Goal: Contribute content: Contribute content

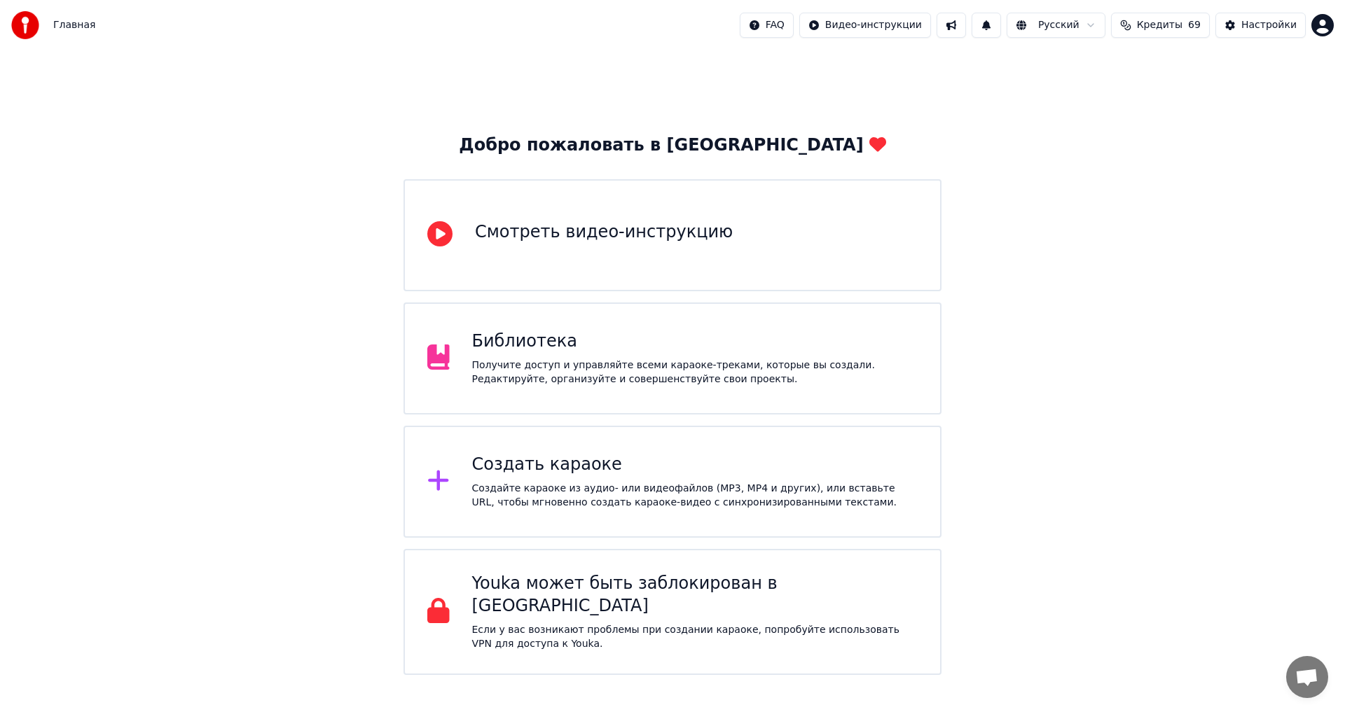
click at [577, 350] on div "Библиотека" at bounding box center [695, 342] width 446 height 22
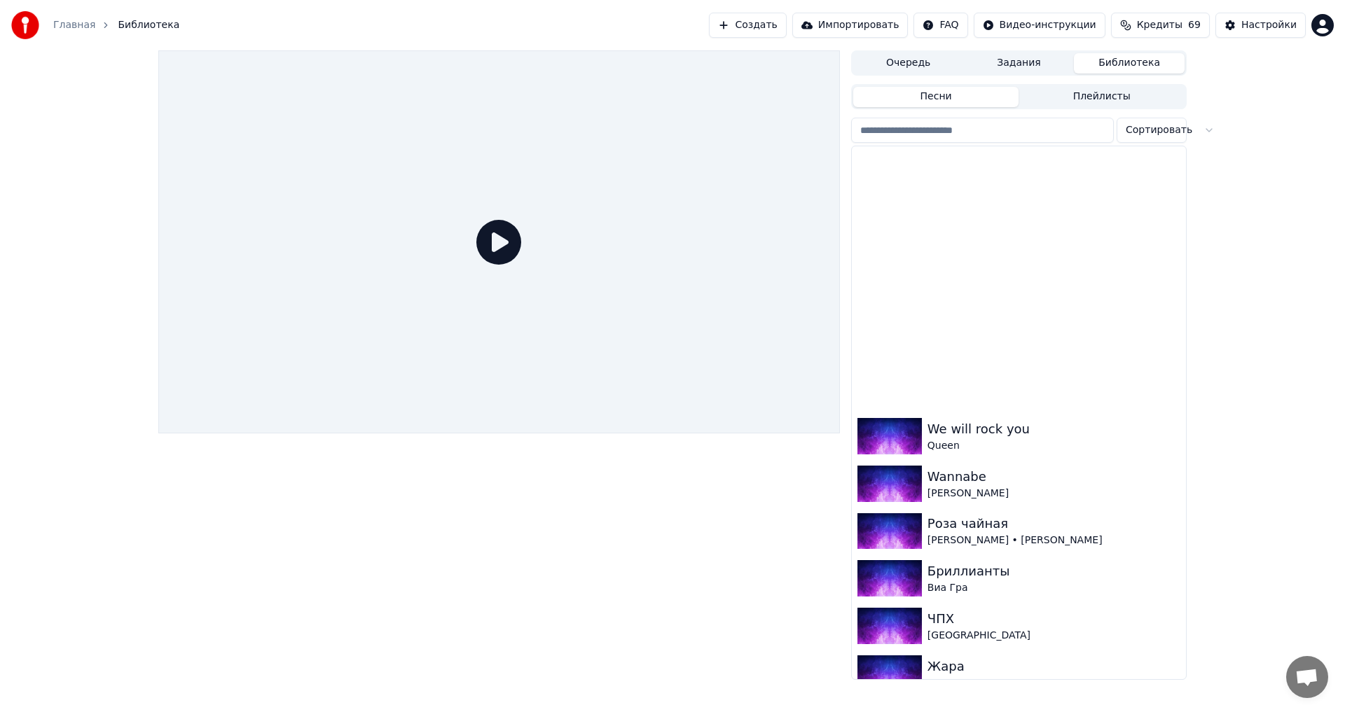
scroll to position [4085, 0]
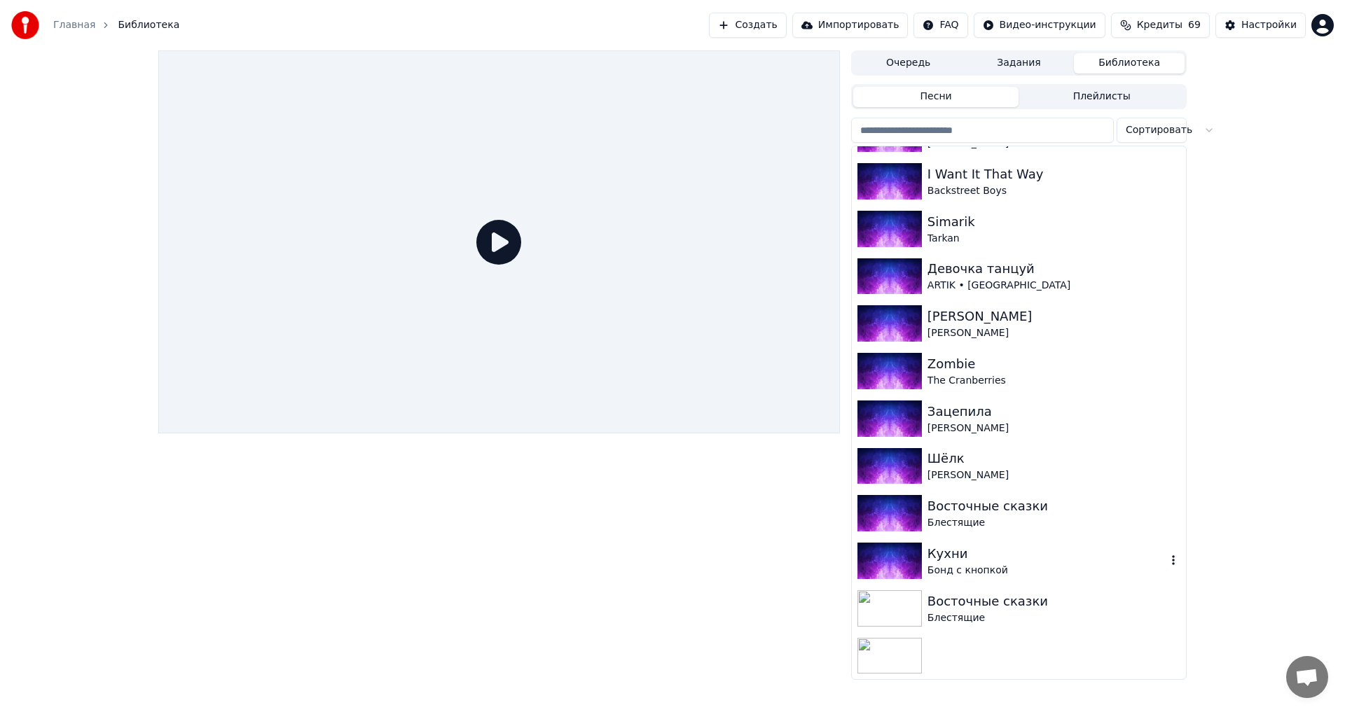
click at [1001, 547] on div "Кухни" at bounding box center [1047, 554] width 239 height 20
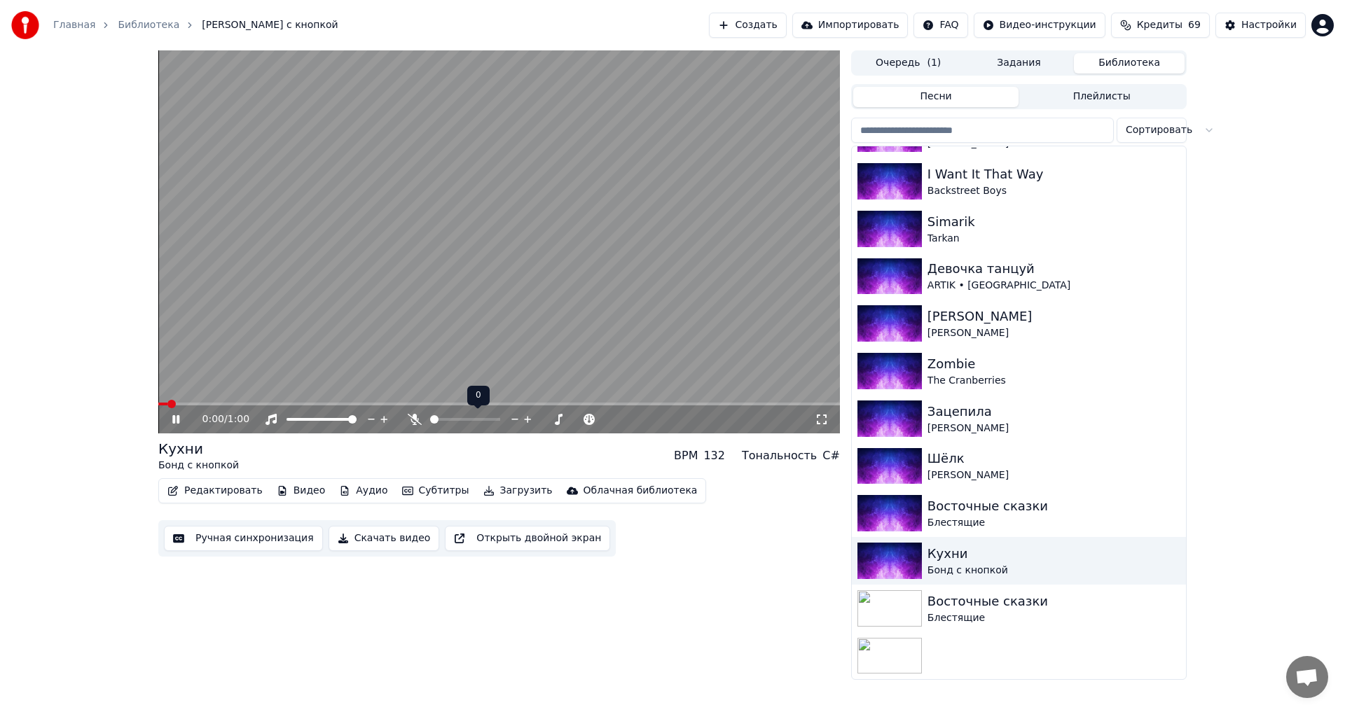
drag, startPoint x: 462, startPoint y: 422, endPoint x: 476, endPoint y: 419, distance: 14.4
click at [483, 421] on div at bounding box center [478, 420] width 113 height 14
click at [498, 421] on span at bounding box center [465, 419] width 70 height 3
click at [394, 404] on span at bounding box center [499, 404] width 682 height 3
click at [467, 406] on div "0:22 / 1:00" at bounding box center [499, 418] width 682 height 31
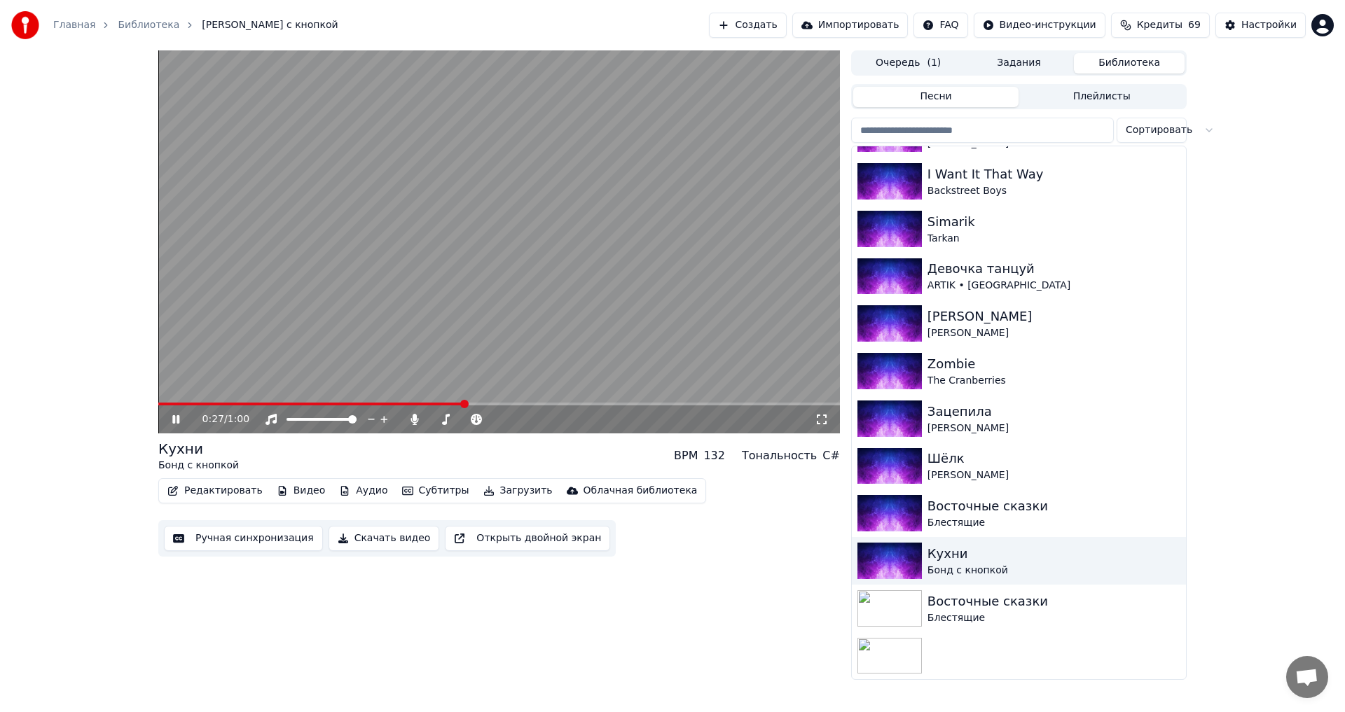
click at [469, 403] on span at bounding box center [499, 404] width 682 height 3
click at [174, 416] on icon at bounding box center [175, 419] width 7 height 8
click at [380, 538] on button "Скачать видео" at bounding box center [384, 538] width 111 height 25
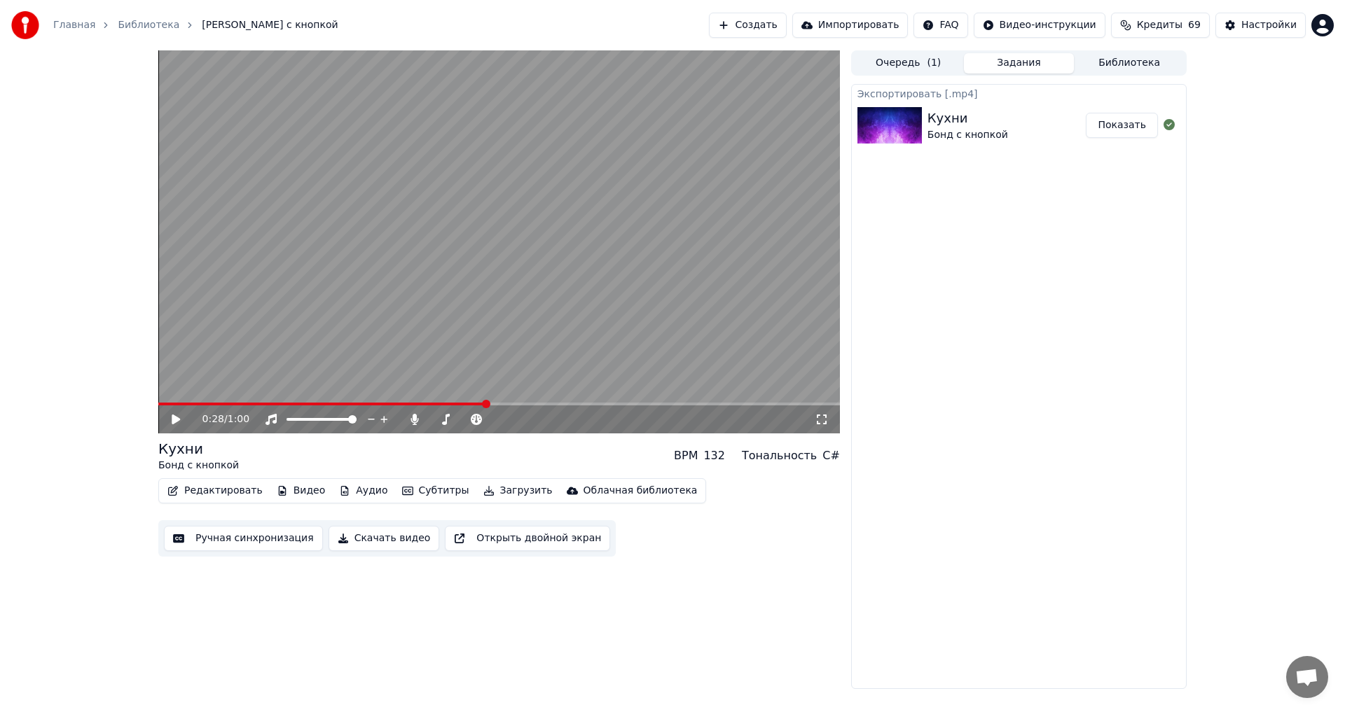
click at [1129, 124] on button "Показать" at bounding box center [1122, 125] width 72 height 25
click at [145, 16] on div "Главная Библиотека Кухни • [PERSON_NAME] с кнопкой" at bounding box center [174, 25] width 327 height 28
click at [137, 24] on link "Библиотека" at bounding box center [149, 25] width 62 height 14
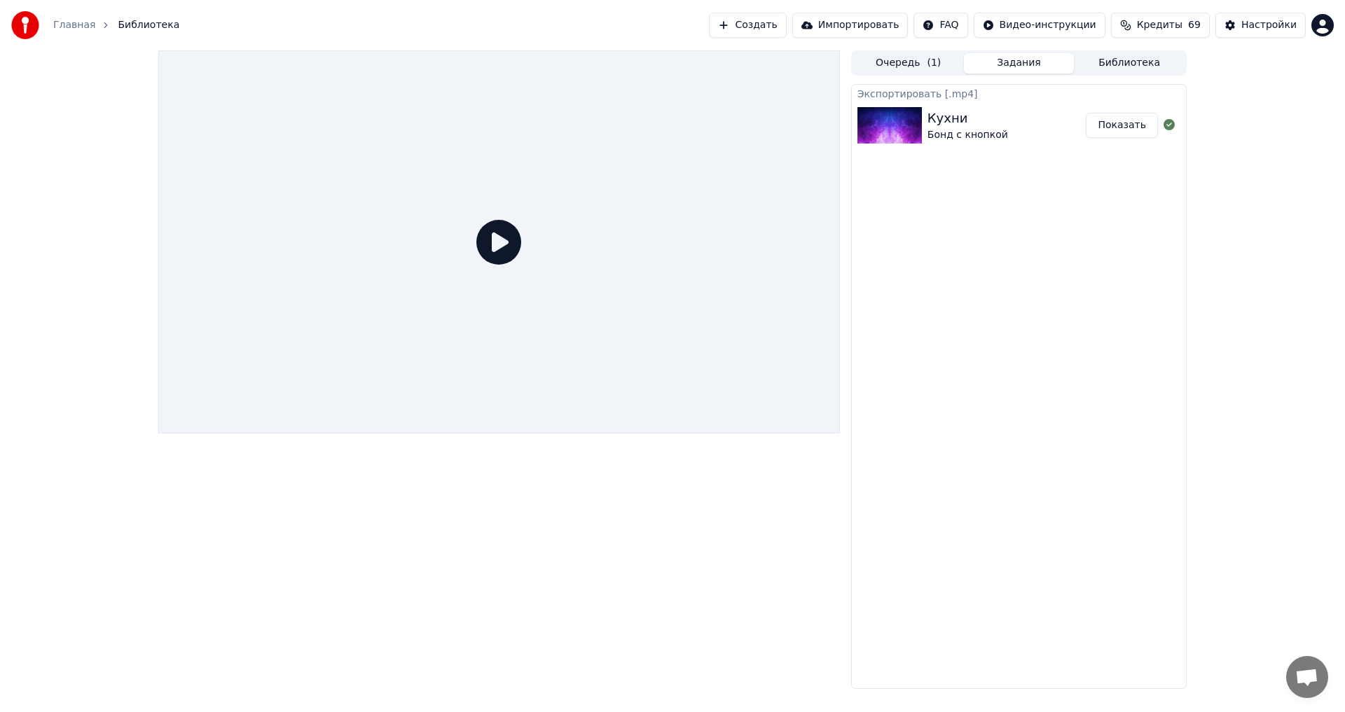
click at [1120, 64] on button "Библиотека" at bounding box center [1129, 63] width 111 height 20
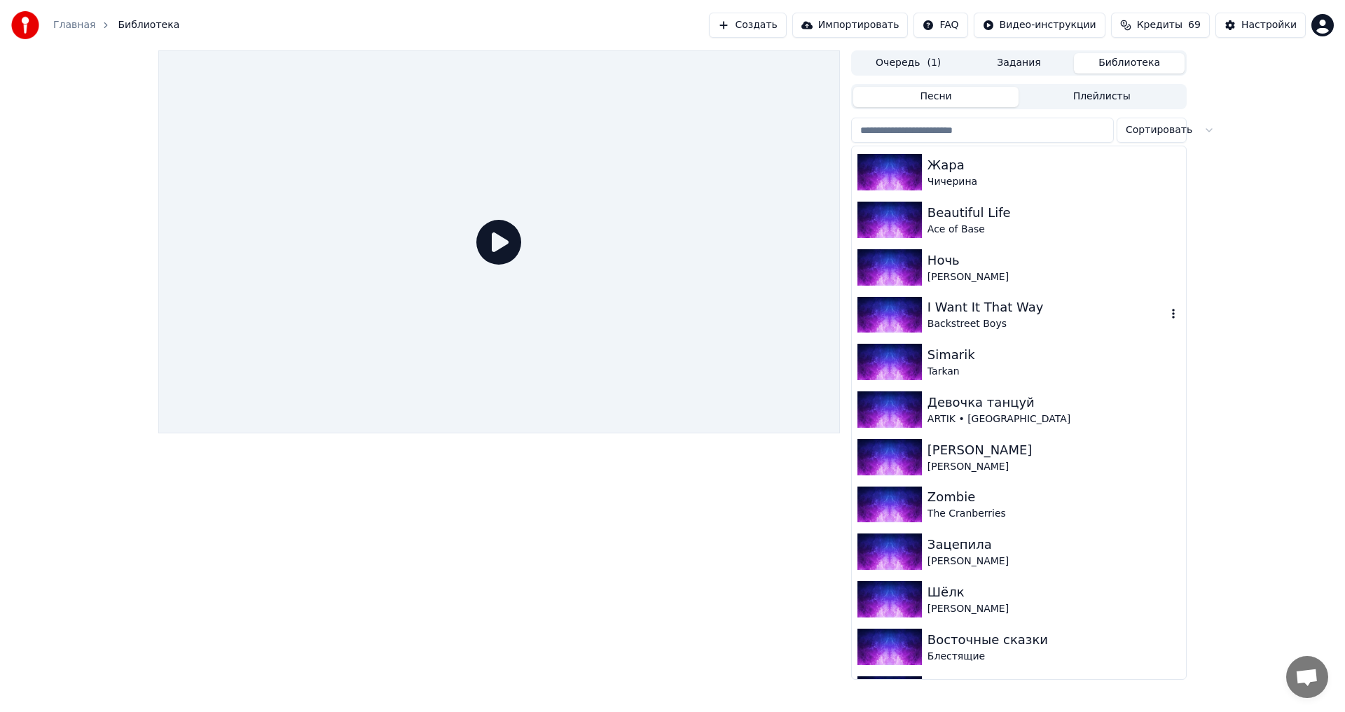
scroll to position [3946, 0]
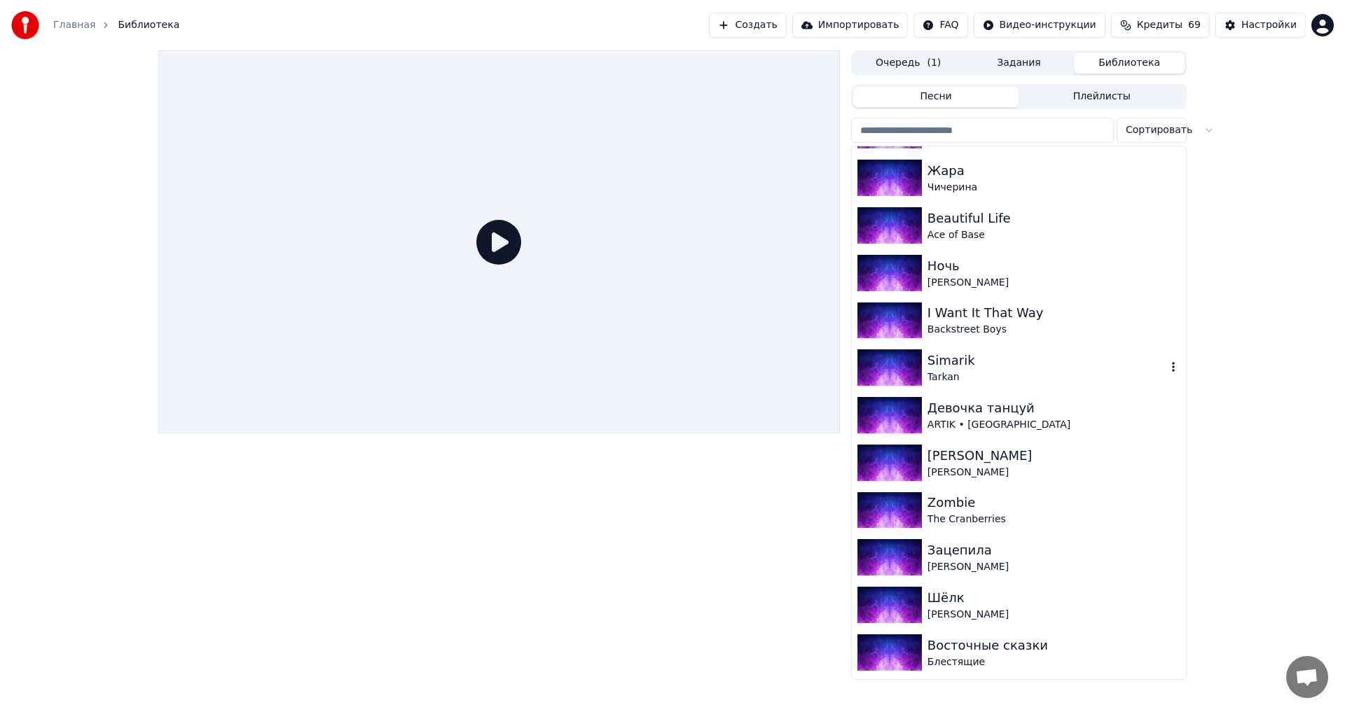
click at [983, 357] on div "Simarik" at bounding box center [1047, 361] width 239 height 20
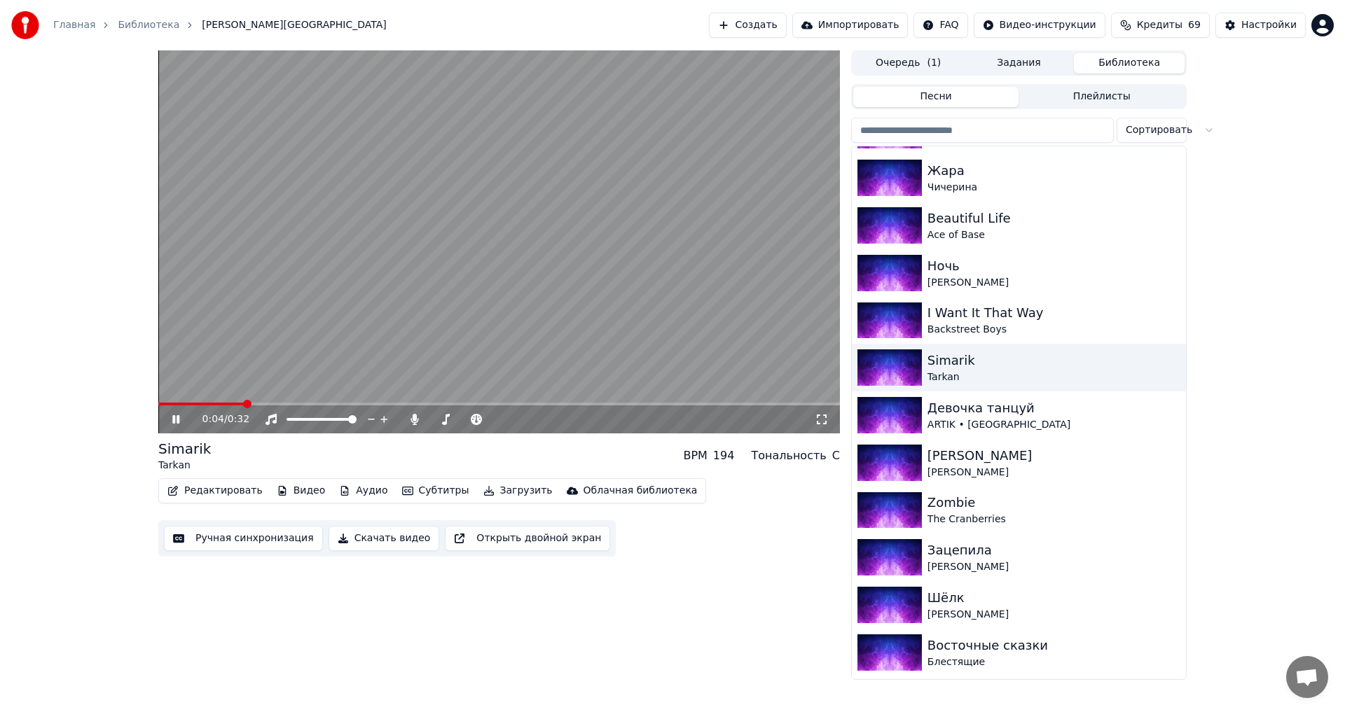
click at [392, 401] on video at bounding box center [499, 241] width 682 height 383
click at [395, 402] on video at bounding box center [499, 241] width 682 height 383
click at [394, 403] on span at bounding box center [499, 404] width 682 height 3
click at [177, 420] on icon at bounding box center [186, 419] width 33 height 11
click at [1231, 340] on div "0:15 / 0:32 [PERSON_NAME] BPM 194 Тональность C Редактировать Видео Аудио Субти…" at bounding box center [672, 365] width 1345 height 630
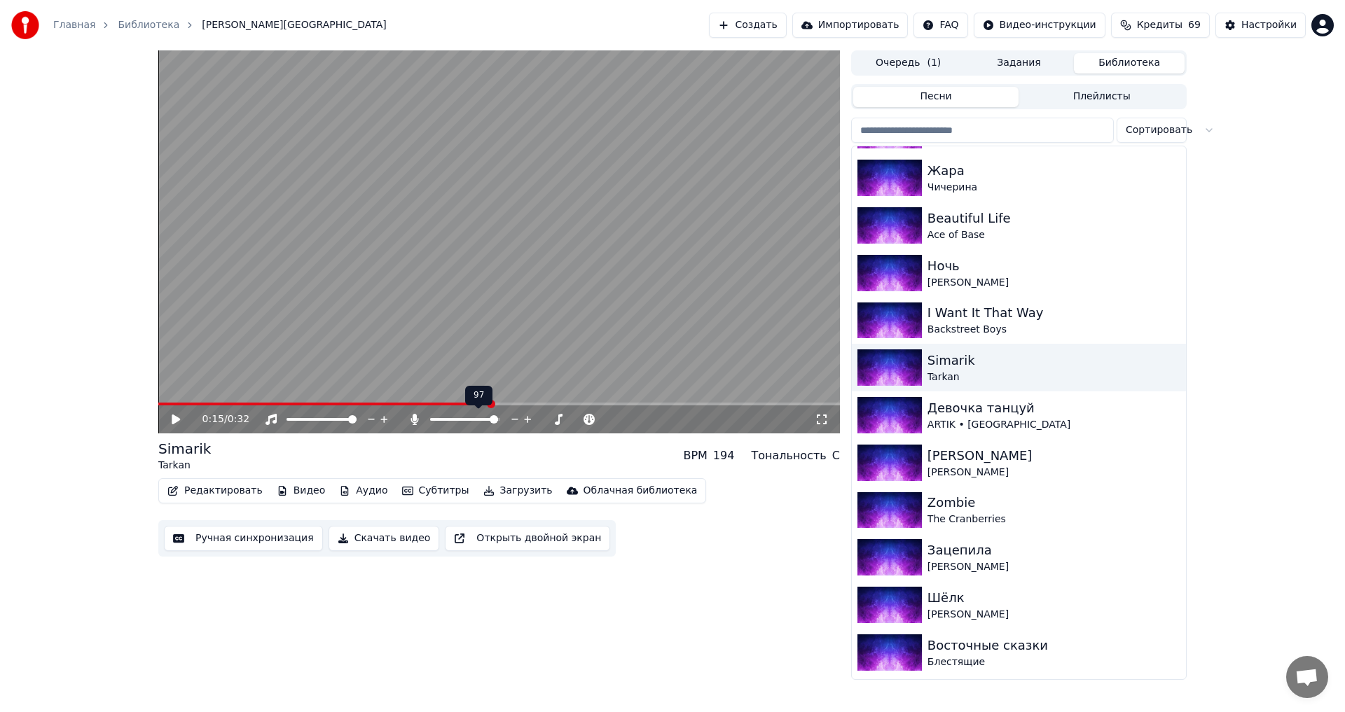
click at [528, 421] on icon at bounding box center [527, 419] width 7 height 7
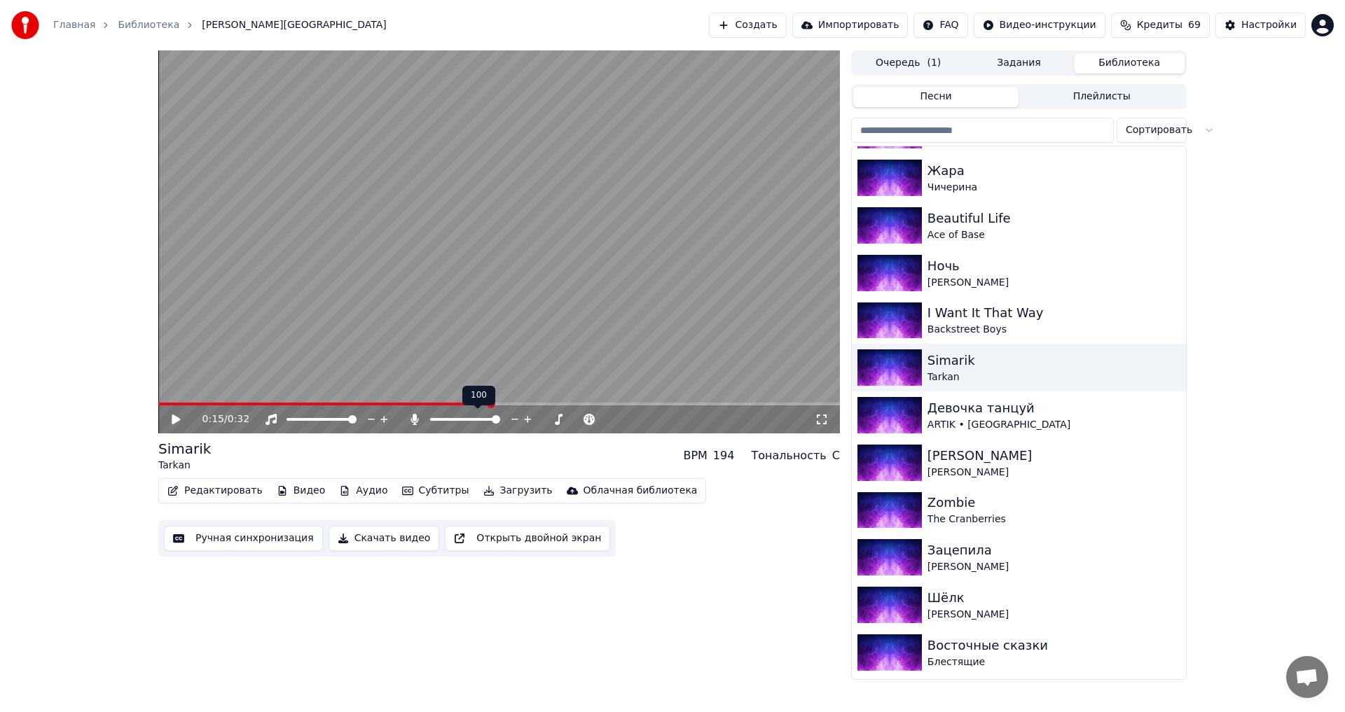
click at [528, 421] on icon at bounding box center [527, 419] width 7 height 7
click at [366, 420] on icon at bounding box center [371, 420] width 13 height 14
click at [371, 420] on icon at bounding box center [371, 419] width 7 height 1
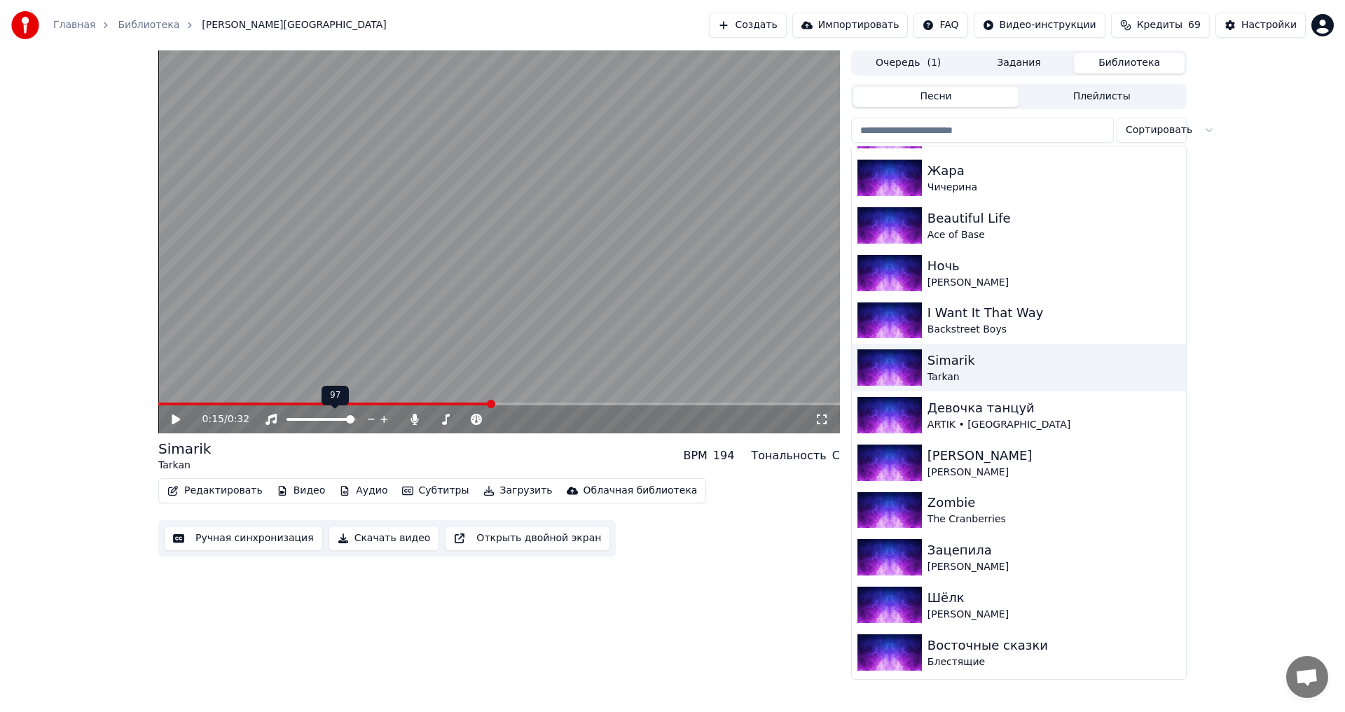
click at [371, 420] on icon at bounding box center [371, 419] width 7 height 1
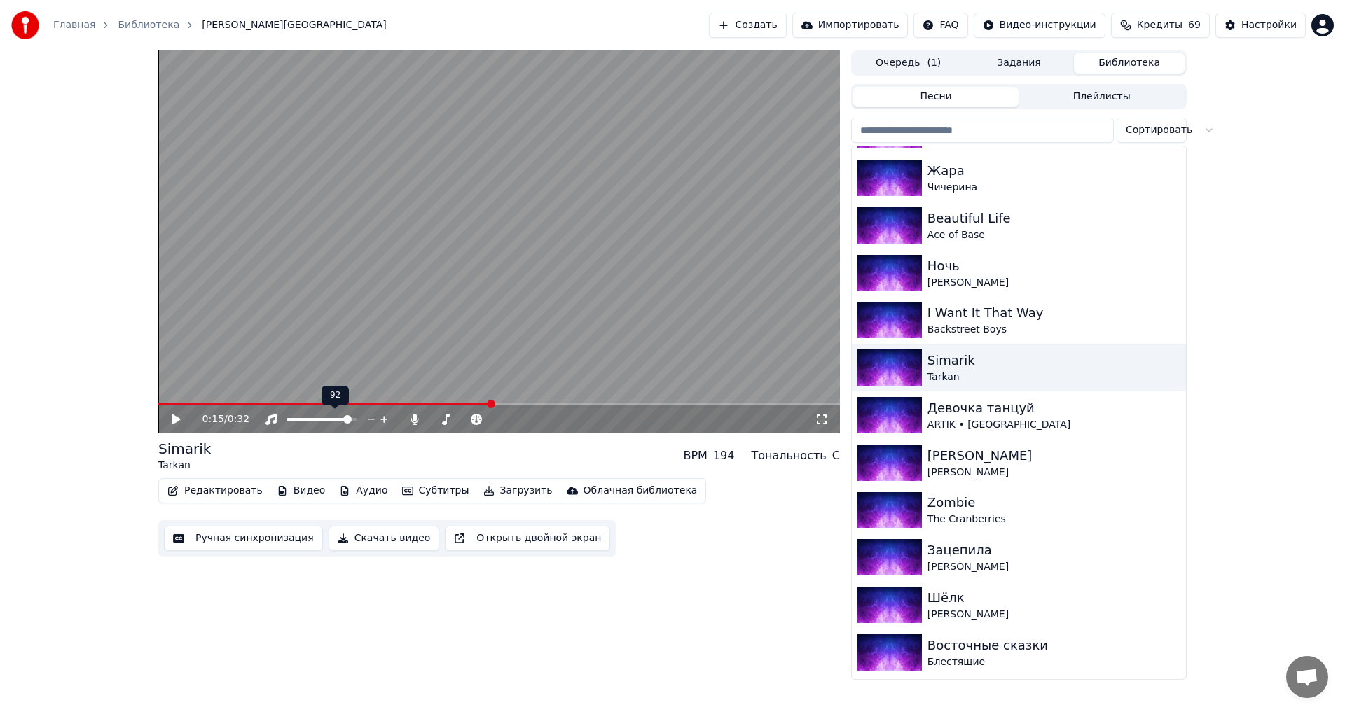
click at [371, 420] on icon at bounding box center [371, 419] width 7 height 1
click at [184, 416] on icon at bounding box center [186, 419] width 33 height 11
click at [175, 420] on icon at bounding box center [175, 419] width 7 height 8
click at [1035, 377] on div "Tarkan" at bounding box center [1047, 378] width 239 height 14
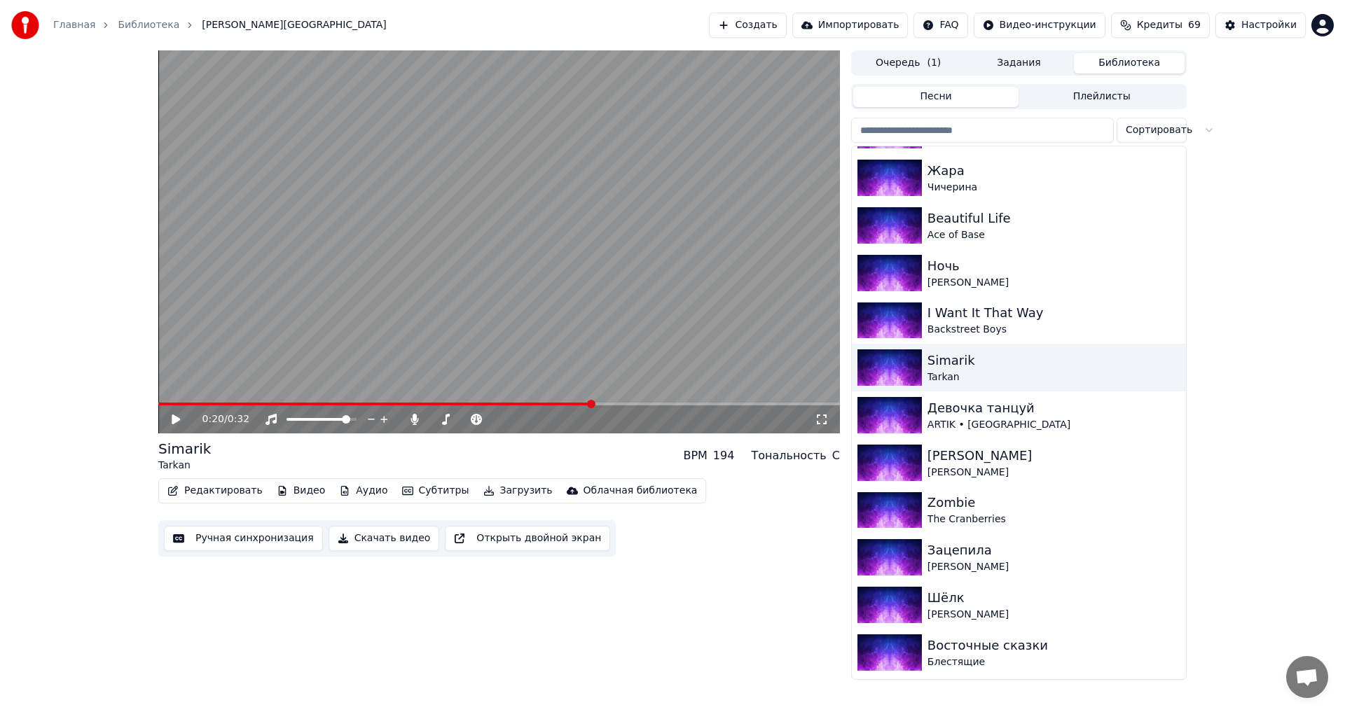
click at [372, 540] on button "Скачать видео" at bounding box center [384, 538] width 111 height 25
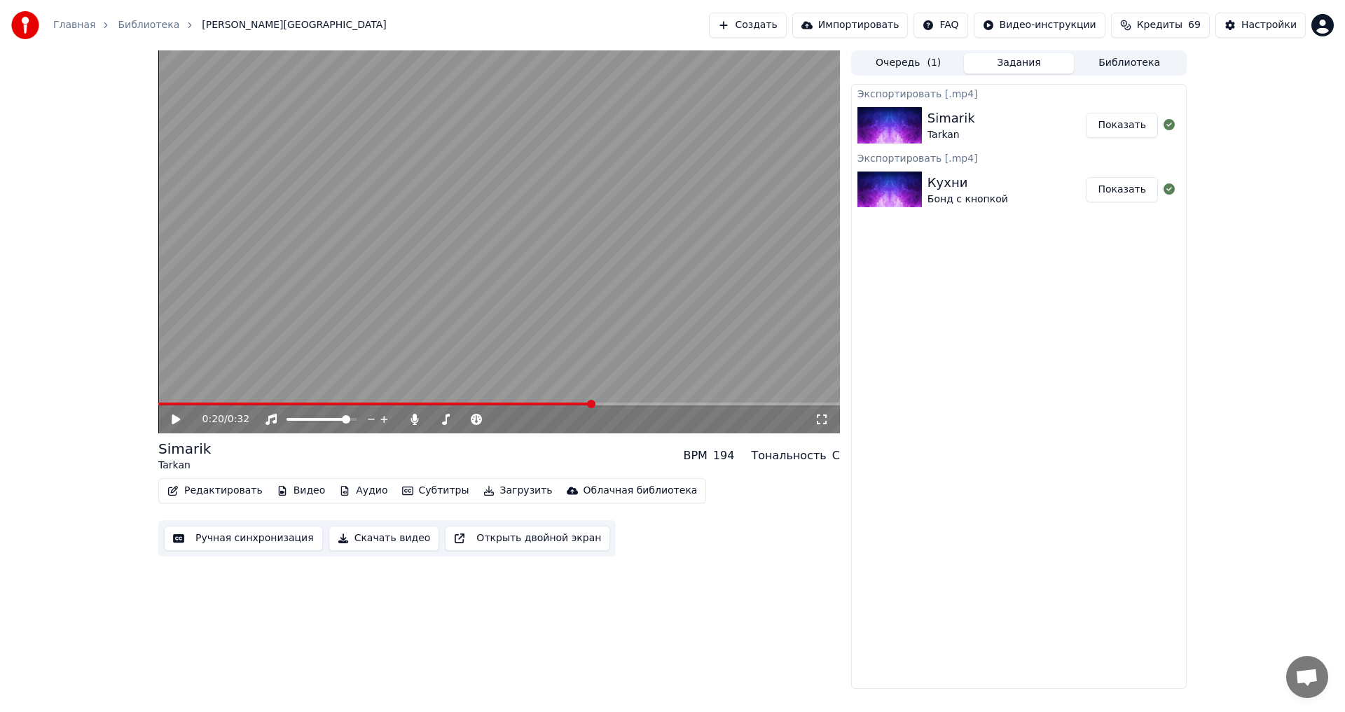
click at [1138, 134] on button "Показать" at bounding box center [1122, 125] width 72 height 25
click at [1107, 68] on button "Библиотека" at bounding box center [1129, 63] width 111 height 20
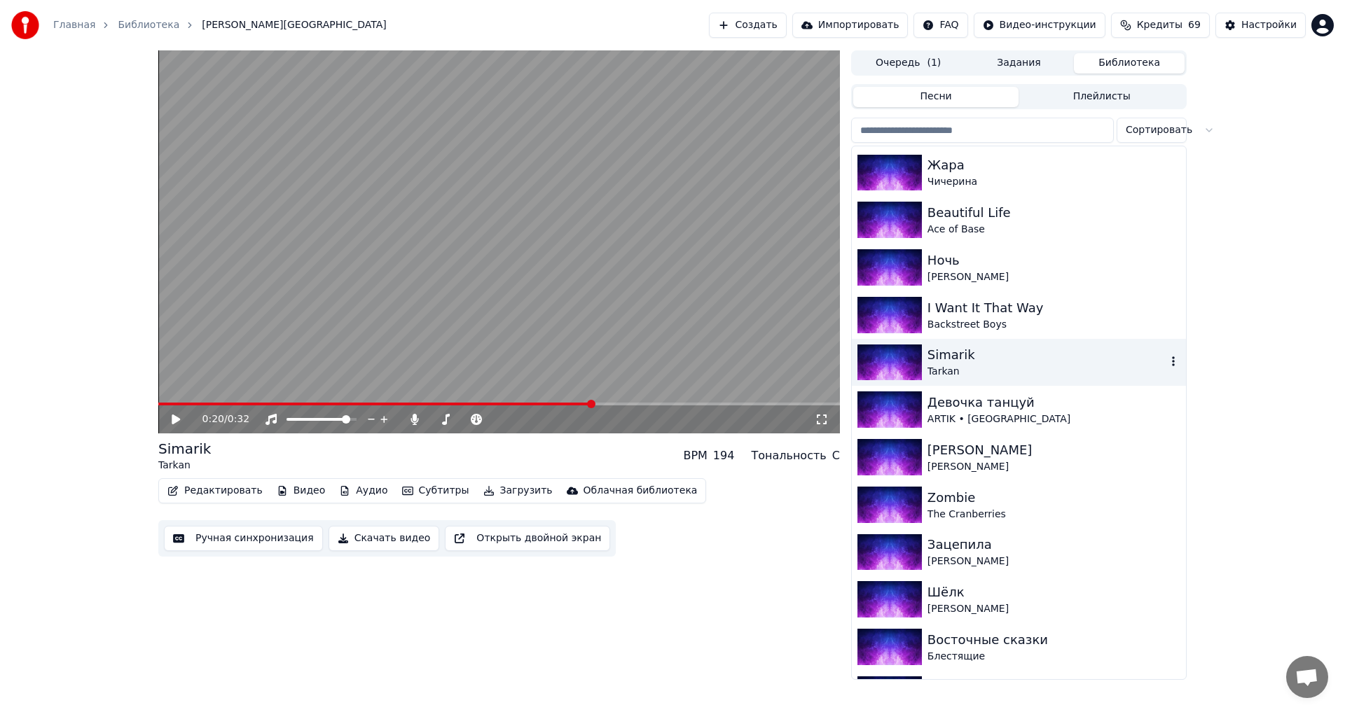
scroll to position [3946, 0]
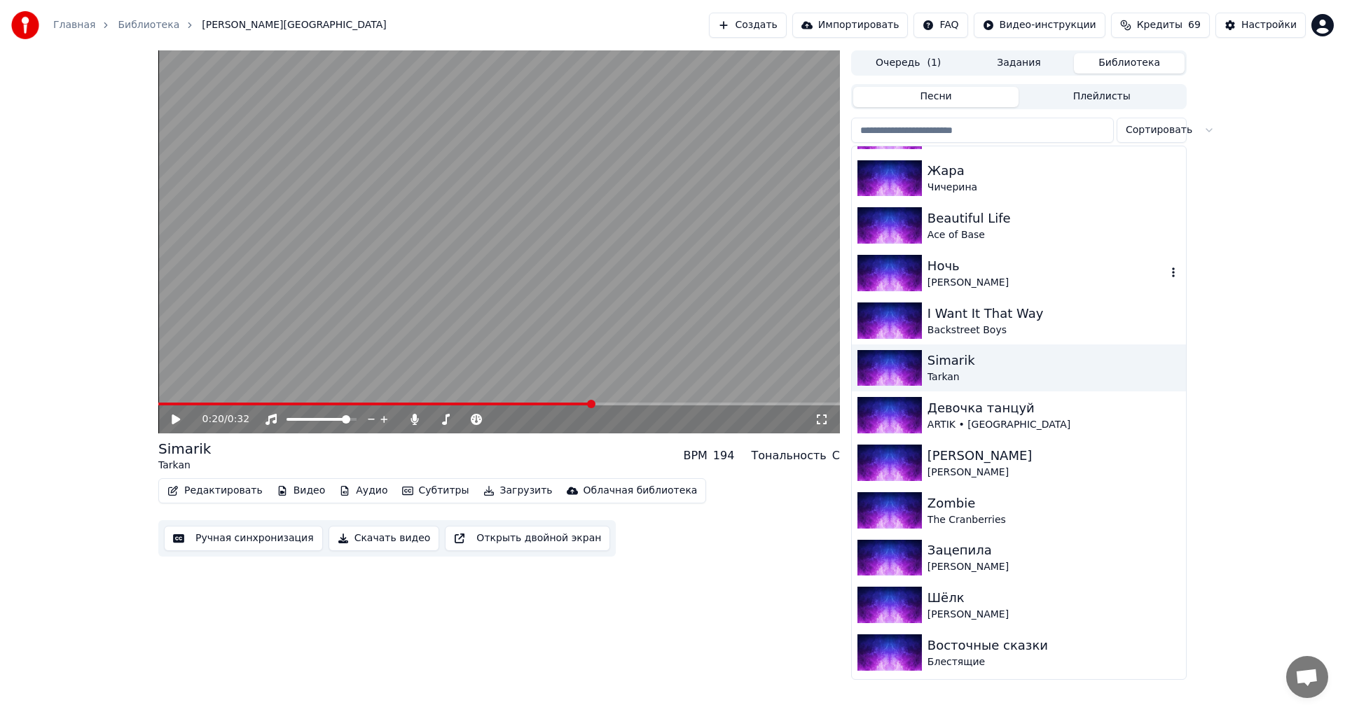
click at [1032, 281] on div "[PERSON_NAME]" at bounding box center [1047, 283] width 239 height 14
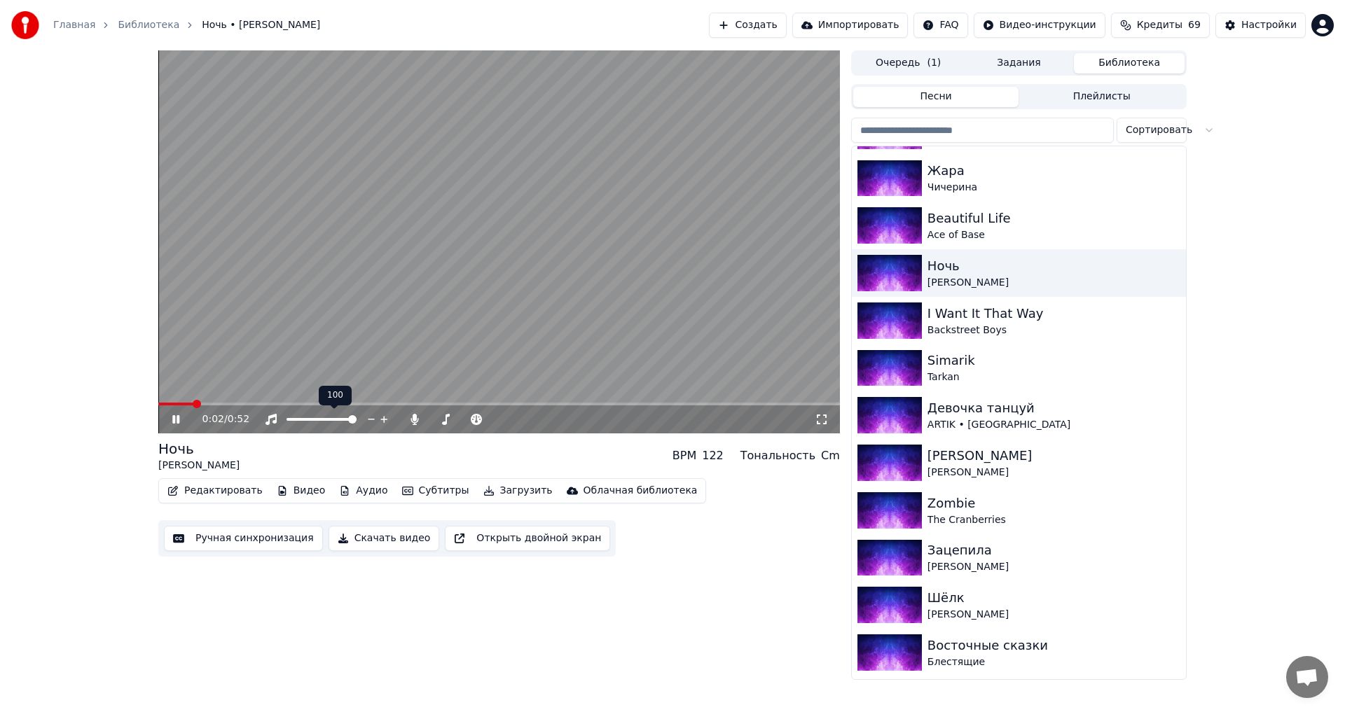
click at [357, 424] on span at bounding box center [352, 419] width 8 height 8
click at [179, 424] on icon at bounding box center [186, 419] width 33 height 11
click at [368, 541] on button "Скачать видео" at bounding box center [384, 538] width 111 height 25
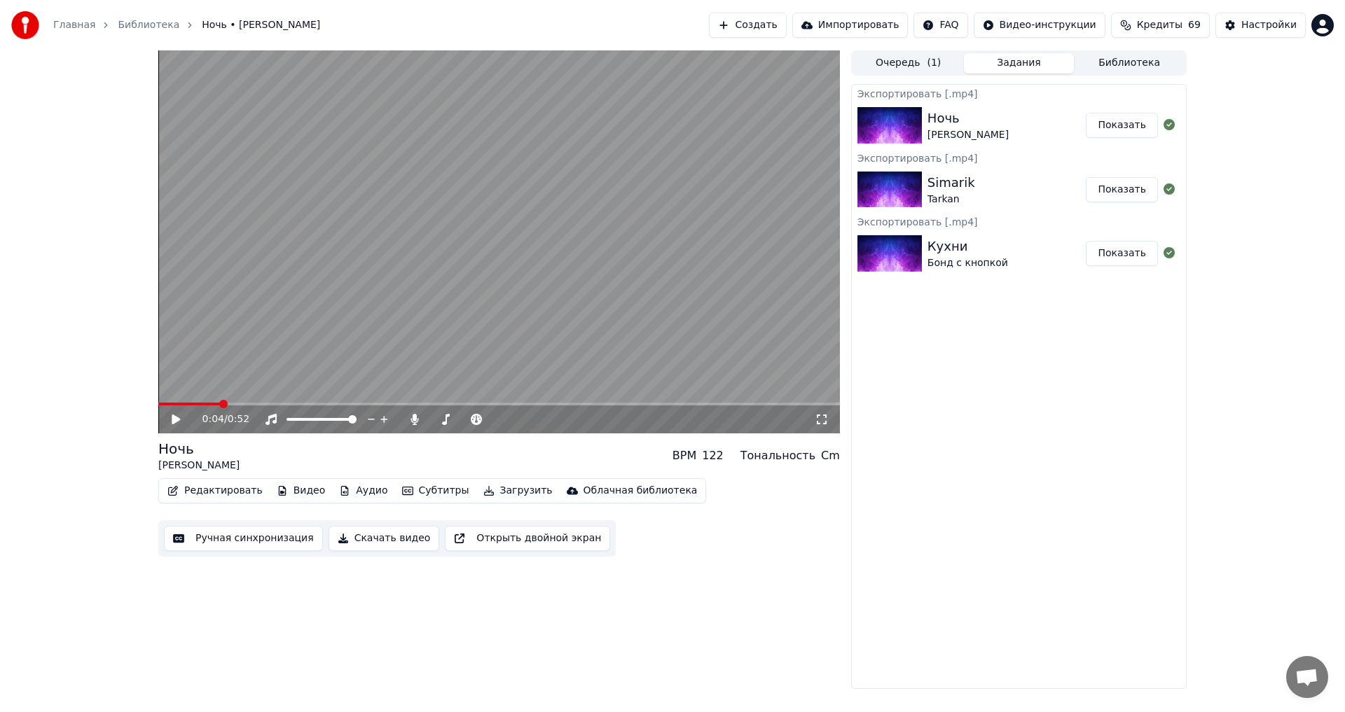
click at [1143, 130] on button "Показать" at bounding box center [1122, 125] width 72 height 25
click at [1118, 70] on button "Библиотека" at bounding box center [1129, 63] width 111 height 20
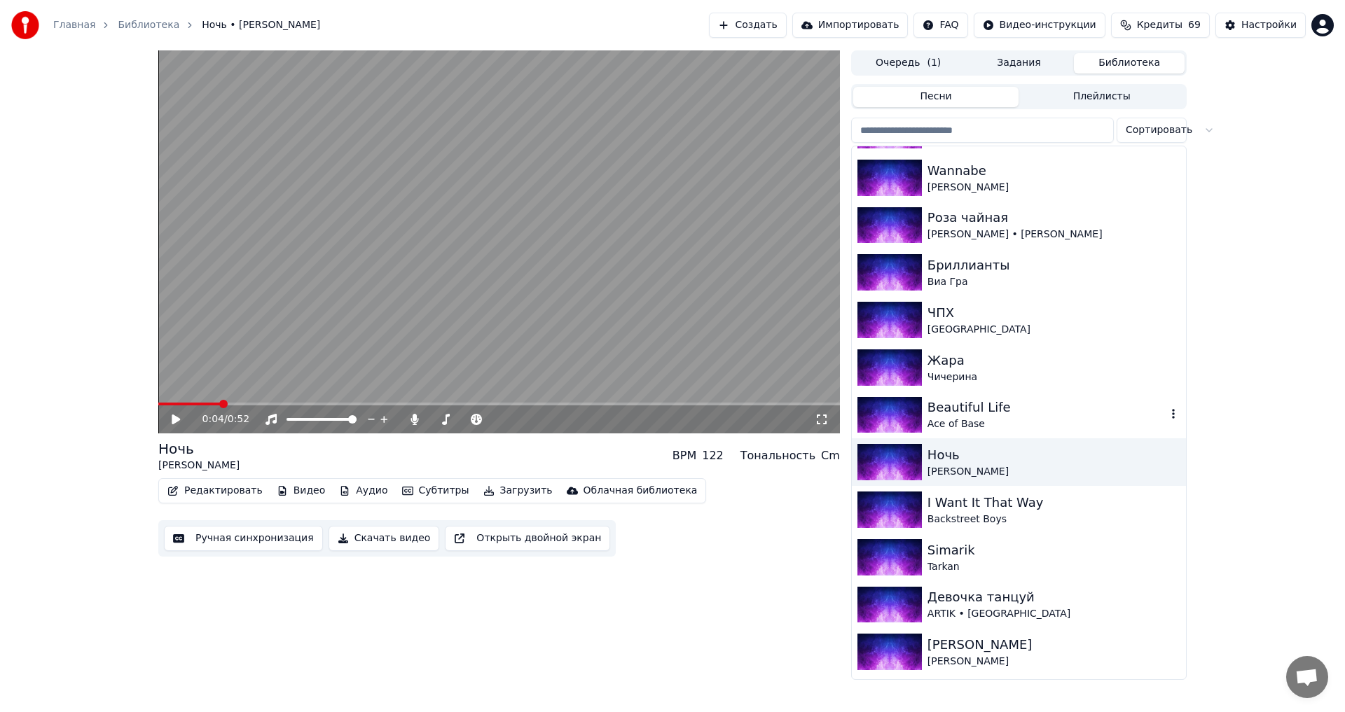
scroll to position [3665, 0]
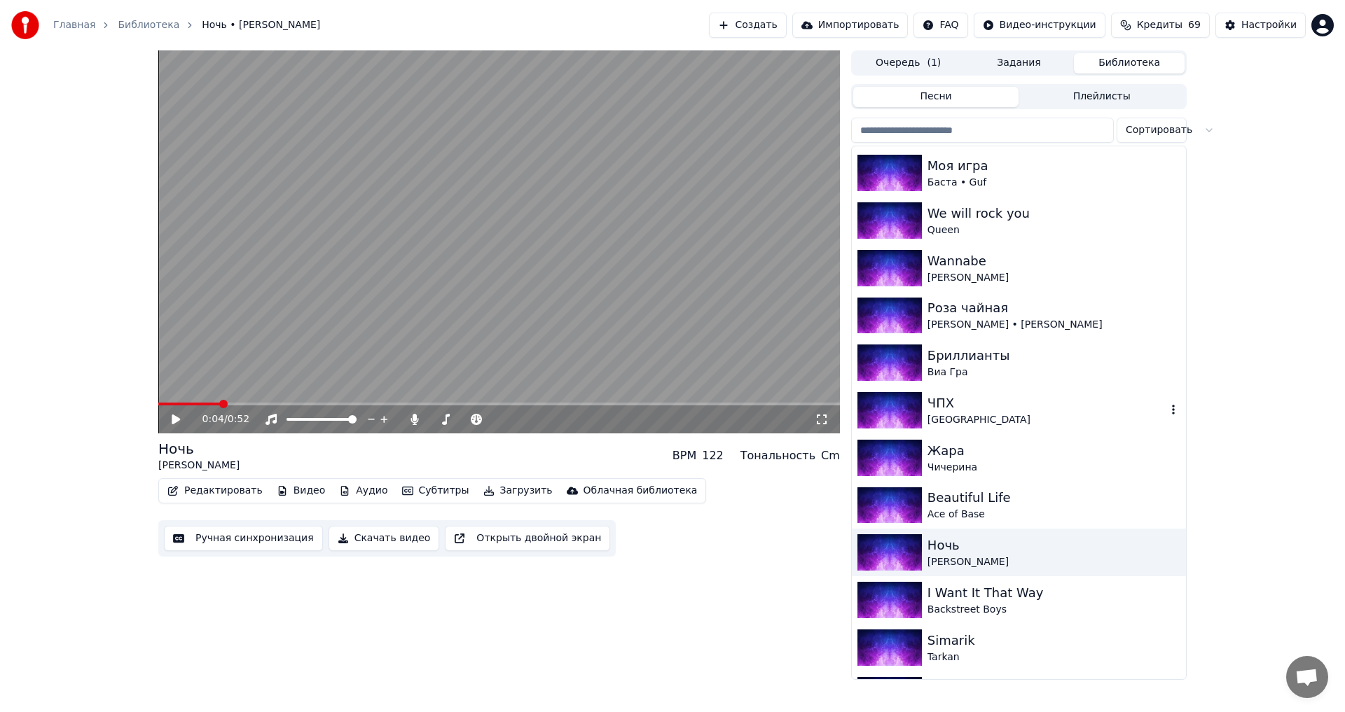
click at [1009, 406] on div "ЧПХ" at bounding box center [1047, 404] width 239 height 20
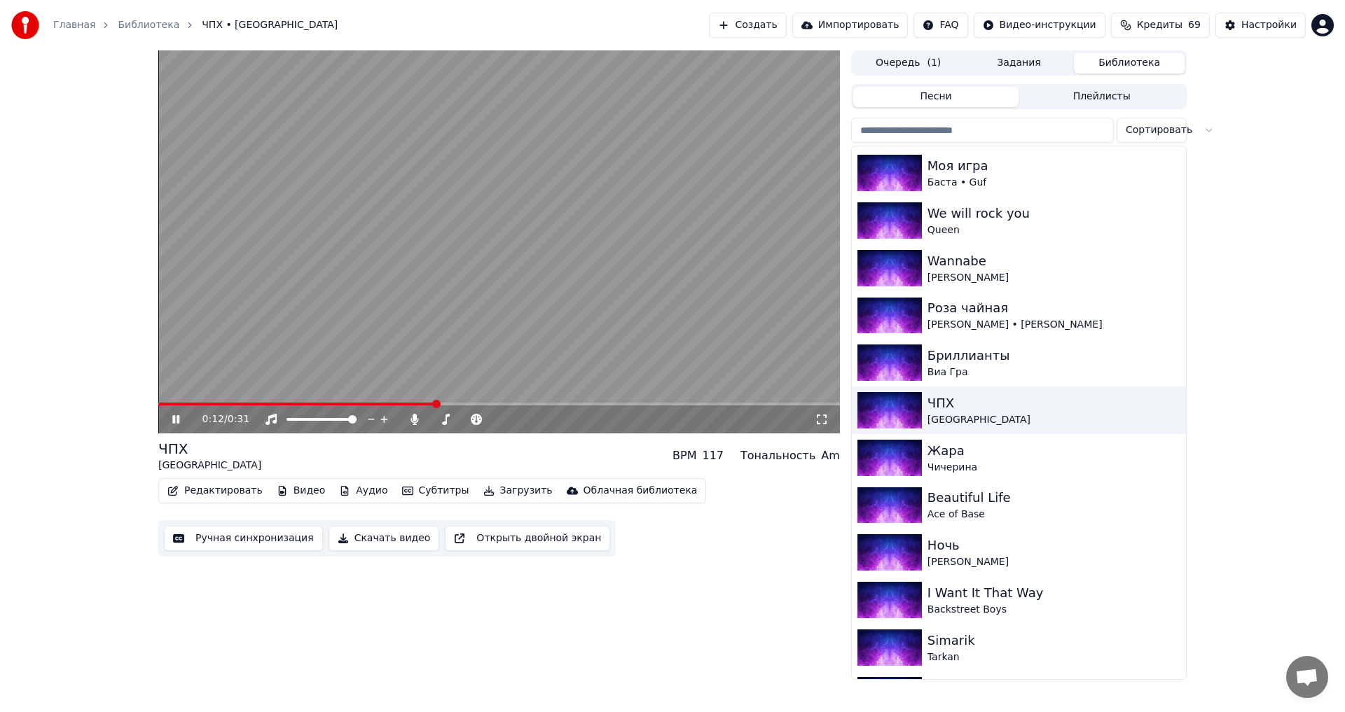
click at [179, 421] on icon at bounding box center [175, 419] width 7 height 8
click at [373, 539] on button "Скачать видео" at bounding box center [384, 538] width 111 height 25
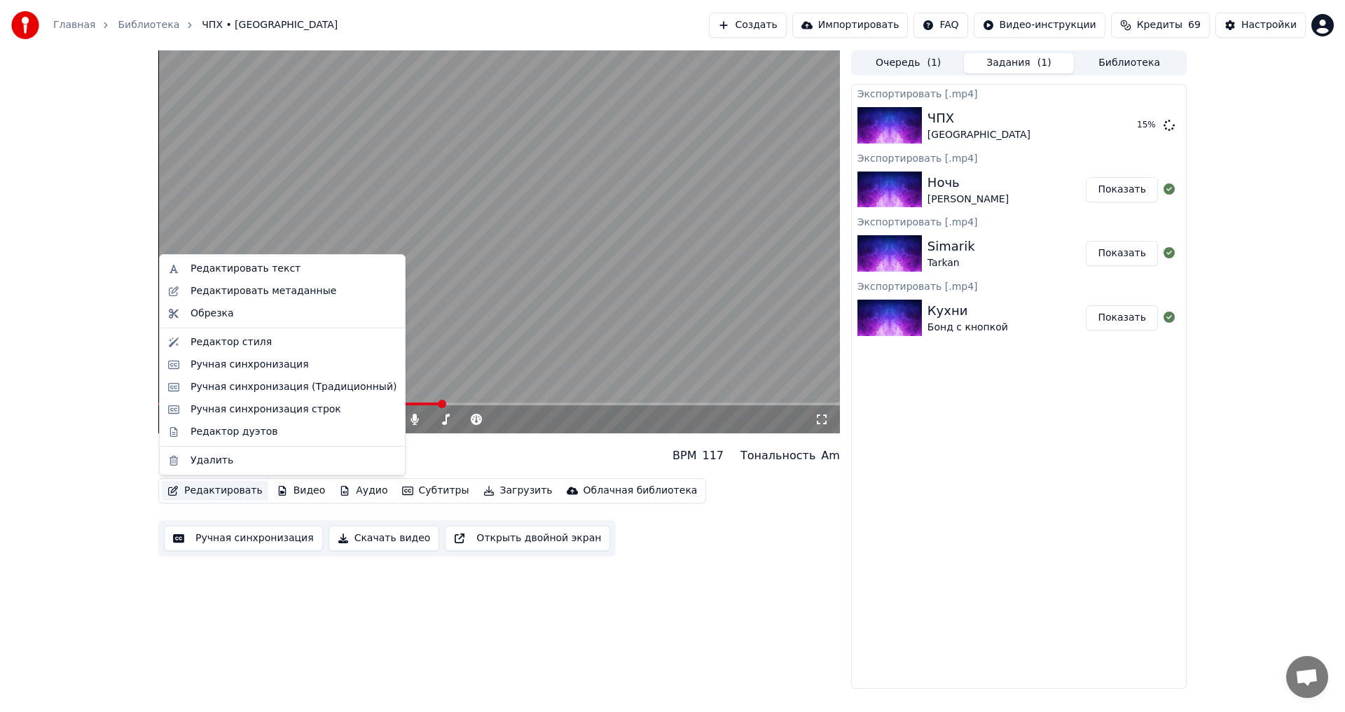
click at [220, 493] on button "Редактировать" at bounding box center [215, 491] width 106 height 20
click at [264, 271] on div "Редактировать текст" at bounding box center [246, 269] width 110 height 14
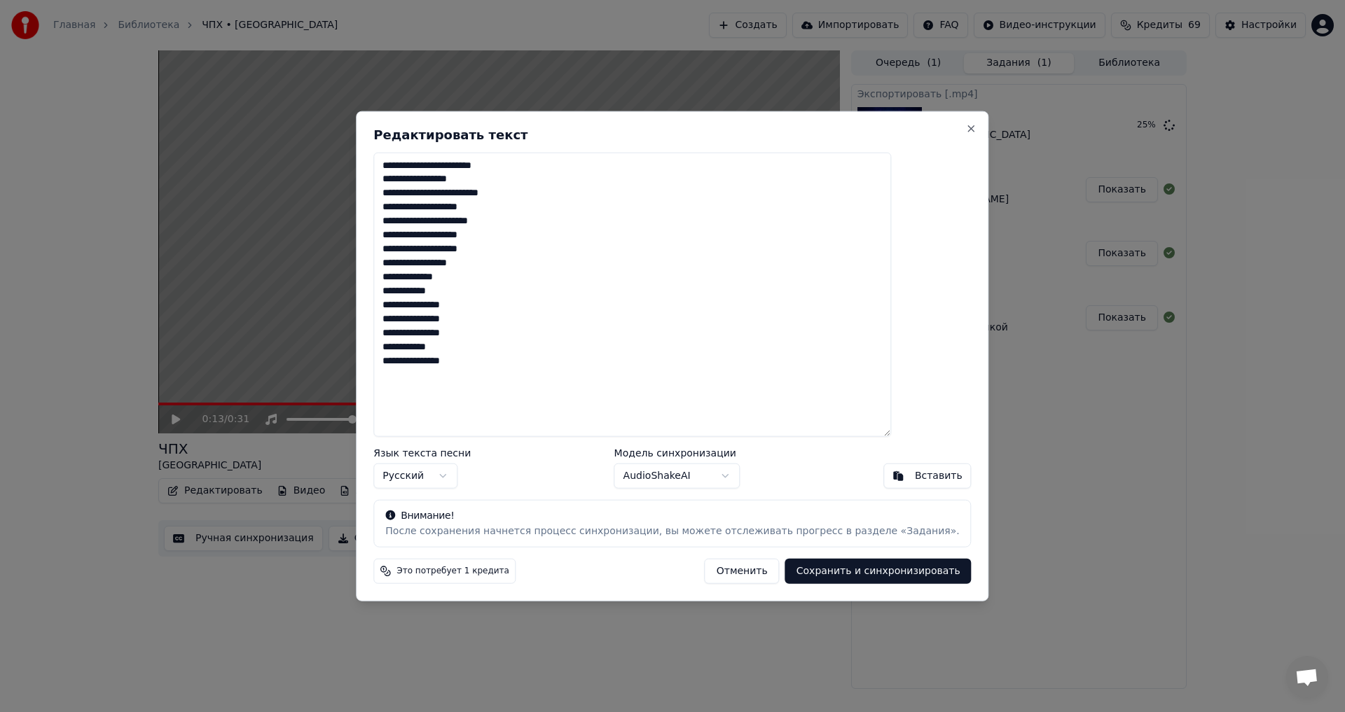
click at [511, 203] on textarea "**********" at bounding box center [632, 294] width 518 height 285
click at [519, 207] on textarea "**********" at bounding box center [632, 294] width 518 height 285
click at [727, 580] on button "Отменить" at bounding box center [742, 571] width 75 height 25
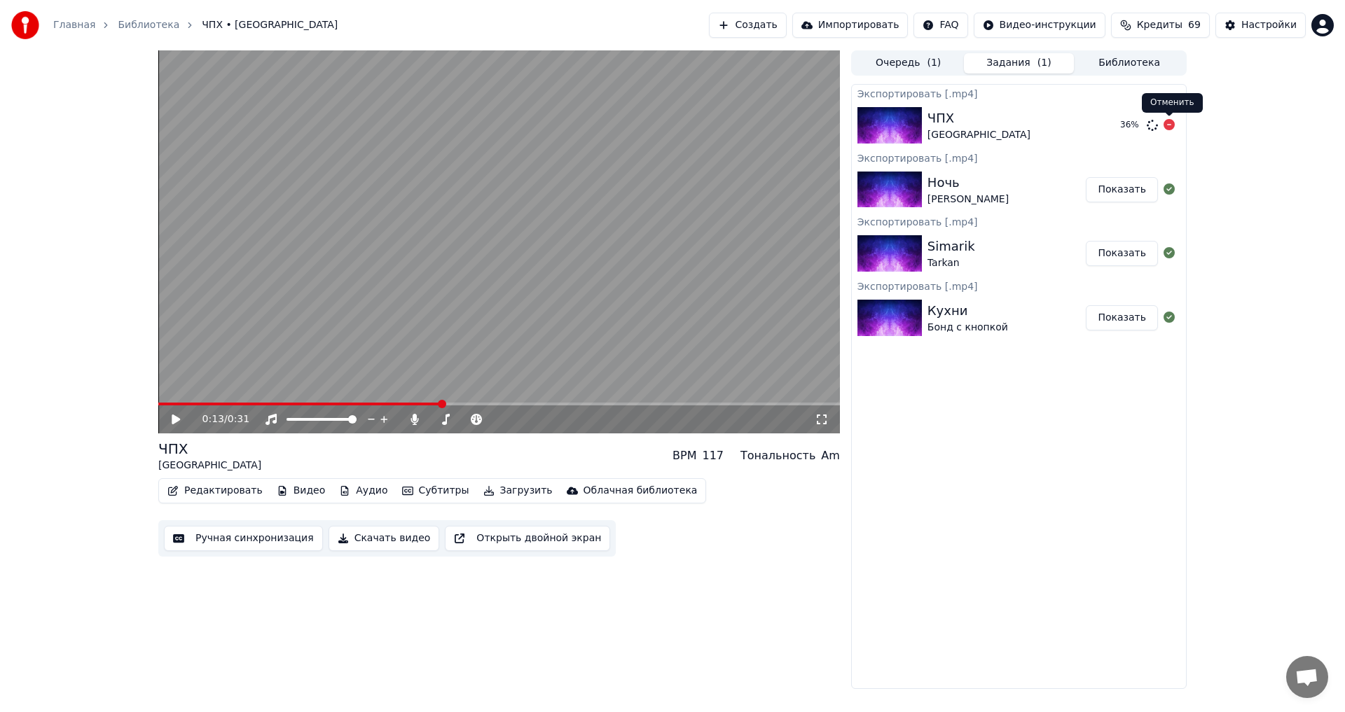
click at [1169, 124] on icon at bounding box center [1169, 124] width 11 height 11
click at [233, 490] on button "Редактировать" at bounding box center [215, 491] width 106 height 20
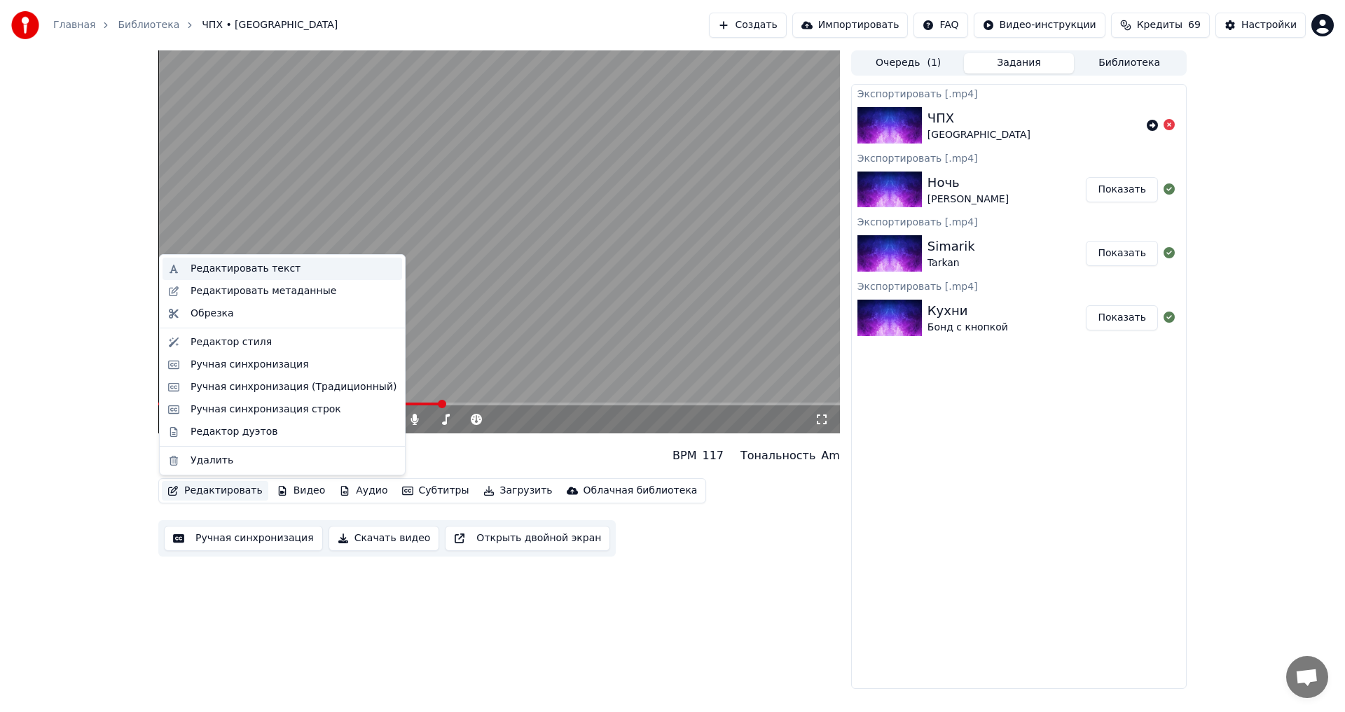
click at [254, 274] on div "Редактировать текст" at bounding box center [246, 269] width 110 height 14
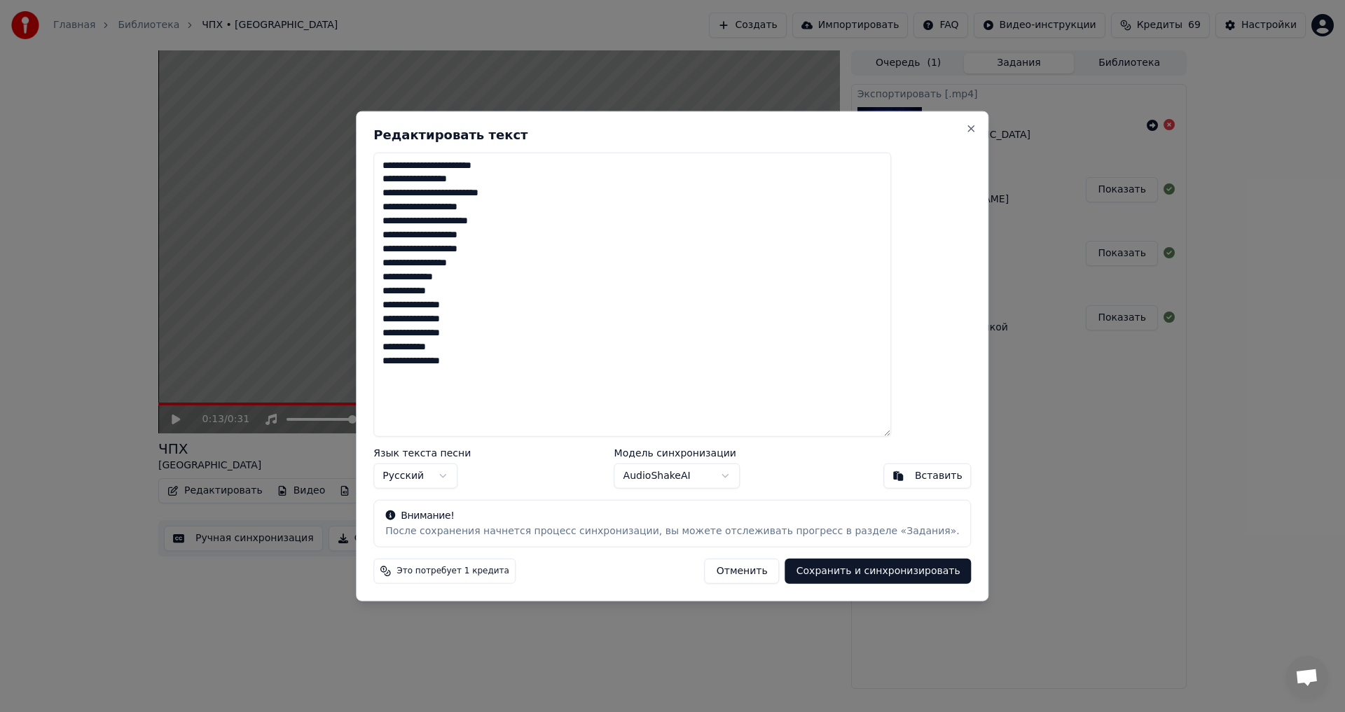
click at [516, 207] on textarea "**********" at bounding box center [632, 294] width 518 height 285
click at [521, 207] on textarea "**********" at bounding box center [632, 294] width 518 height 285
type textarea "**********"
click at [820, 574] on button "Сохранить и синхронизировать" at bounding box center [878, 571] width 186 height 25
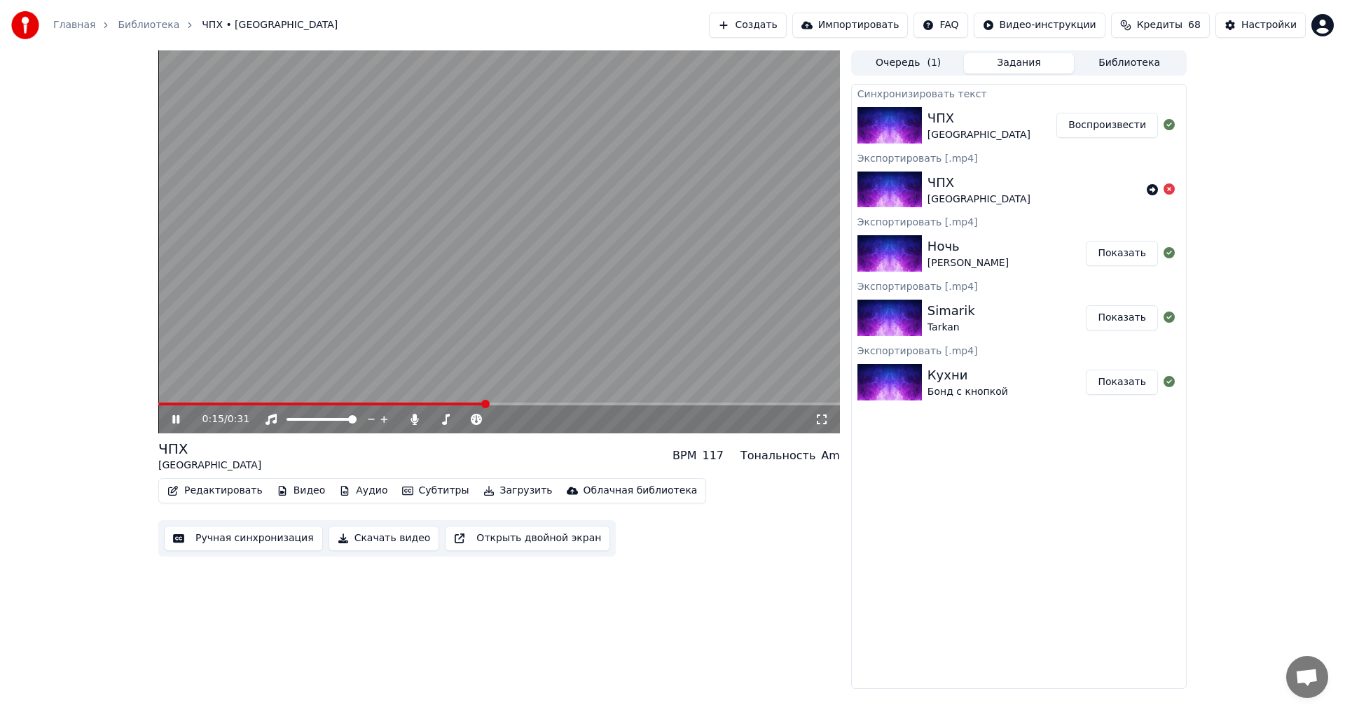
click at [441, 199] on video at bounding box center [499, 241] width 682 height 383
click at [1084, 125] on button "Воспроизвести" at bounding box center [1107, 125] width 102 height 25
click at [179, 420] on icon at bounding box center [175, 419] width 7 height 8
click at [180, 422] on icon at bounding box center [186, 419] width 33 height 11
click at [619, 268] on video at bounding box center [499, 241] width 682 height 383
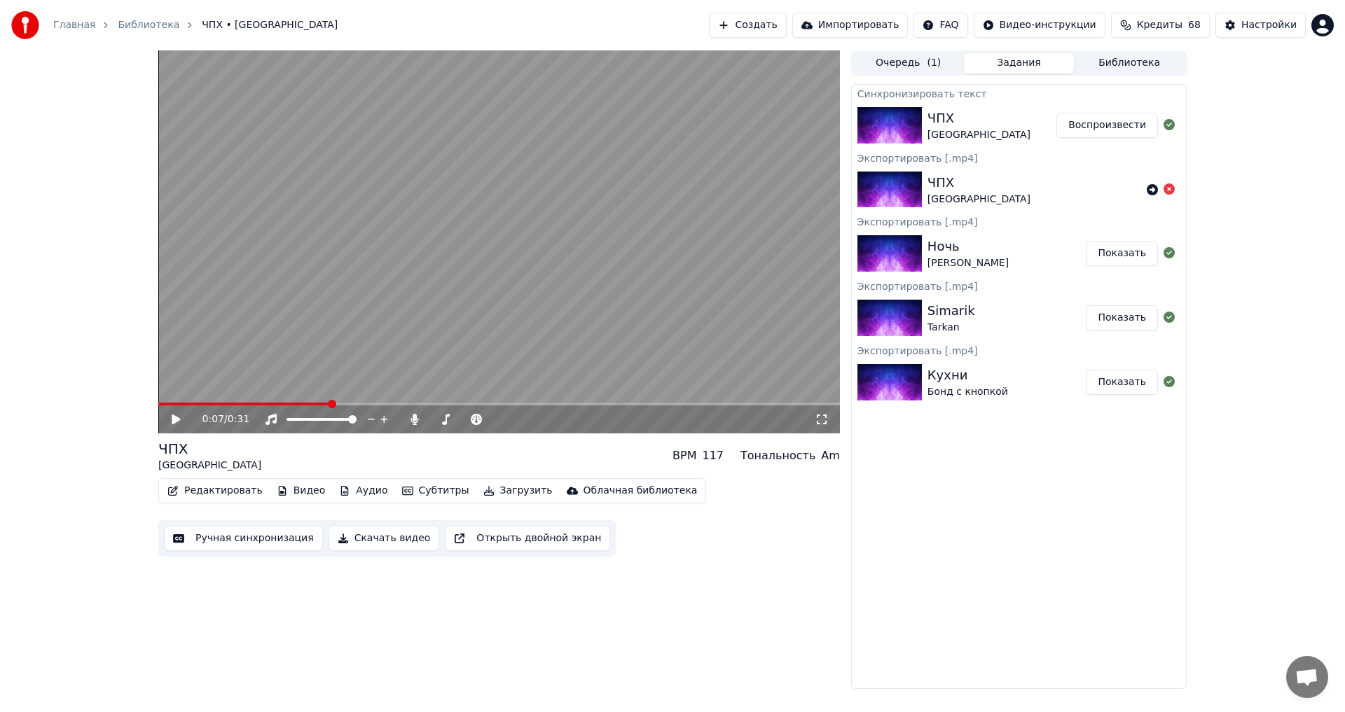
click at [1291, 186] on div "0:07 / 0:31 ЧПХ Ленинград BPM 117 Тональность Am Редактировать Видео Аудио Субт…" at bounding box center [672, 369] width 1345 height 639
click at [1127, 127] on button "Воспроизвести" at bounding box center [1107, 125] width 102 height 25
click at [274, 404] on span at bounding box center [499, 404] width 682 height 3
click at [177, 420] on icon at bounding box center [186, 419] width 33 height 11
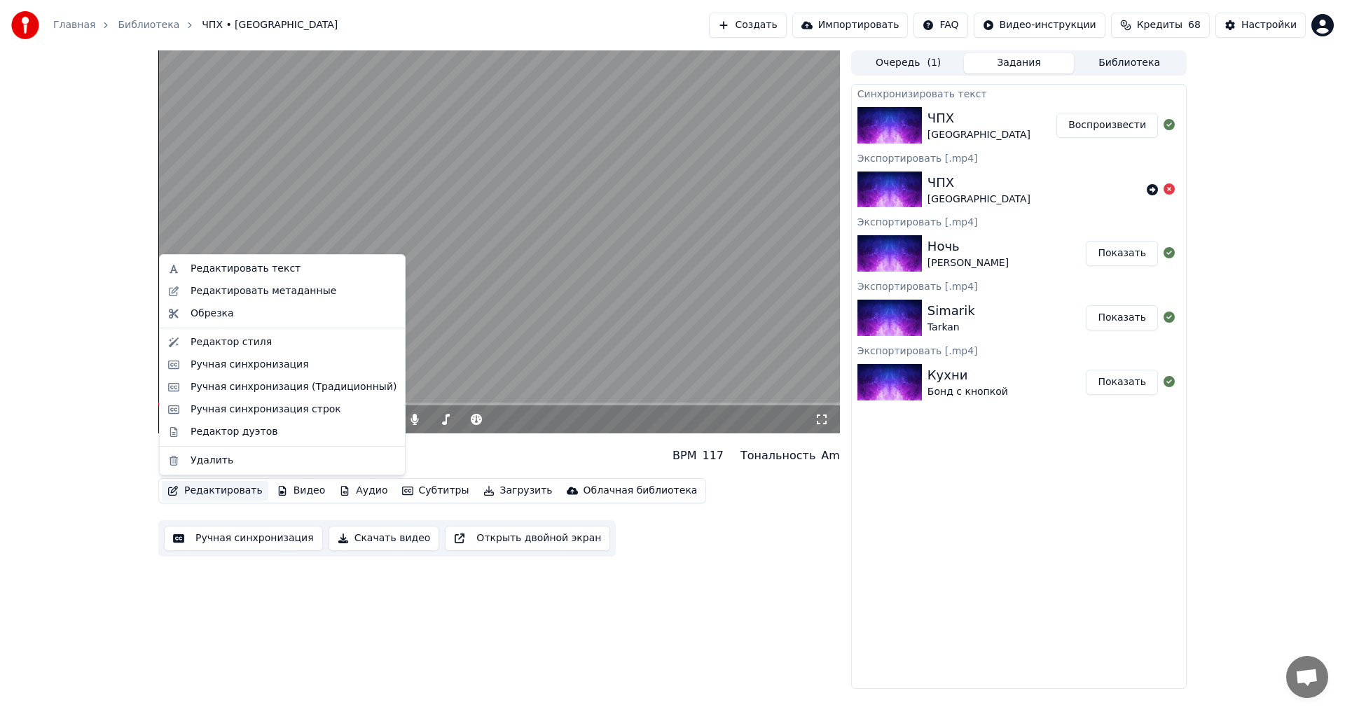
click at [207, 491] on button "Редактировать" at bounding box center [215, 491] width 106 height 20
click at [242, 266] on div "Редактировать текст" at bounding box center [246, 269] width 110 height 14
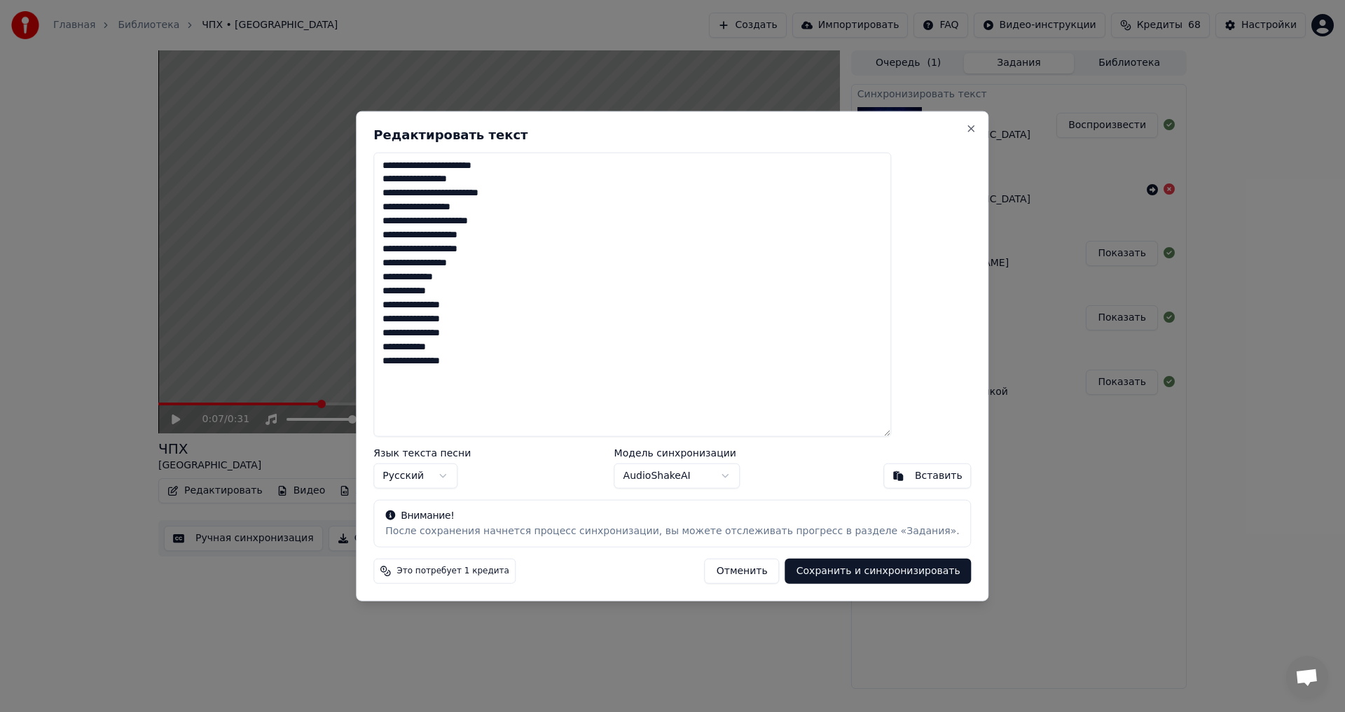
click at [543, 205] on textarea "**********" at bounding box center [632, 294] width 518 height 285
click at [966, 130] on button "Close" at bounding box center [971, 128] width 11 height 11
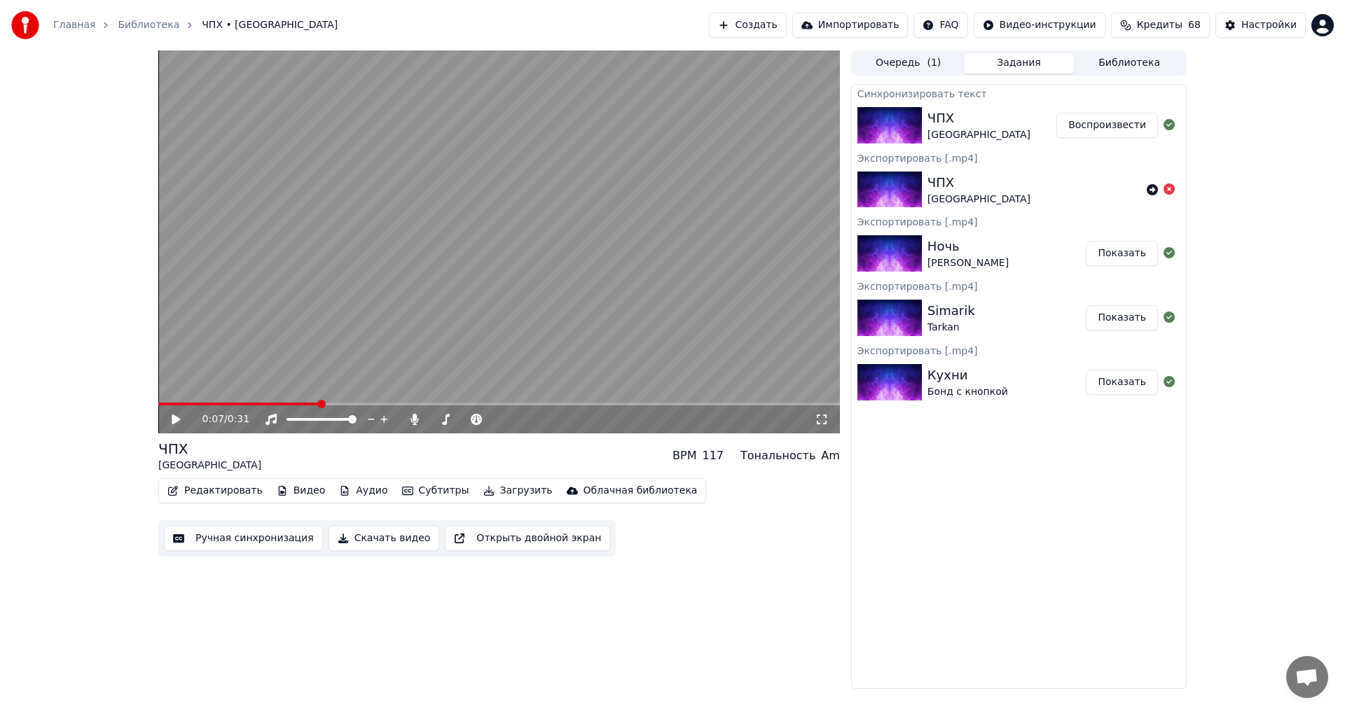
click at [186, 424] on icon at bounding box center [186, 419] width 33 height 11
click at [172, 421] on icon at bounding box center [186, 419] width 33 height 11
click at [212, 485] on button "Редактировать" at bounding box center [215, 491] width 106 height 20
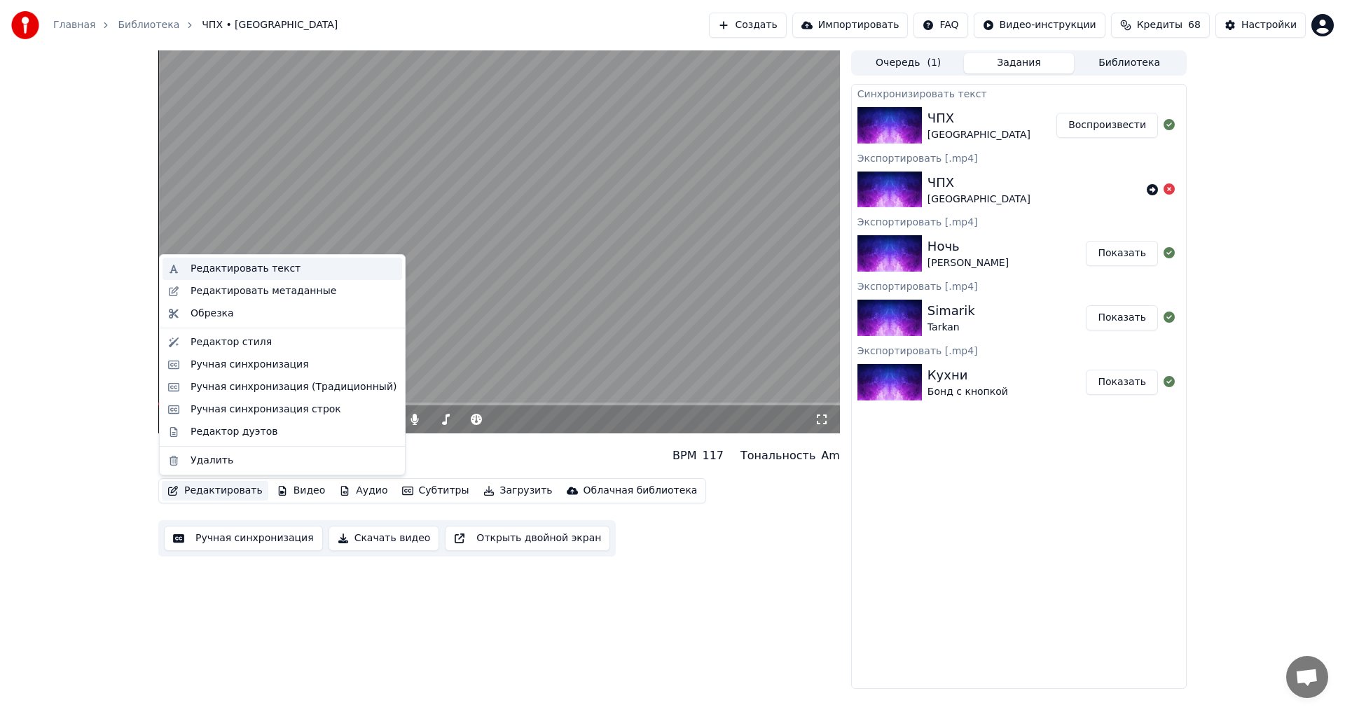
click at [234, 271] on div "Редактировать текст" at bounding box center [246, 269] width 110 height 14
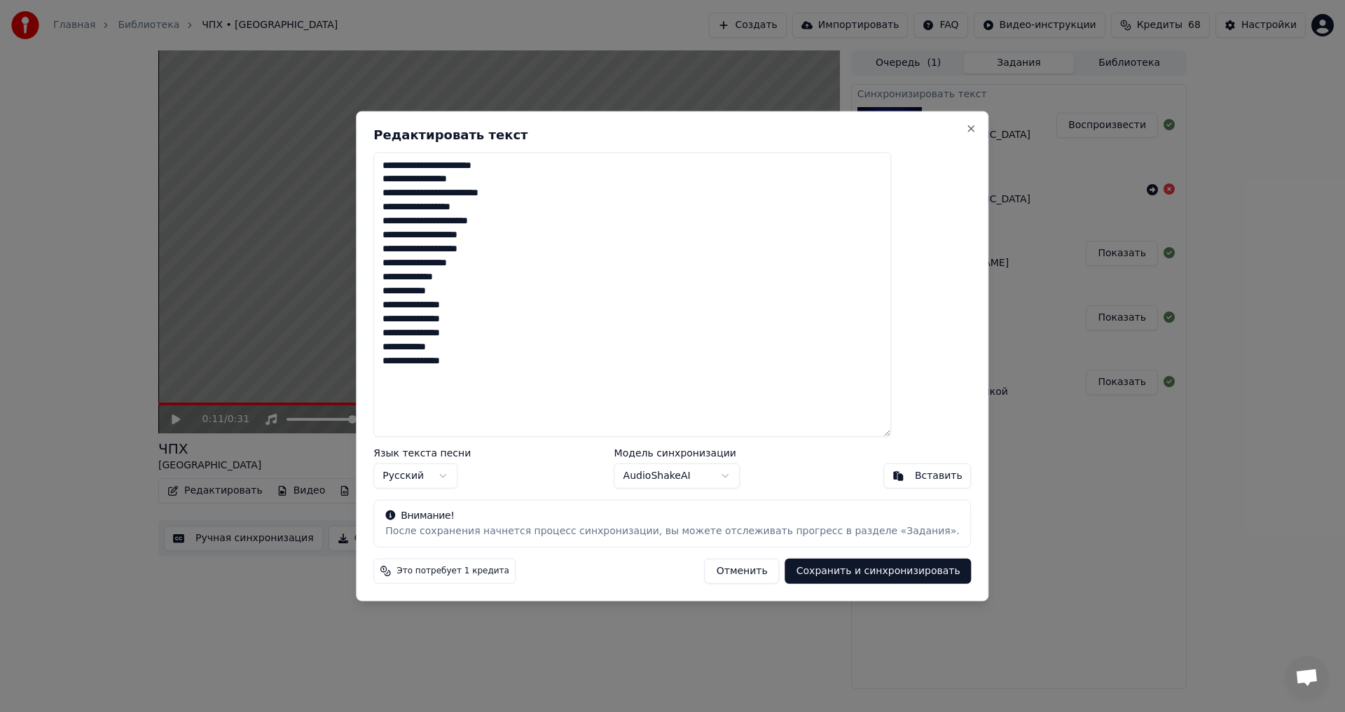
click at [507, 180] on textarea "**********" at bounding box center [632, 294] width 518 height 285
click at [525, 209] on textarea "**********" at bounding box center [632, 294] width 518 height 285
drag, startPoint x: 501, startPoint y: 208, endPoint x: 538, endPoint y: 209, distance: 37.2
click at [538, 209] on textarea "**********" at bounding box center [632, 294] width 518 height 285
click at [493, 268] on textarea "**********" at bounding box center [632, 294] width 518 height 285
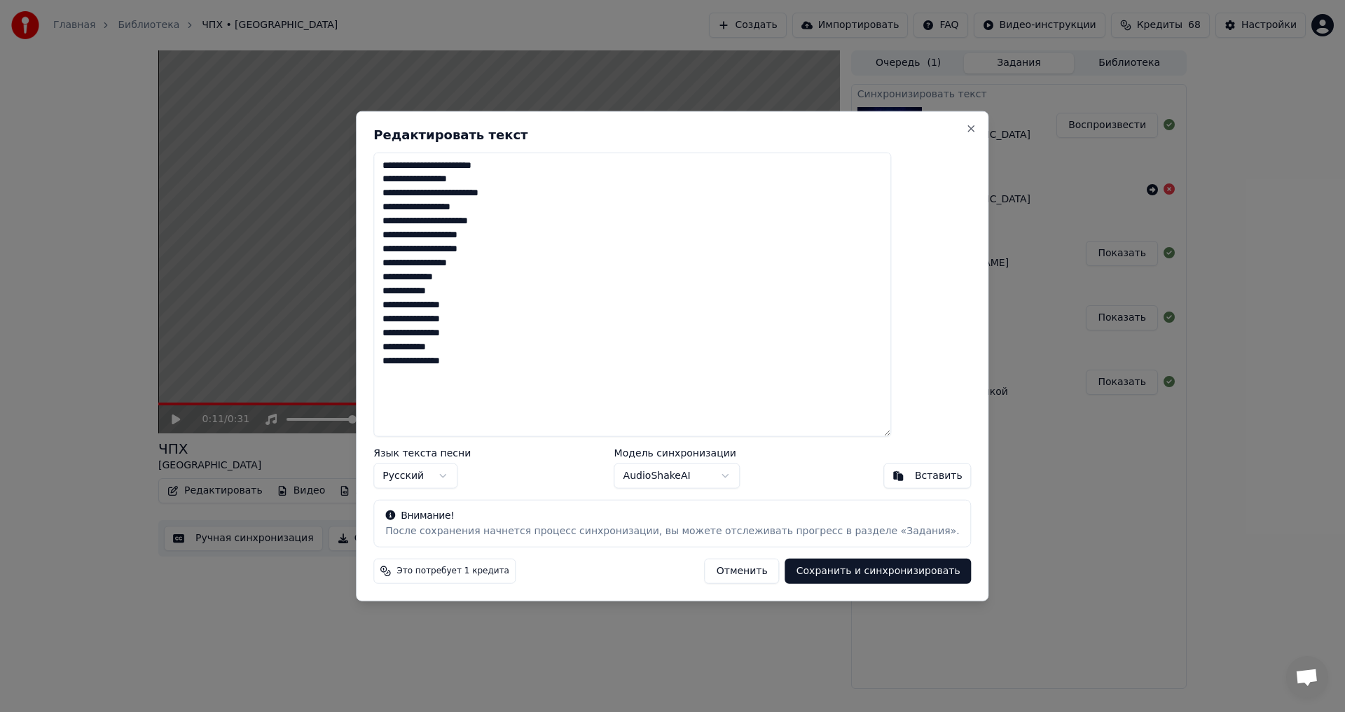
click at [467, 222] on textarea "**********" at bounding box center [632, 294] width 518 height 285
type textarea "**********"
click at [854, 572] on button "Сохранить и синхронизировать" at bounding box center [878, 571] width 186 height 25
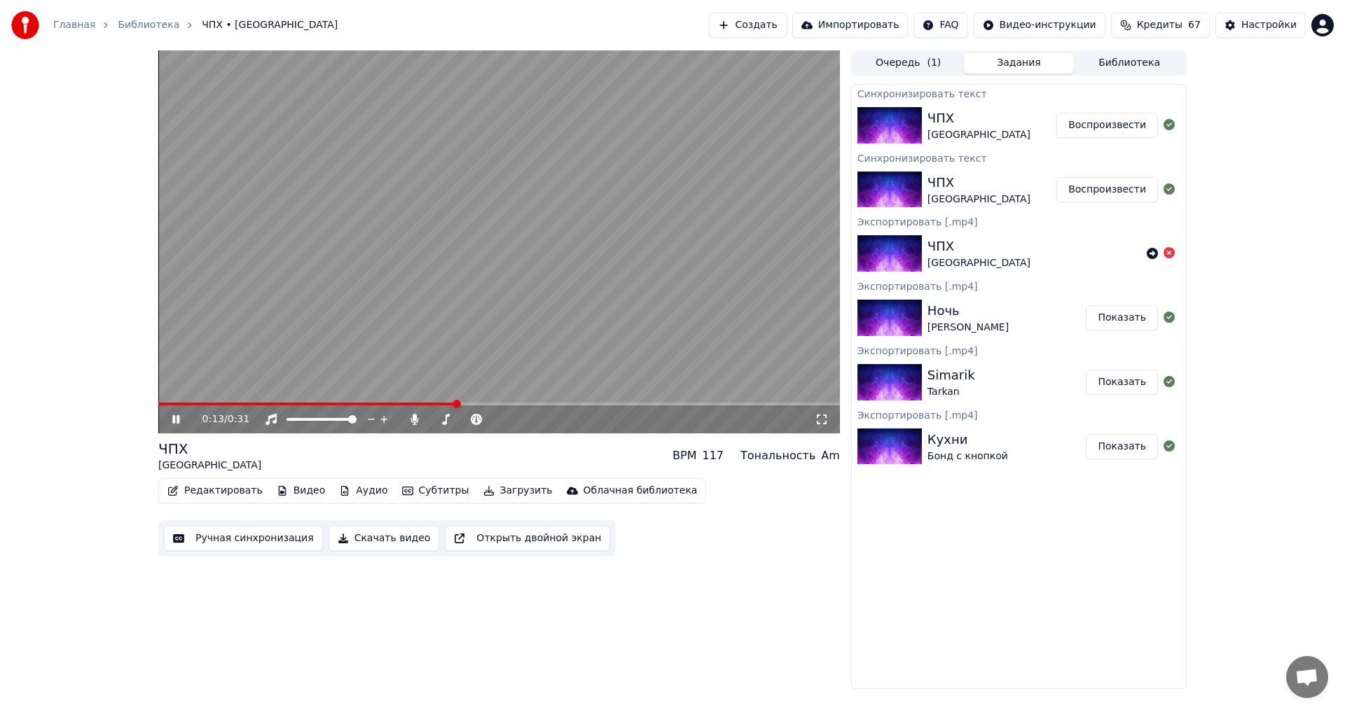
click at [460, 226] on video at bounding box center [499, 241] width 682 height 383
click at [1013, 121] on div "ЧПХ [GEOGRAPHIC_DATA]" at bounding box center [992, 126] width 129 height 34
click at [1101, 128] on button "Воспроизвести" at bounding box center [1107, 125] width 102 height 25
click at [372, 544] on button "Скачать видео" at bounding box center [384, 538] width 111 height 25
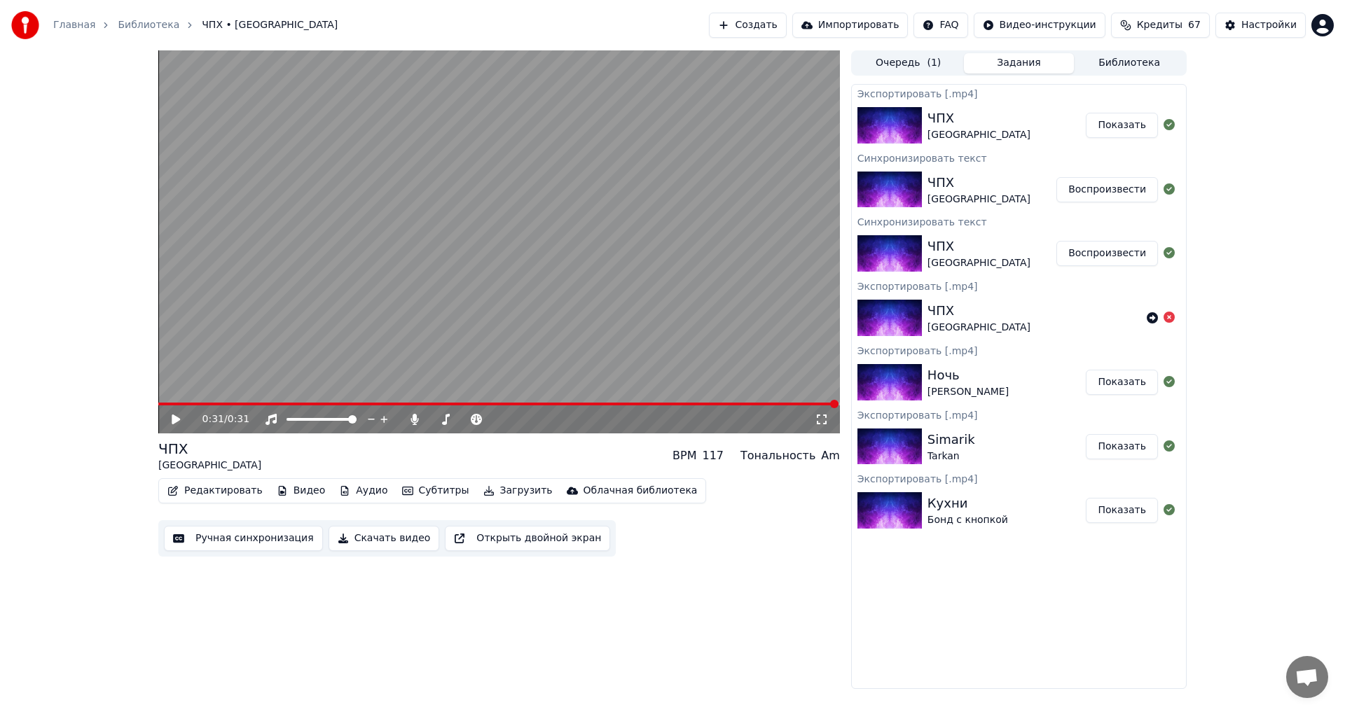
click at [1115, 130] on button "Показать" at bounding box center [1122, 125] width 72 height 25
click at [1260, 309] on div "0:31 / 0:31 ЧПХ Ленинград BPM 117 Тональность Am Редактировать Видео Аудио Субт…" at bounding box center [672, 369] width 1345 height 639
click at [1143, 67] on button "Библиотека" at bounding box center [1129, 63] width 111 height 20
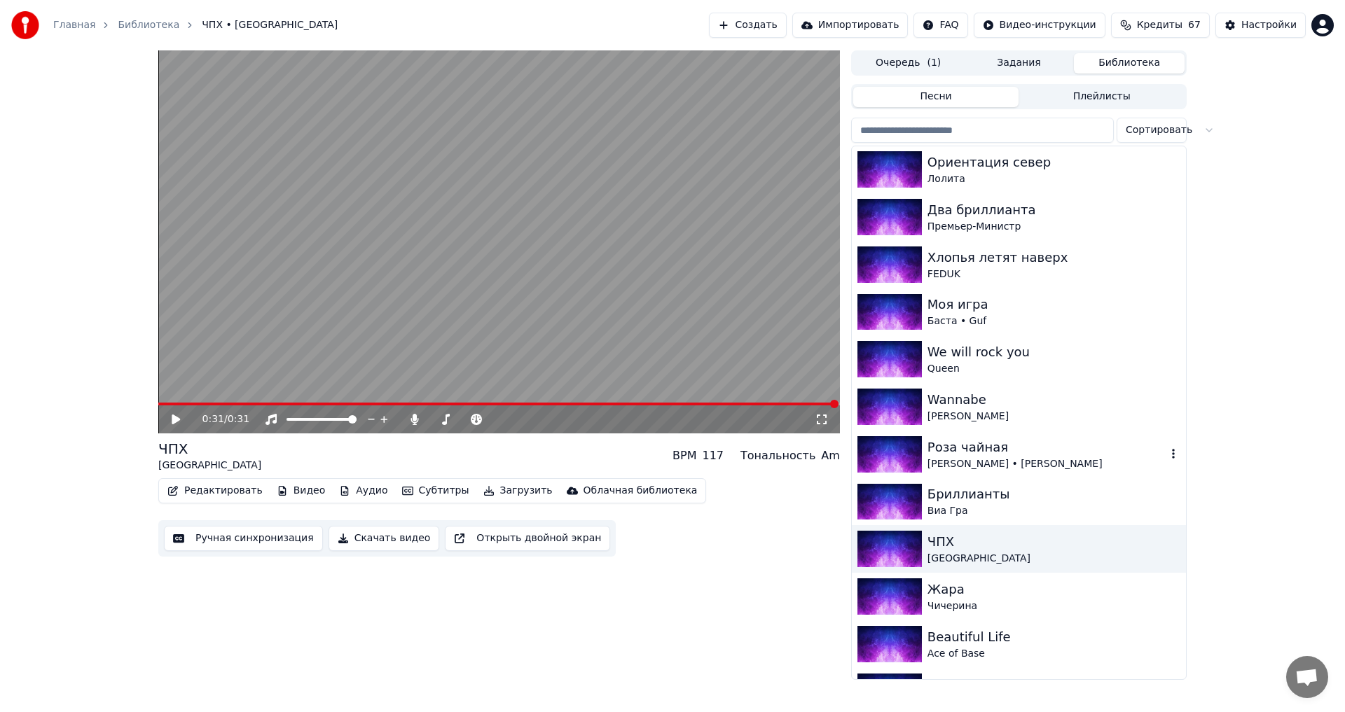
scroll to position [3455, 0]
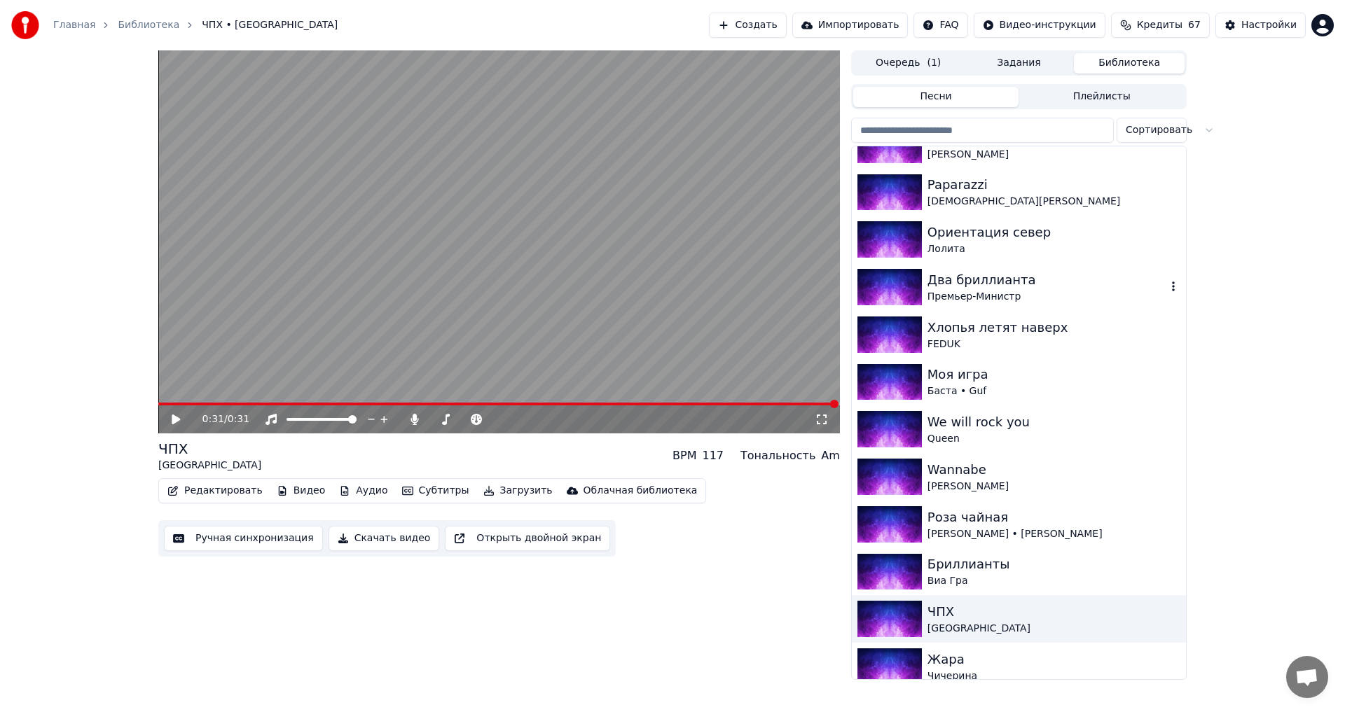
click at [1000, 297] on div "Премьер-Министр" at bounding box center [1047, 297] width 239 height 14
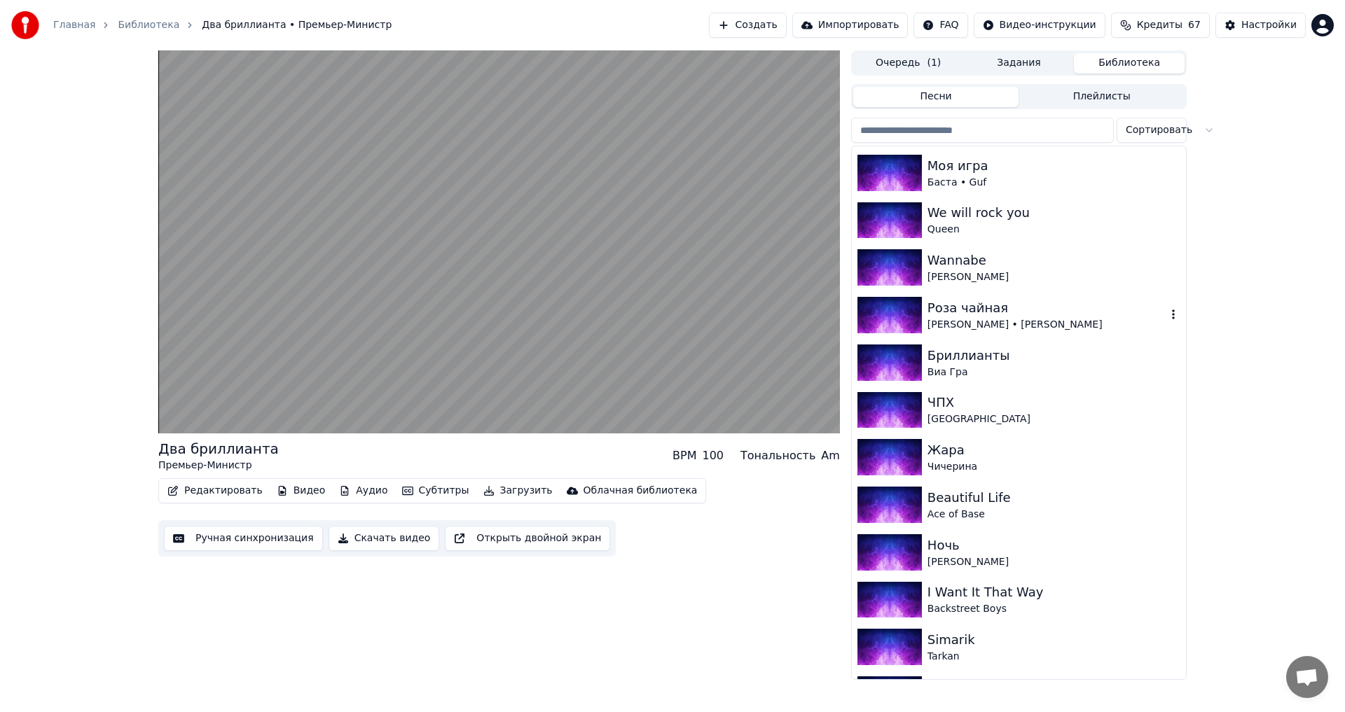
scroll to position [3736, 0]
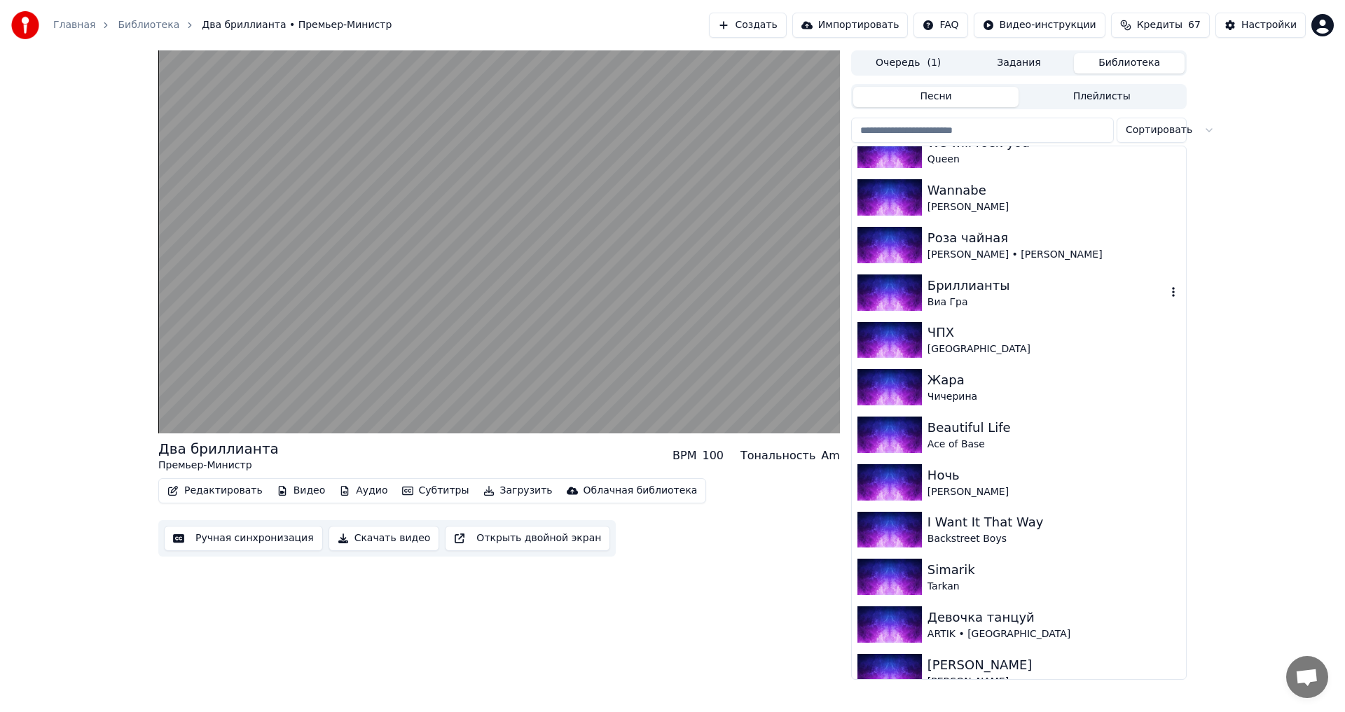
click at [1045, 307] on div "Виа Гра" at bounding box center [1047, 303] width 239 height 14
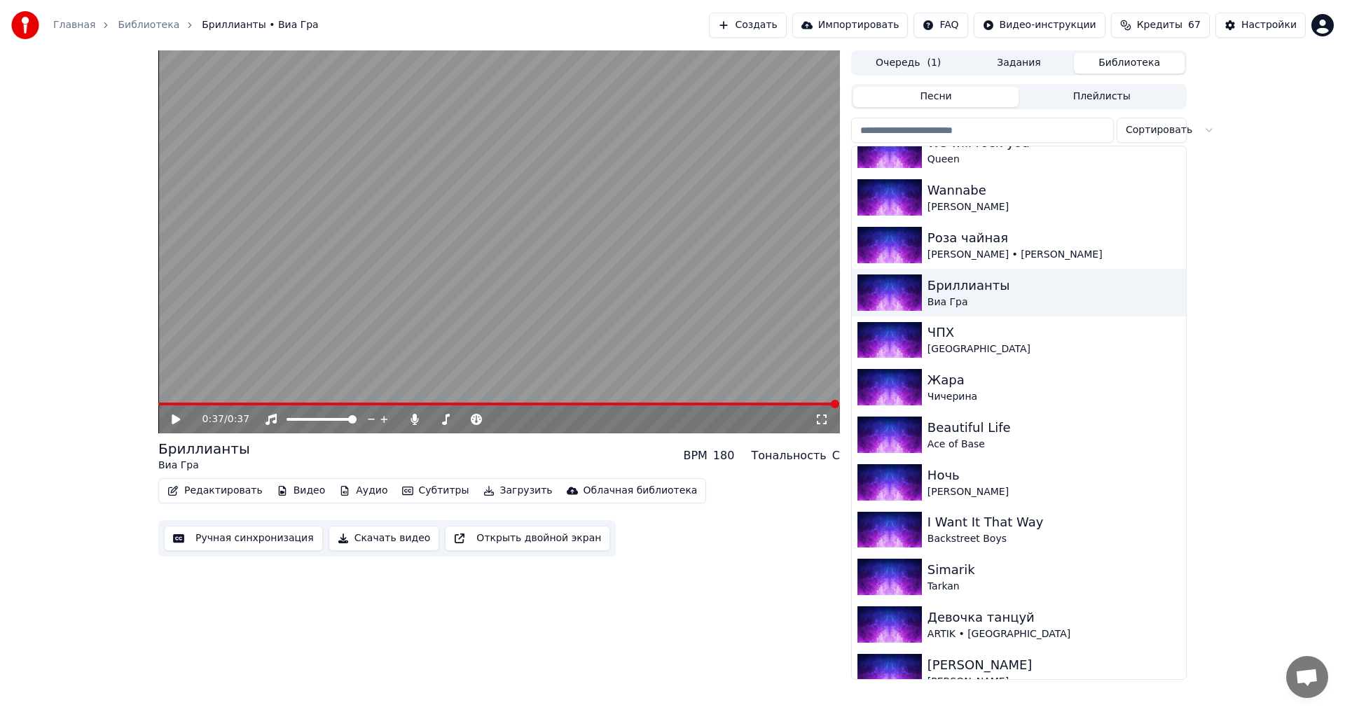
click at [370, 541] on button "Скачать видео" at bounding box center [384, 538] width 111 height 25
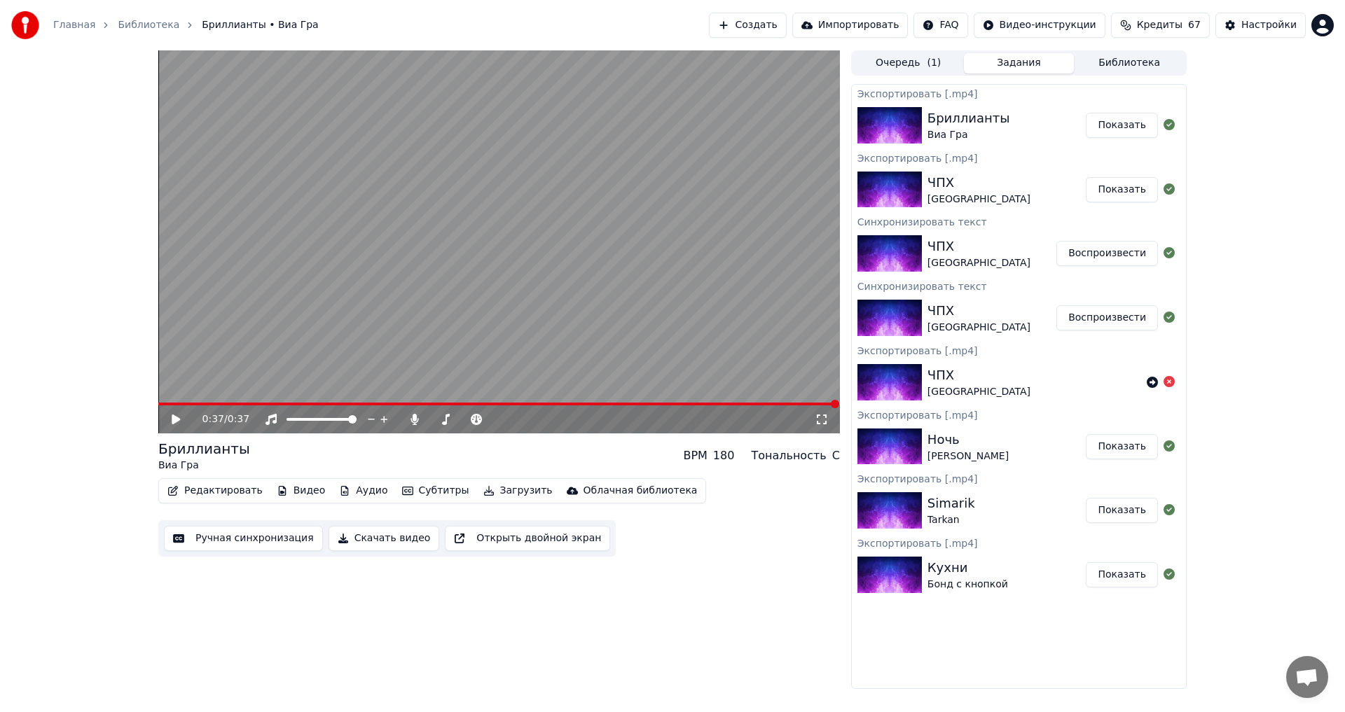
click at [1134, 128] on button "Показать" at bounding box center [1122, 125] width 72 height 25
click at [1132, 67] on button "Библиотека" at bounding box center [1129, 63] width 111 height 20
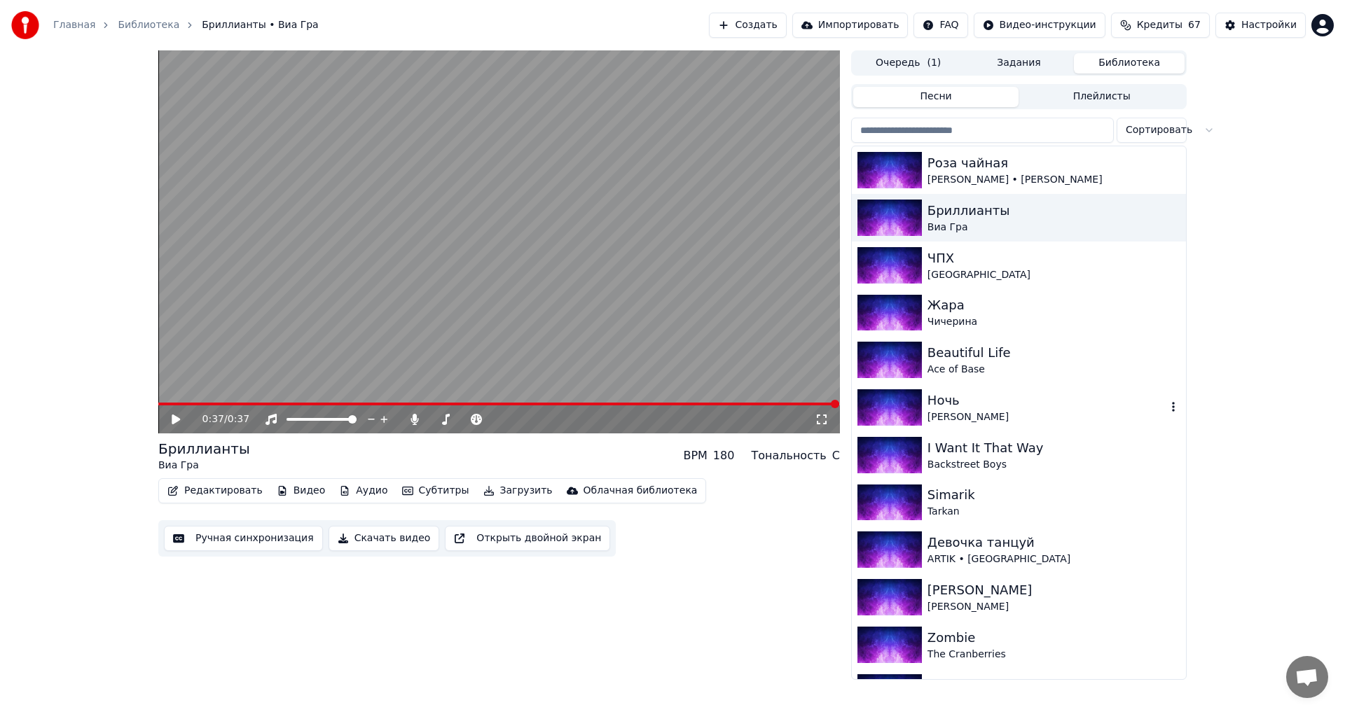
scroll to position [3736, 0]
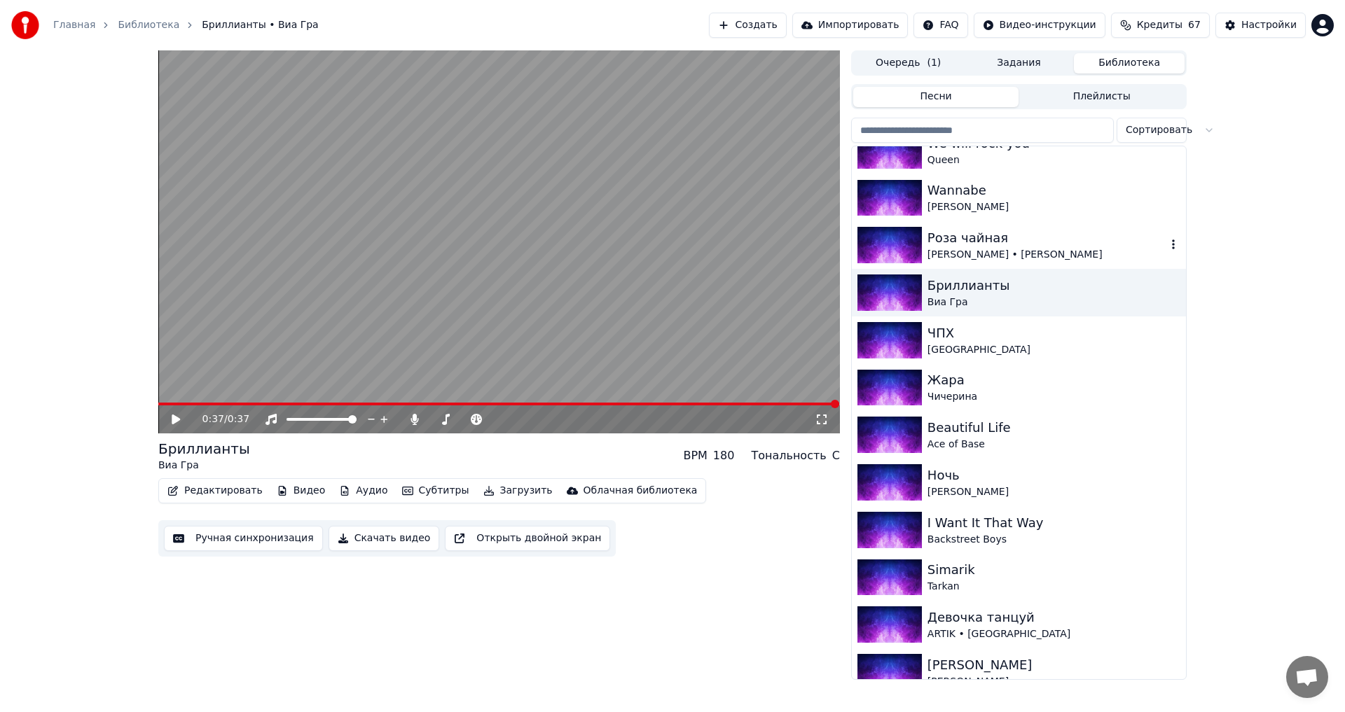
click at [1005, 245] on div "Роза чайная" at bounding box center [1047, 238] width 239 height 20
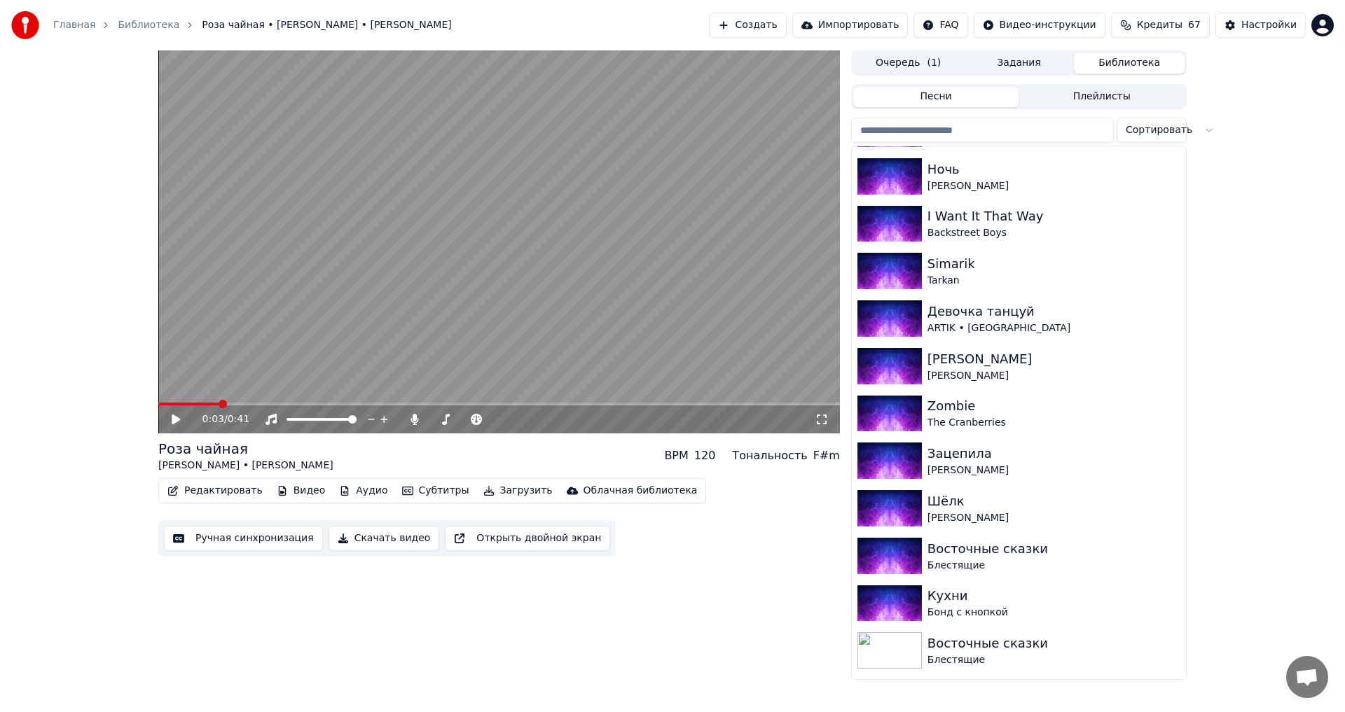
scroll to position [4085, 0]
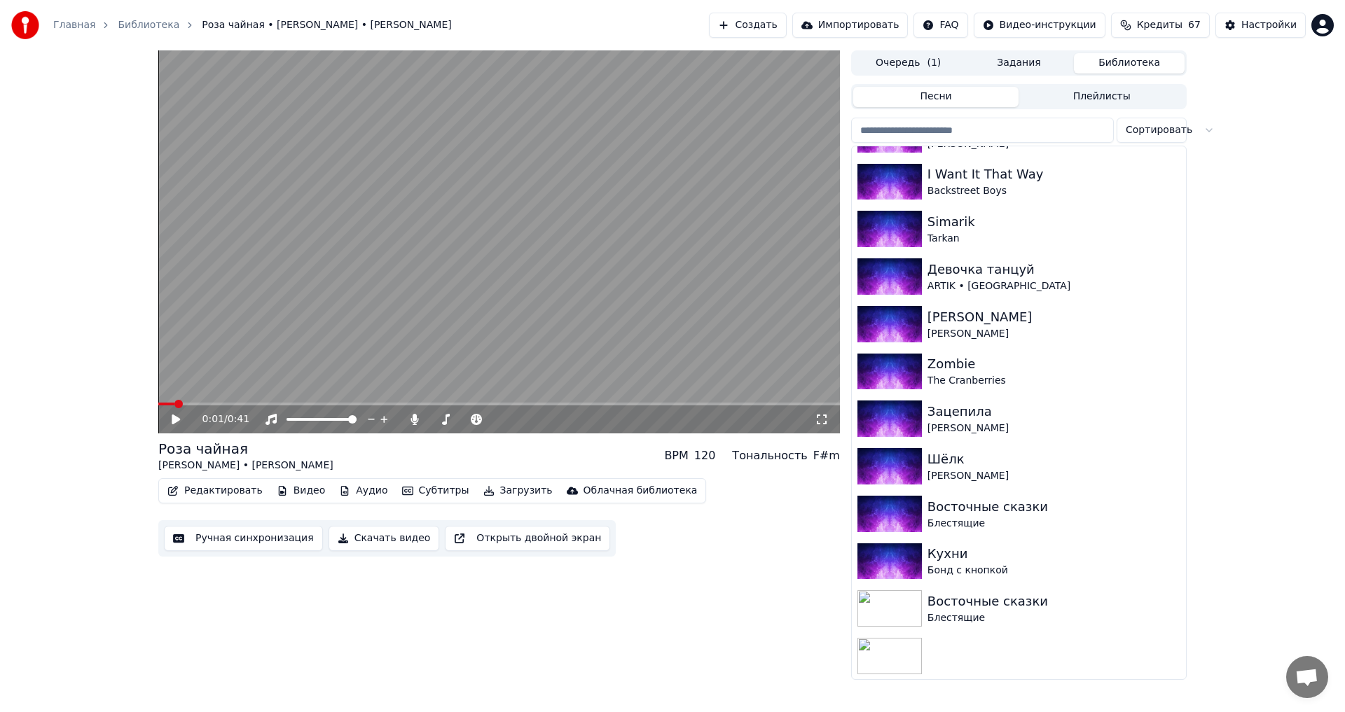
click at [174, 404] on span at bounding box center [178, 404] width 8 height 8
click at [225, 493] on button "Редактировать" at bounding box center [215, 491] width 106 height 20
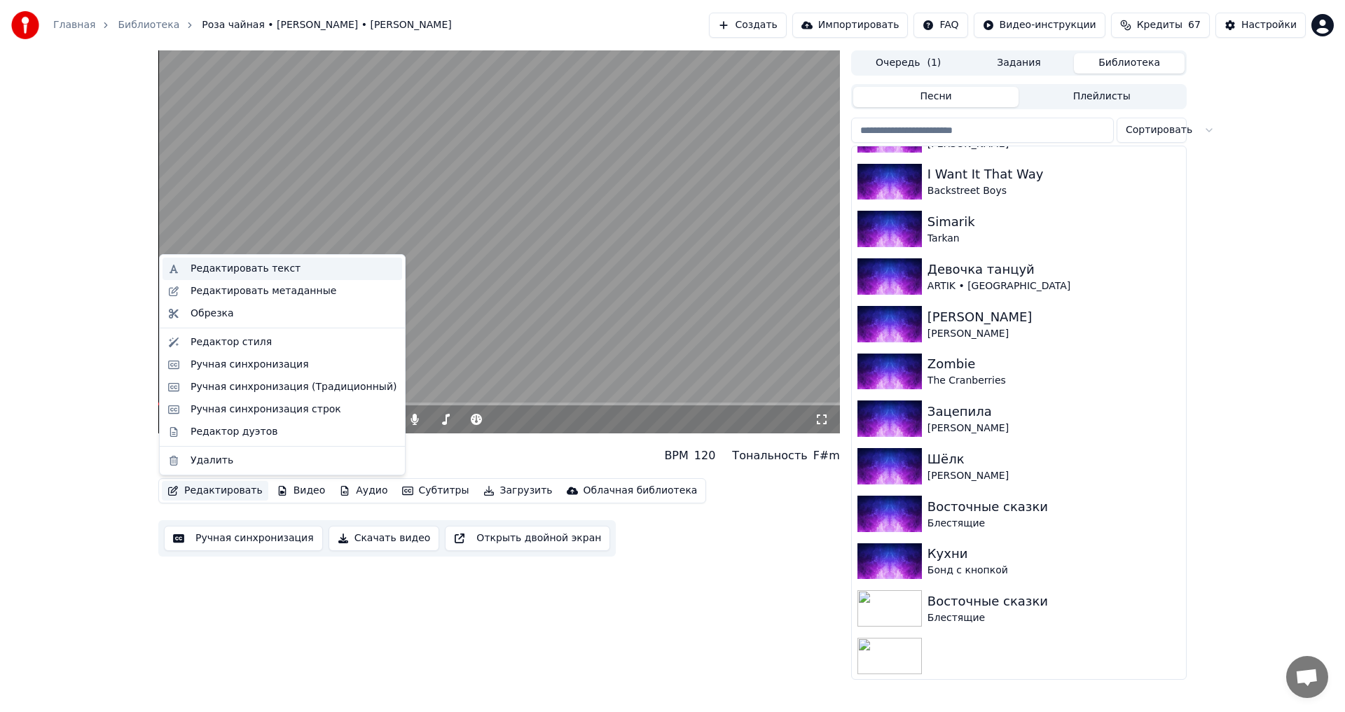
click at [268, 268] on div "Редактировать текст" at bounding box center [246, 269] width 110 height 14
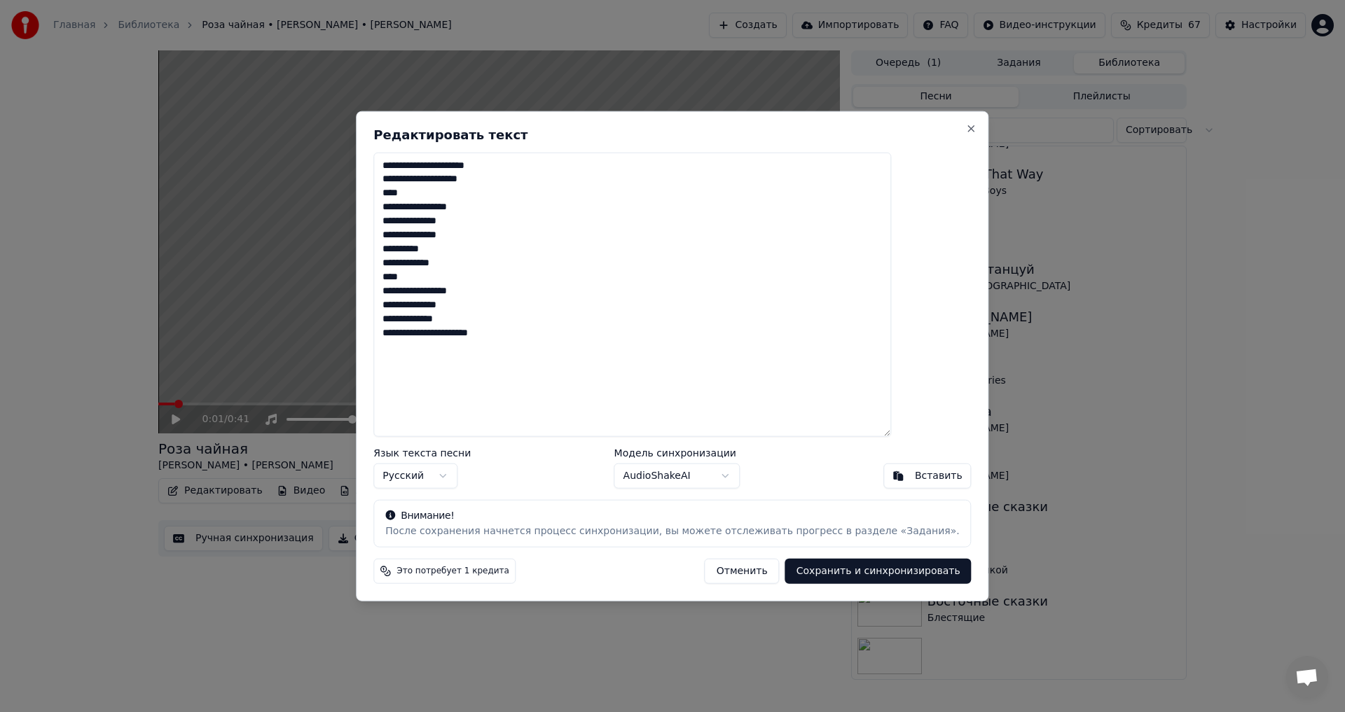
click at [713, 575] on button "Отменить" at bounding box center [742, 571] width 75 height 25
type textarea "**********"
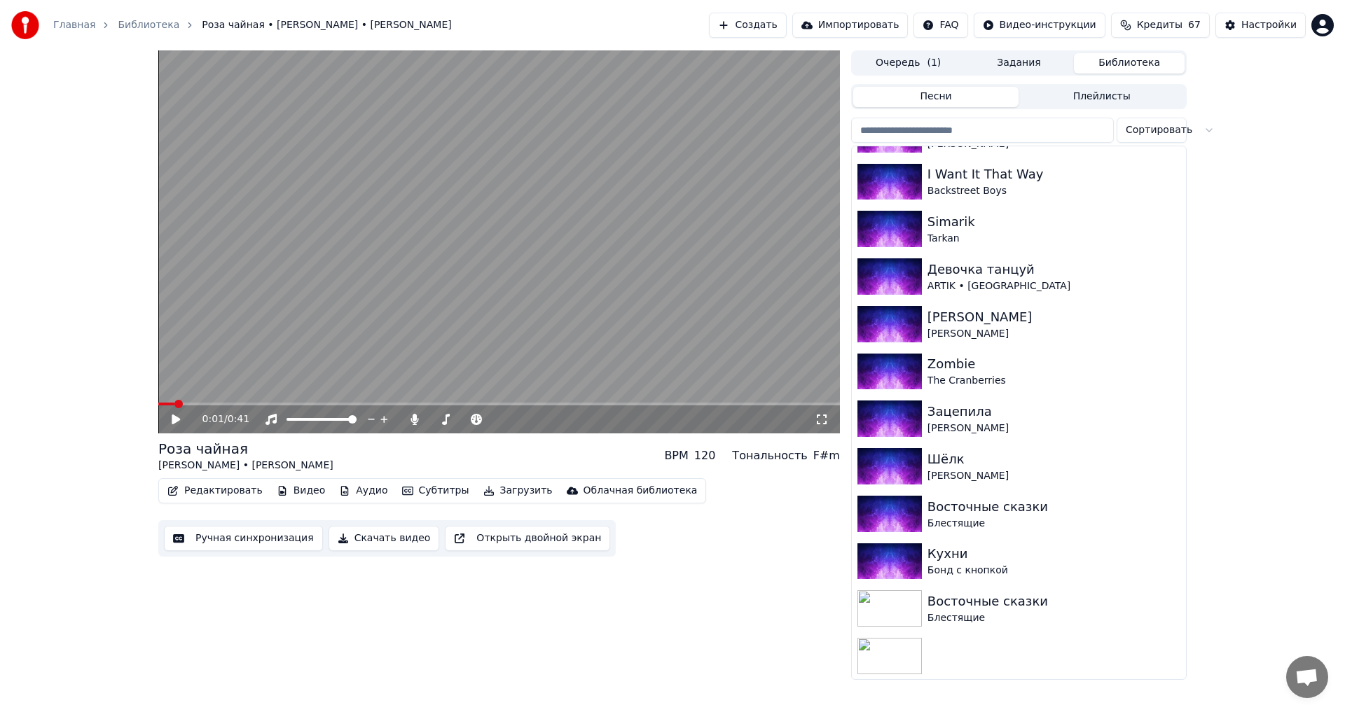
click at [181, 422] on icon at bounding box center [186, 419] width 33 height 11
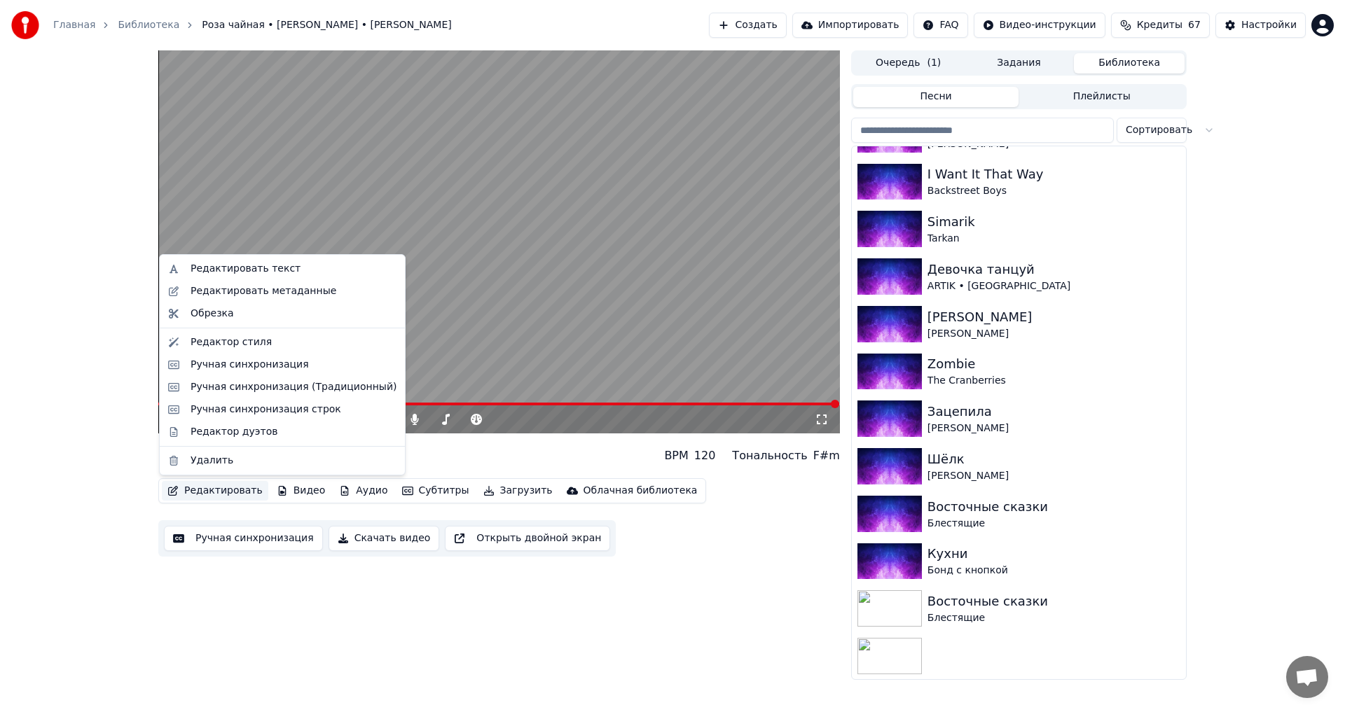
click at [234, 493] on button "Редактировать" at bounding box center [215, 491] width 106 height 20
click at [273, 273] on div "Редактировать текст" at bounding box center [246, 269] width 110 height 14
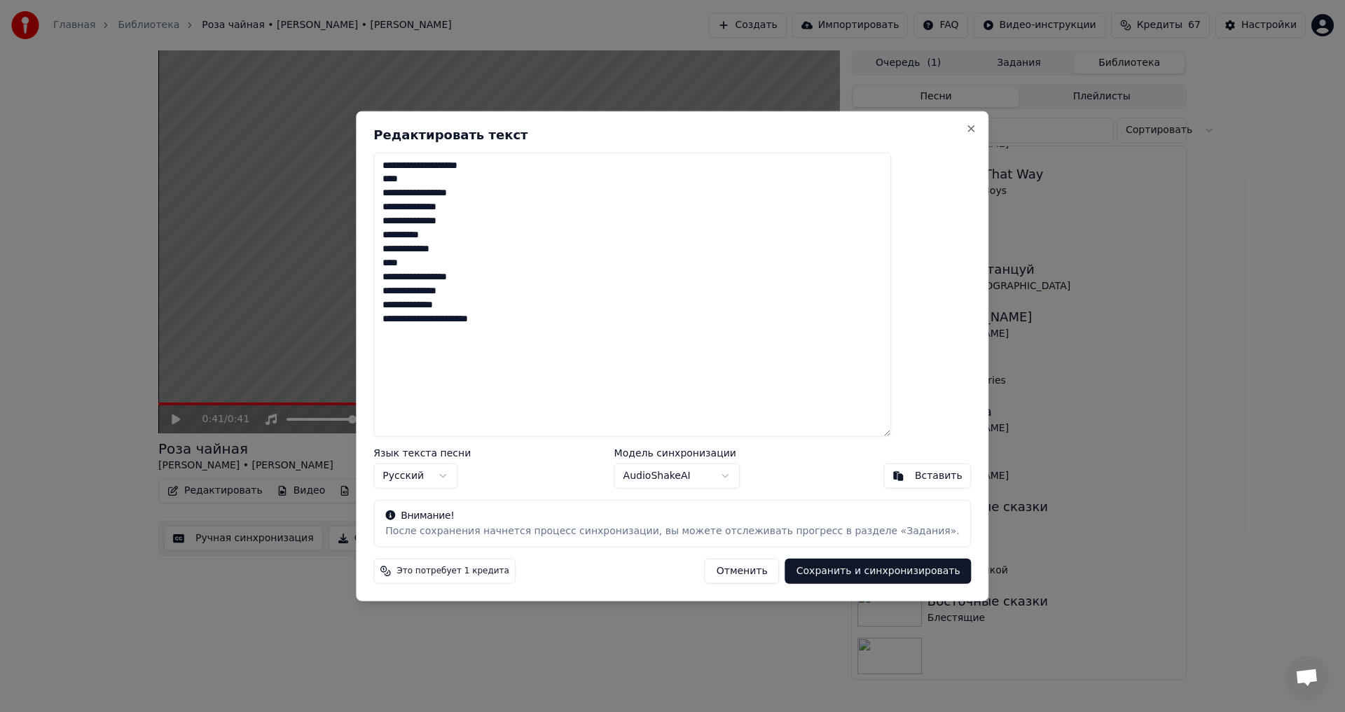
click at [518, 422] on textarea "**********" at bounding box center [632, 294] width 518 height 285
type textarea "**********"
click at [837, 572] on button "Сохранить и синхронизировать" at bounding box center [878, 571] width 186 height 25
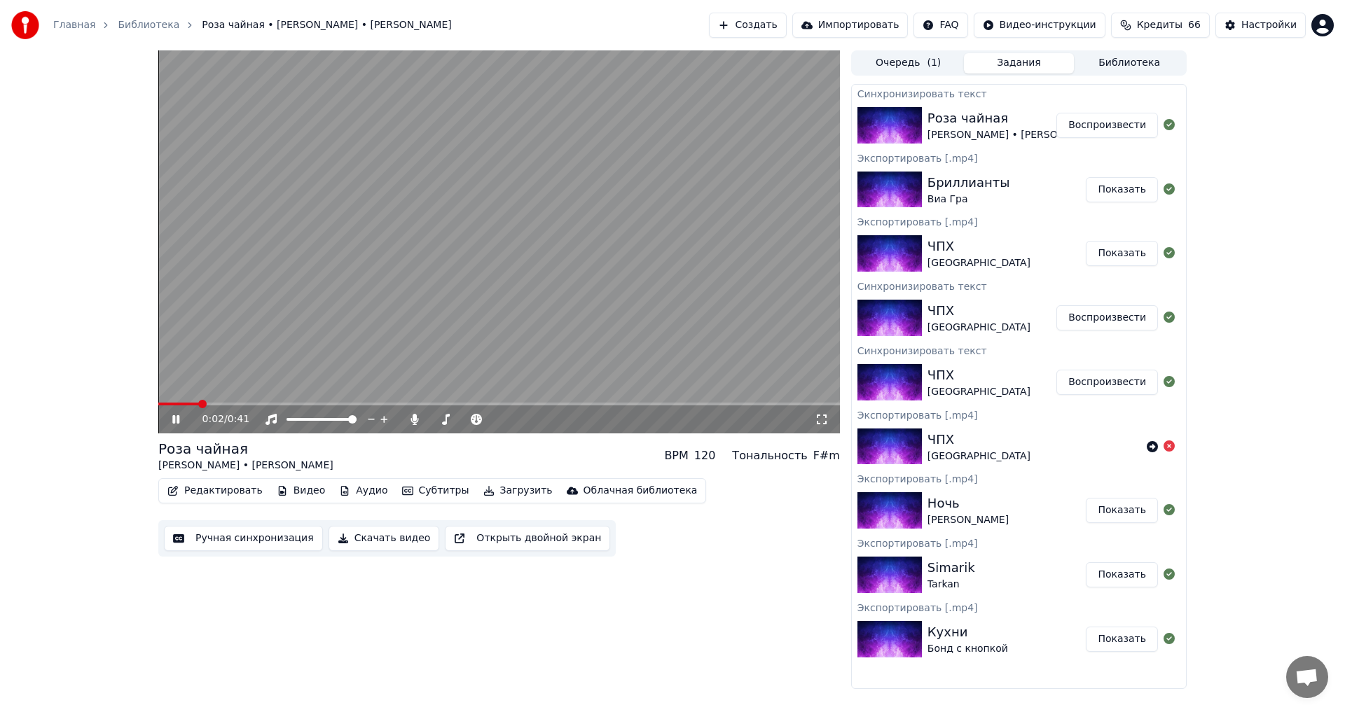
click at [191, 298] on video at bounding box center [499, 241] width 682 height 383
drag, startPoint x: 1118, startPoint y: 125, endPoint x: 257, endPoint y: 215, distance: 865.8
click at [257, 215] on div "0:02 / 0:41 Роза чайная [PERSON_NAME] • [PERSON_NAME] BPM 120 Тональность F#m Р…" at bounding box center [672, 369] width 1051 height 639
click at [363, 542] on button "Скачать видео" at bounding box center [384, 538] width 111 height 25
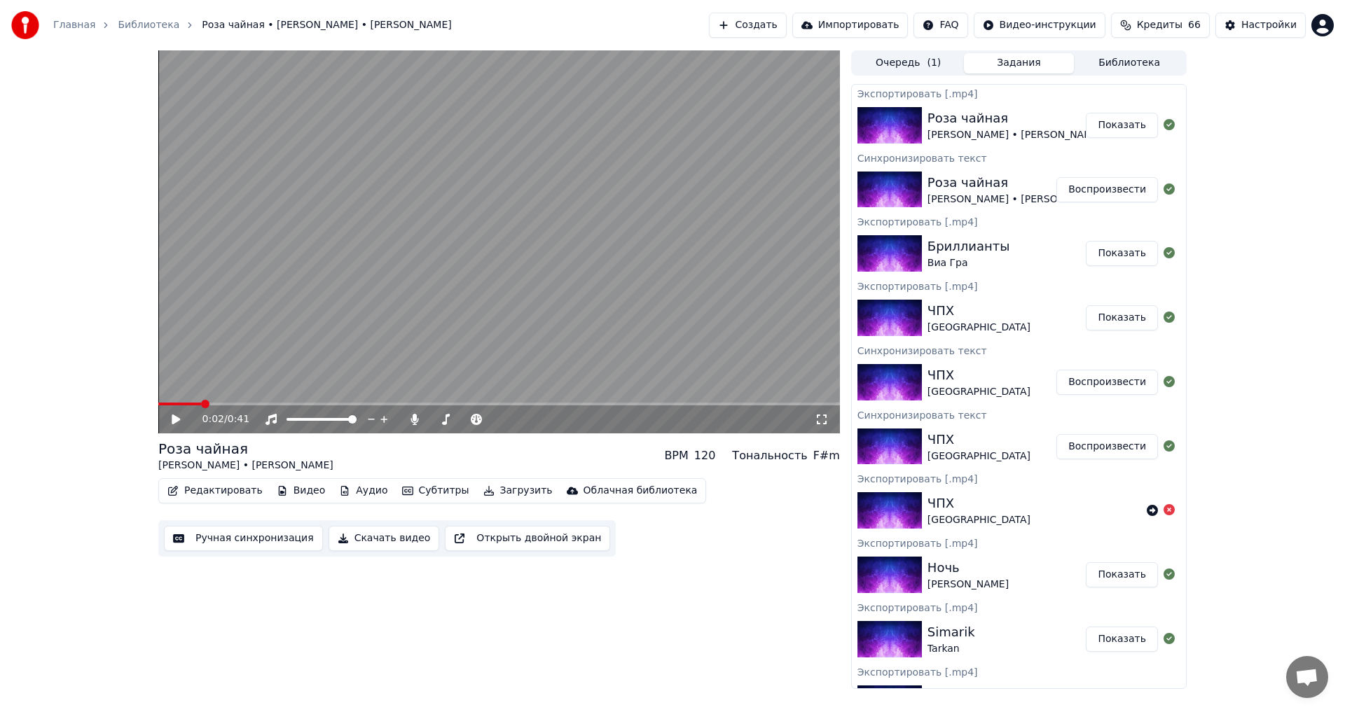
click at [1099, 125] on button "Показать" at bounding box center [1122, 125] width 72 height 25
click at [1111, 62] on button "Библиотека" at bounding box center [1129, 63] width 111 height 20
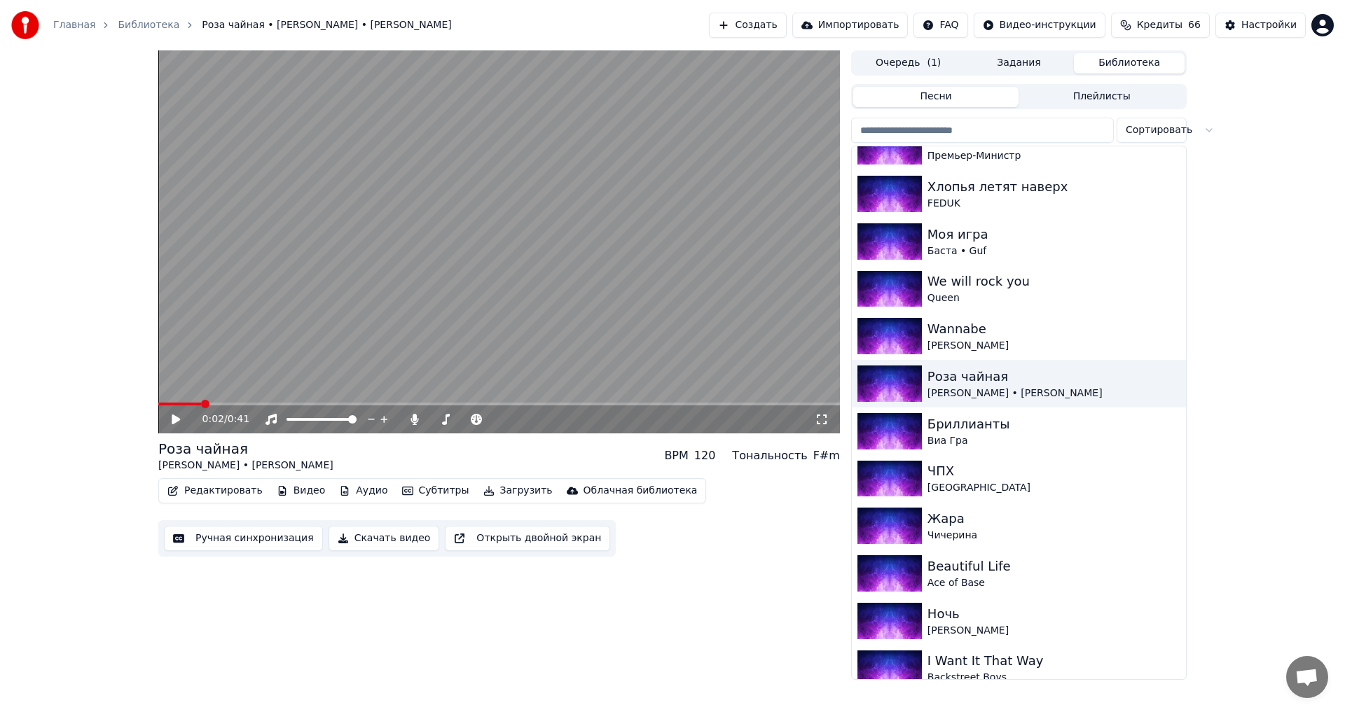
scroll to position [3583, 0]
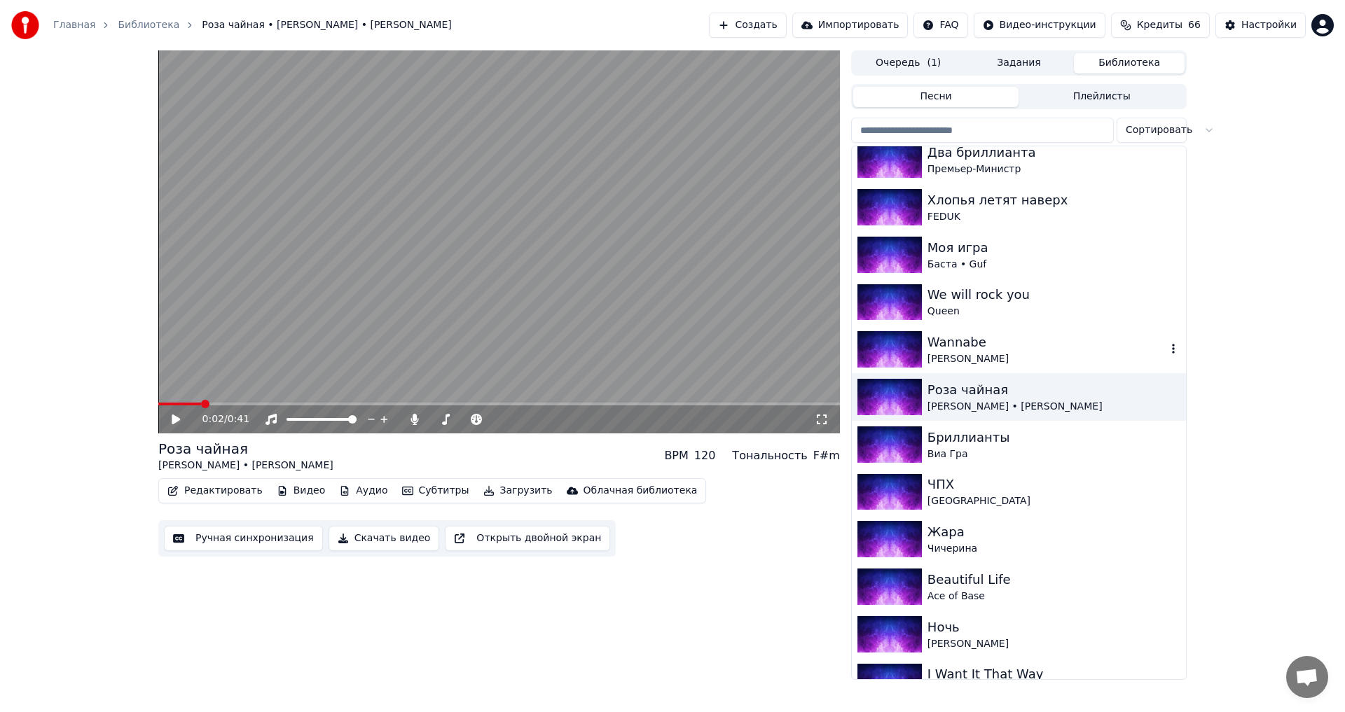
click at [986, 343] on div "Wannabe" at bounding box center [1047, 343] width 239 height 20
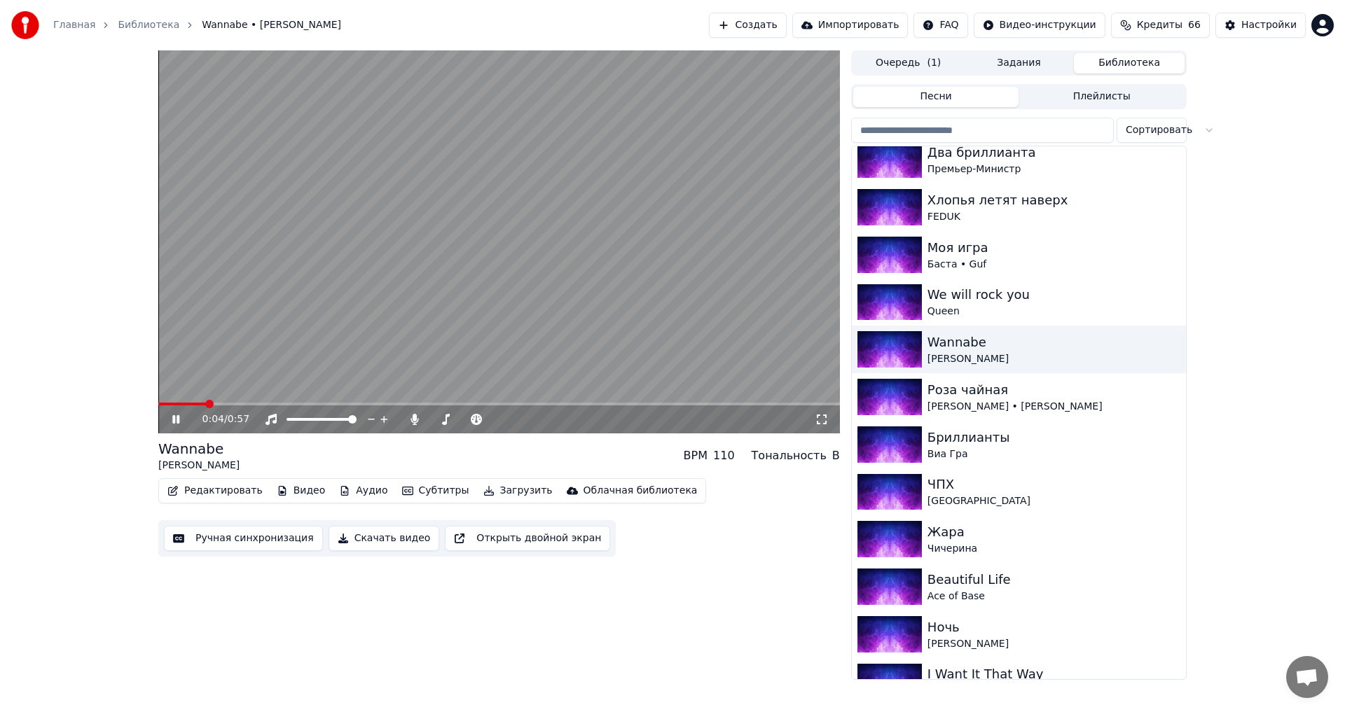
click at [420, 402] on video at bounding box center [499, 241] width 682 height 383
click at [419, 404] on span at bounding box center [499, 404] width 682 height 3
click at [172, 418] on icon at bounding box center [176, 420] width 8 height 10
click at [401, 403] on span at bounding box center [301, 404] width 287 height 3
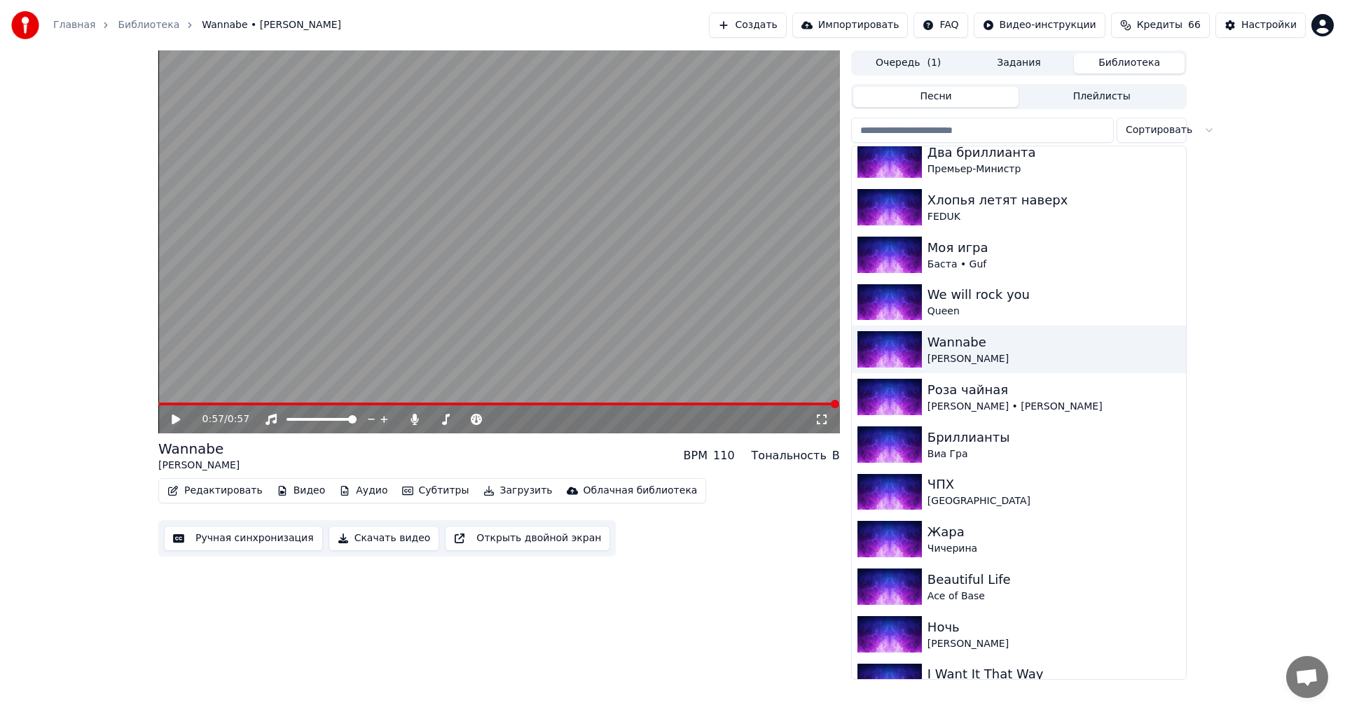
click at [230, 542] on button "Ручная синхронизация" at bounding box center [243, 538] width 159 height 25
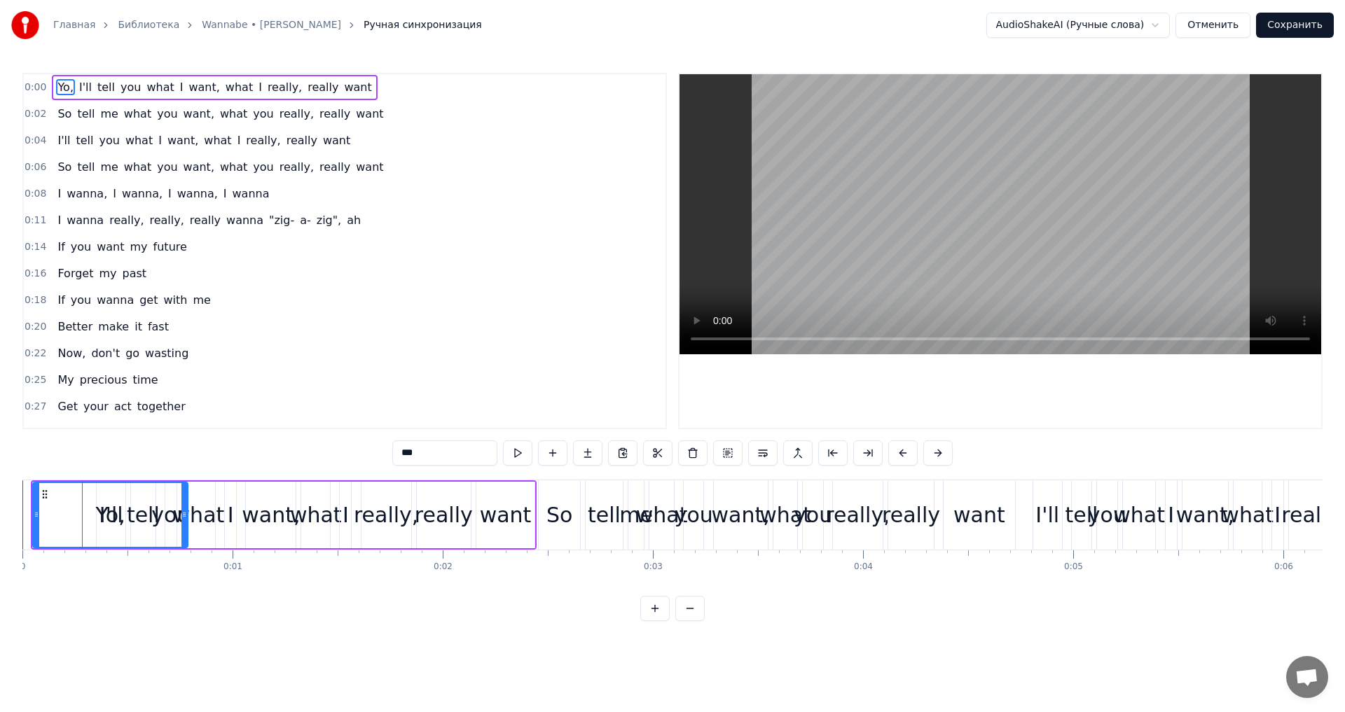
drag, startPoint x: 80, startPoint y: 516, endPoint x: 185, endPoint y: 523, distance: 105.3
click at [185, 523] on div at bounding box center [184, 515] width 6 height 64
click at [90, 497] on div "Yo, I'll tell you what I want, what I really, really want" at bounding box center [284, 515] width 506 height 69
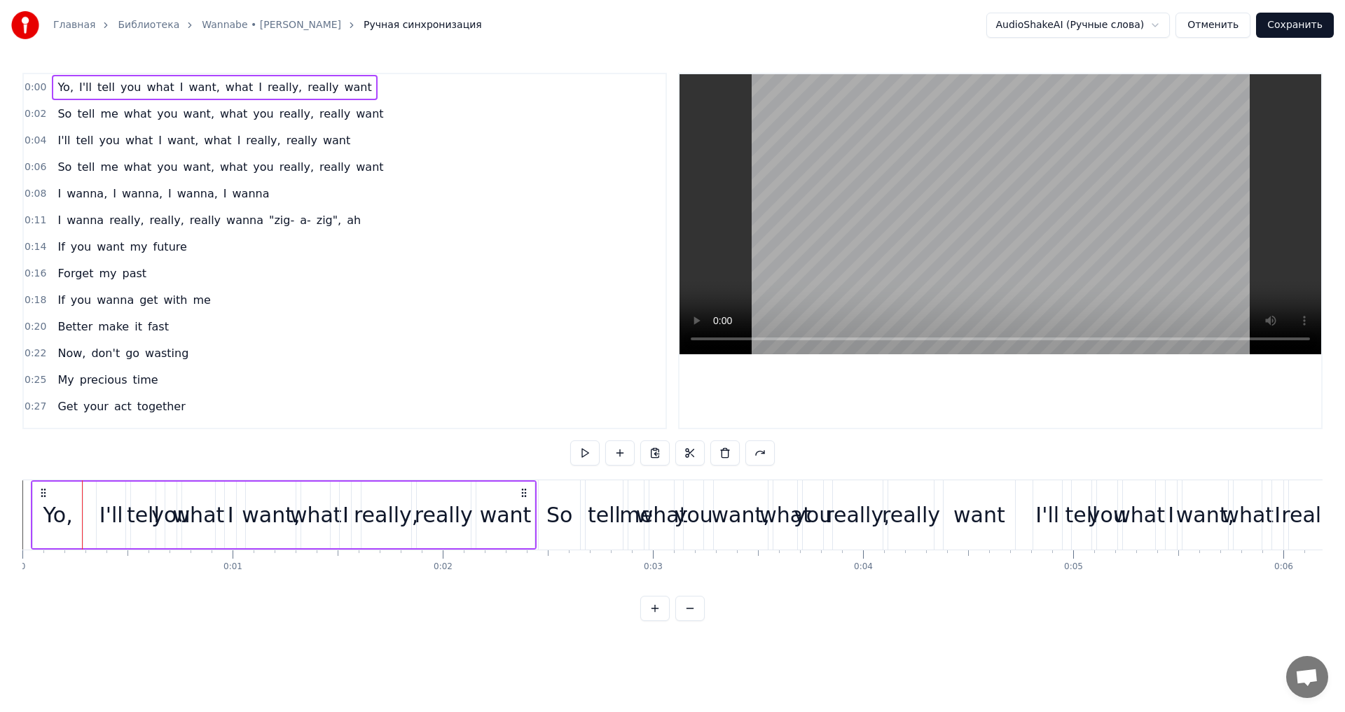
click at [100, 504] on div "I'll" at bounding box center [111, 516] width 24 height 32
click at [134, 504] on div "tell" at bounding box center [143, 516] width 33 height 32
click at [163, 507] on div "you" at bounding box center [170, 516] width 39 height 32
type input "***"
click at [188, 513] on div "you" at bounding box center [170, 516] width 39 height 32
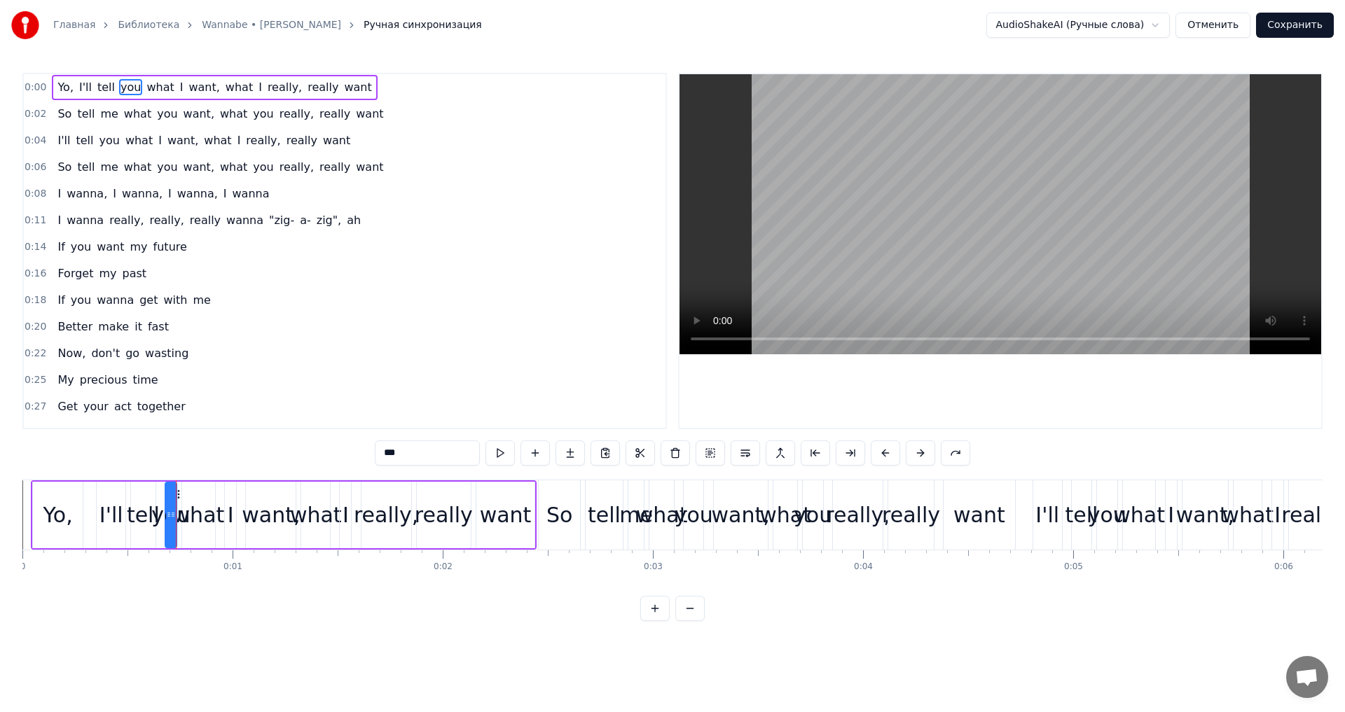
click at [357, 86] on div "0:[DEMOGRAPHIC_DATA], I'll tell you what I want, what I really, really want" at bounding box center [345, 87] width 642 height 27
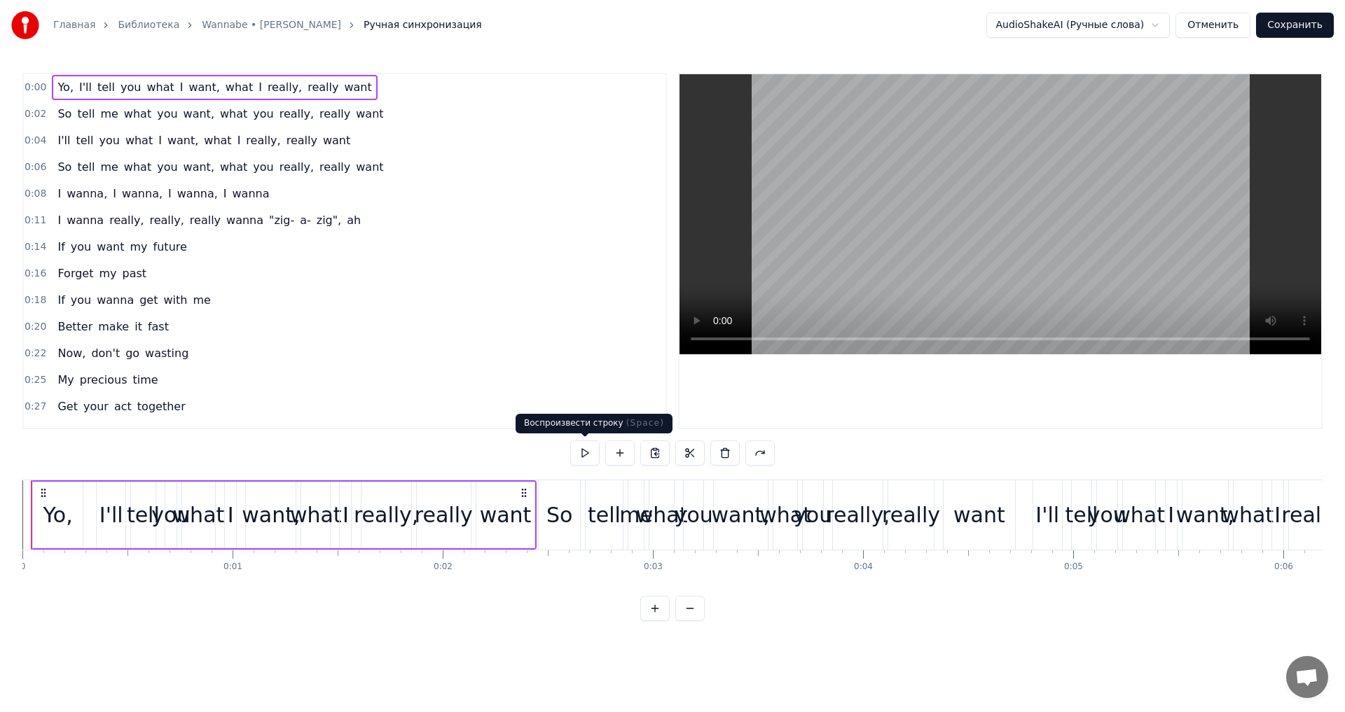
click at [584, 454] on button at bounding box center [584, 453] width 29 height 25
click at [546, 520] on div "So" at bounding box center [559, 515] width 41 height 69
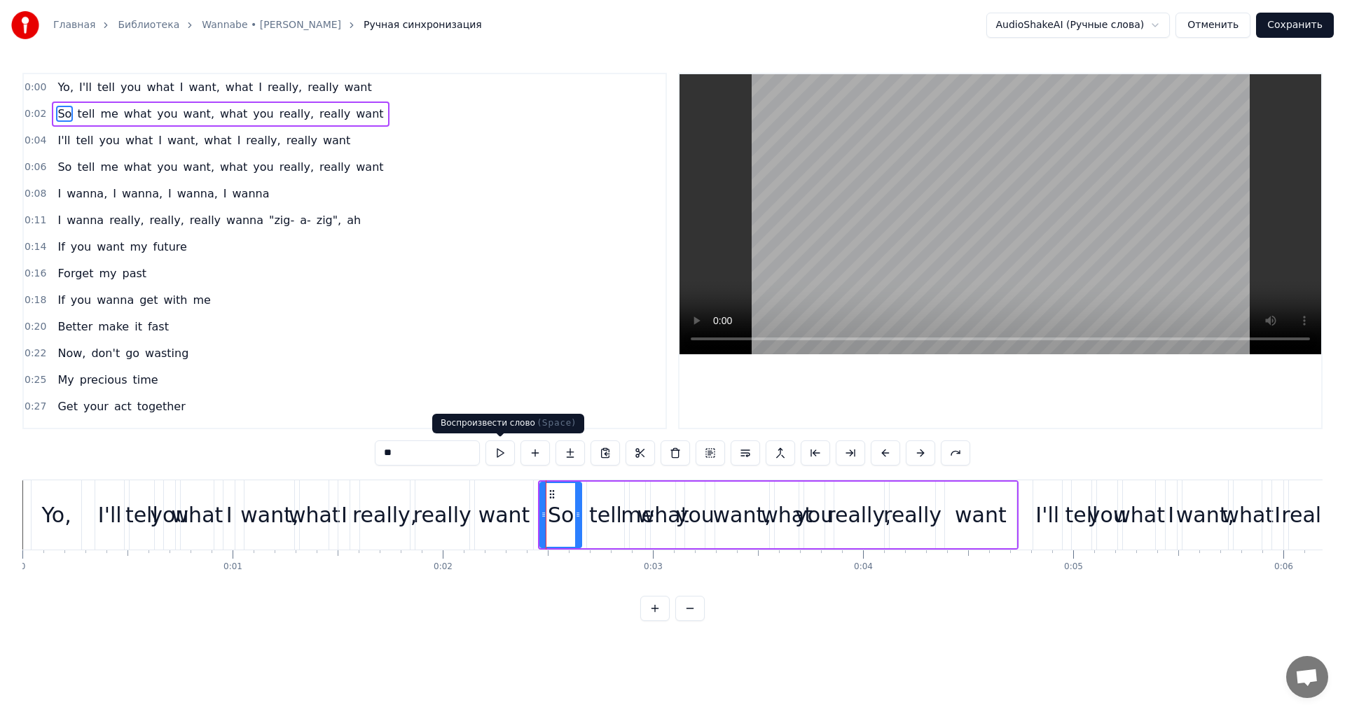
click at [495, 453] on button at bounding box center [500, 453] width 29 height 25
click at [365, 114] on div "0:02 So tell me what you want, what you really, really want" at bounding box center [345, 114] width 642 height 27
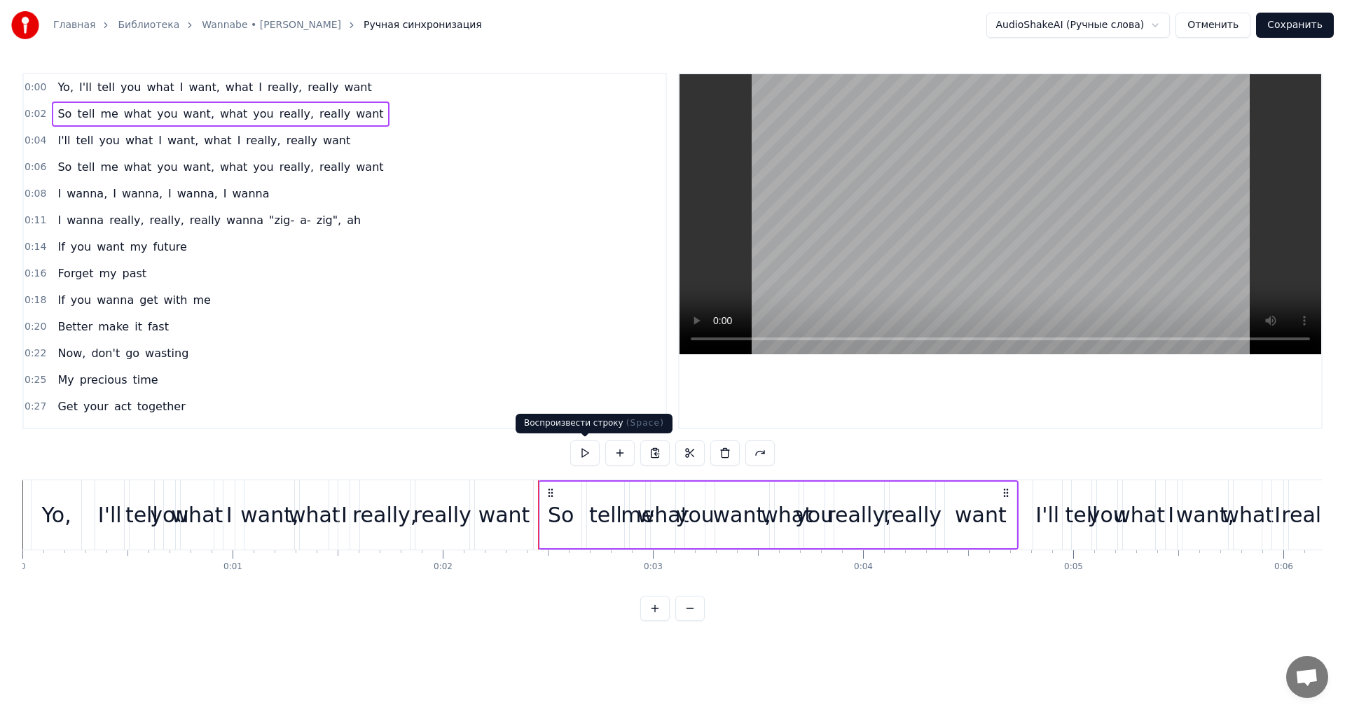
click at [581, 454] on button at bounding box center [584, 453] width 29 height 25
click at [362, 144] on div "0:04 I'll tell you what I want, what I really, really want" at bounding box center [345, 141] width 642 height 27
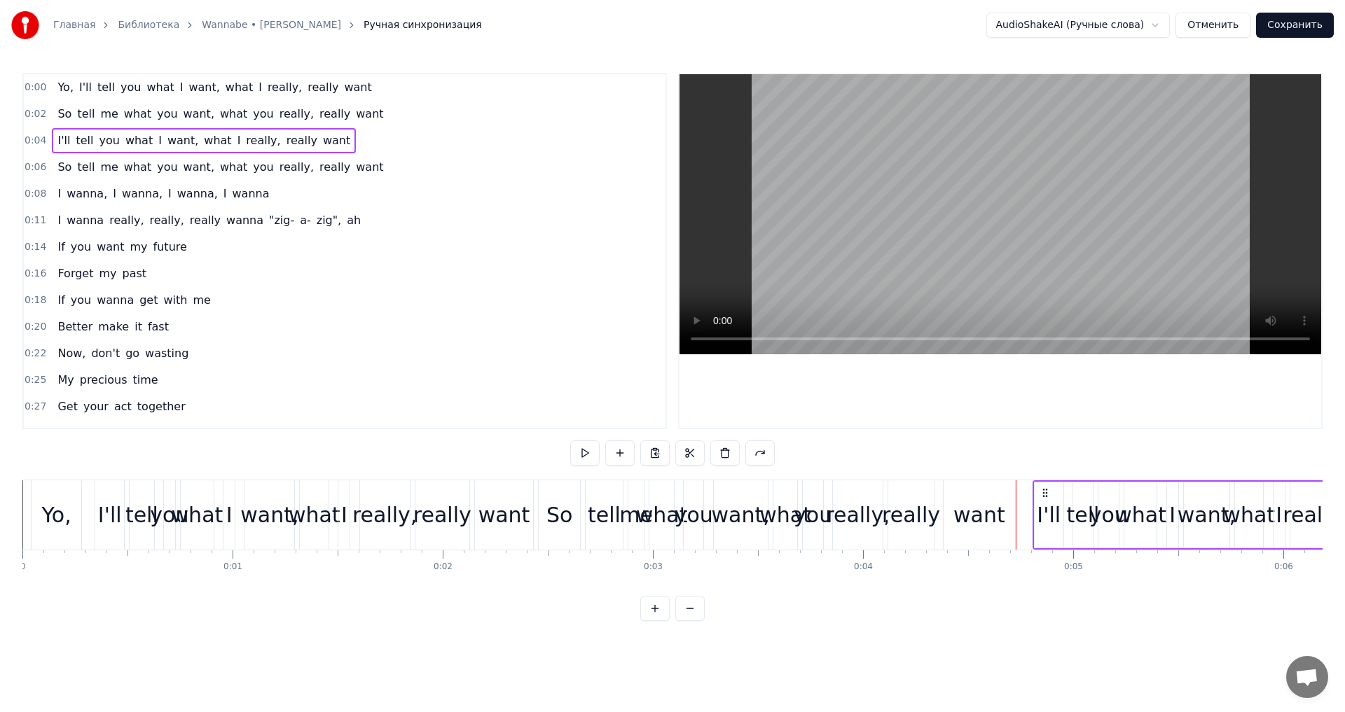
click at [583, 457] on button at bounding box center [584, 453] width 29 height 25
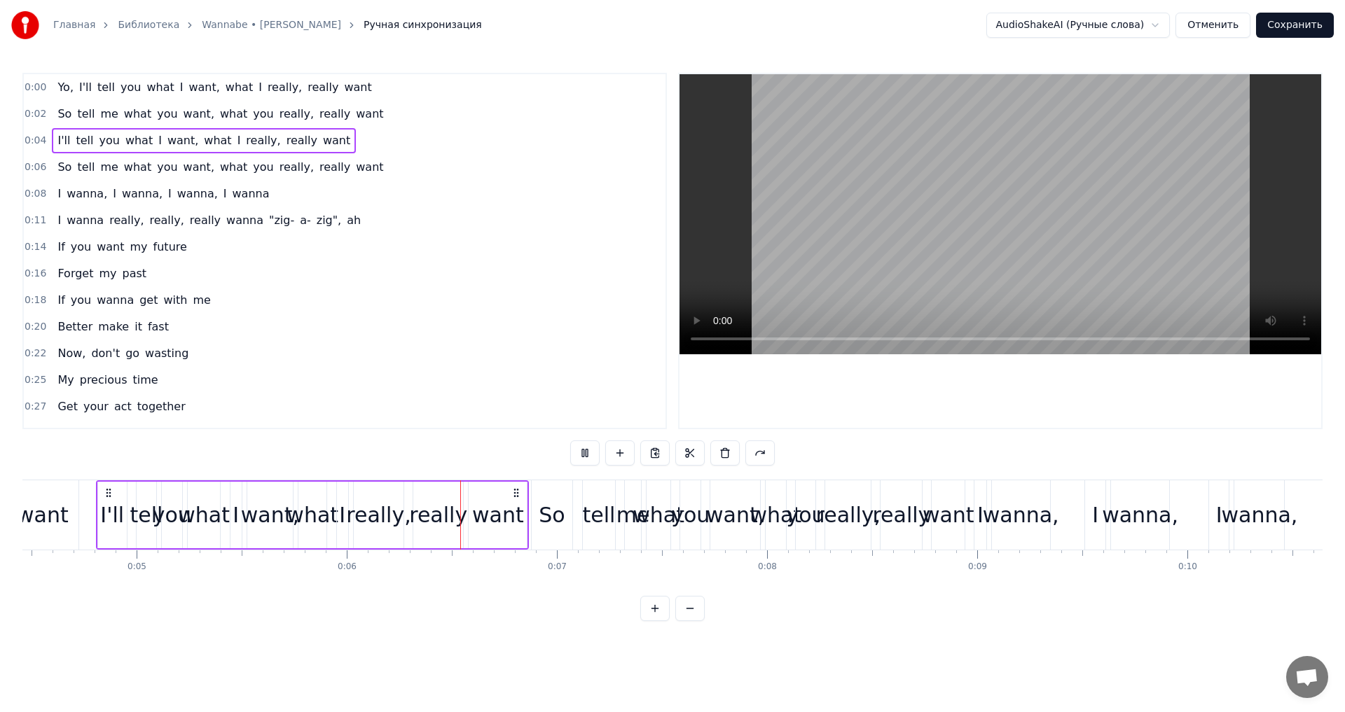
scroll to position [0, 1204]
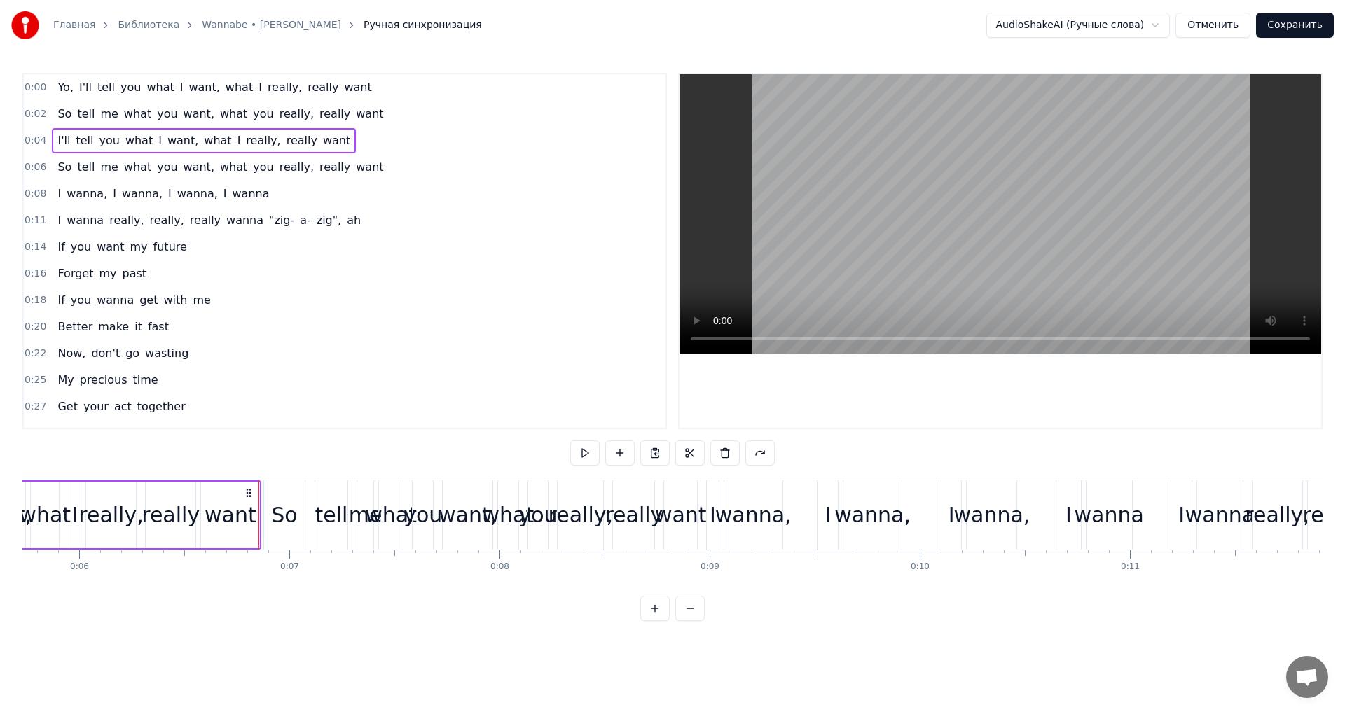
click at [360, 166] on div "0:06 So tell me what you want, what you really, really want" at bounding box center [345, 167] width 642 height 27
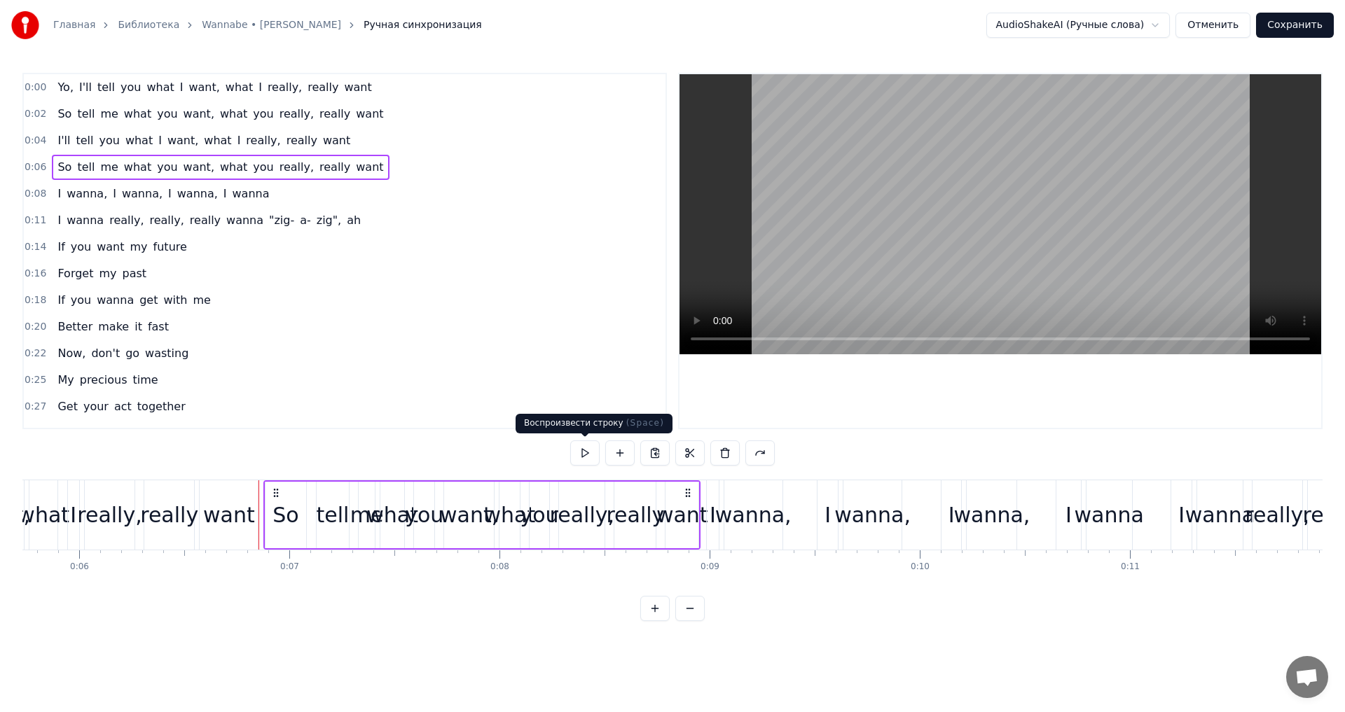
click at [585, 451] on button at bounding box center [584, 453] width 29 height 25
click at [357, 187] on div "0:08 I wanna, I wanna, I wanna, I wanna" at bounding box center [345, 194] width 642 height 27
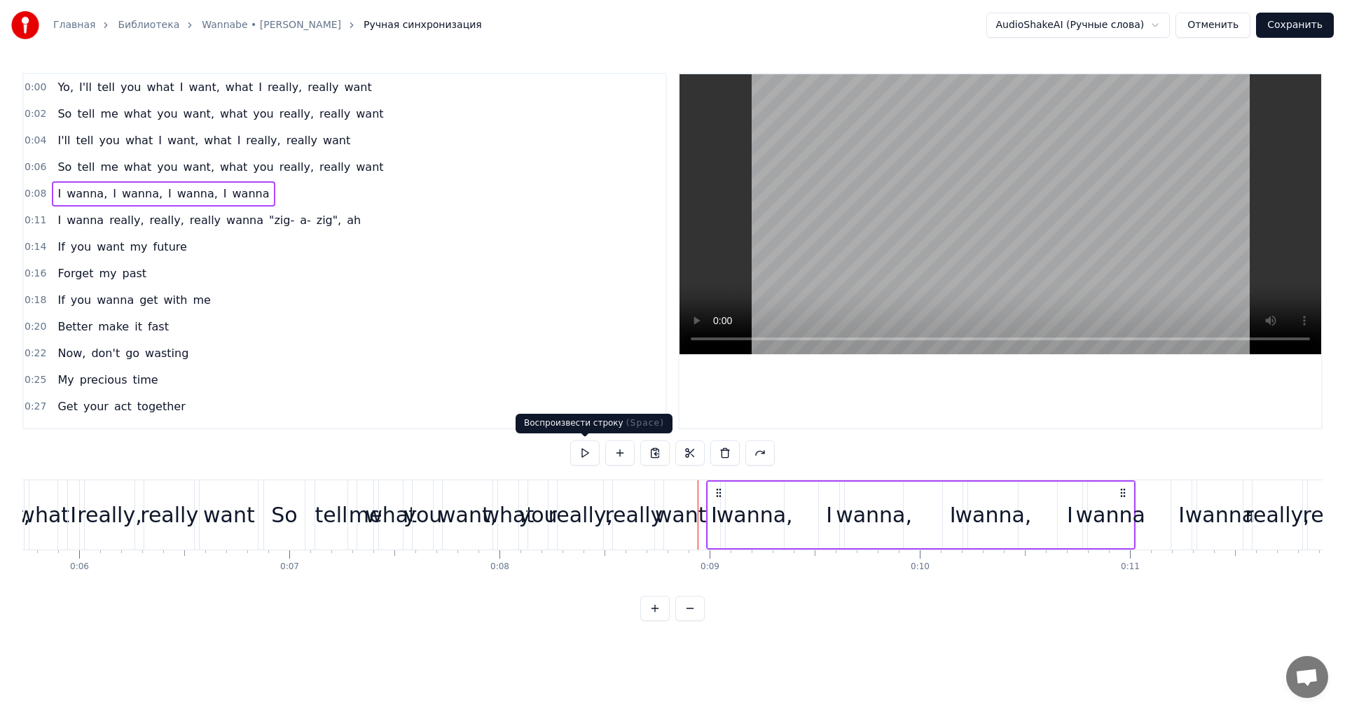
click at [580, 453] on button at bounding box center [584, 453] width 29 height 25
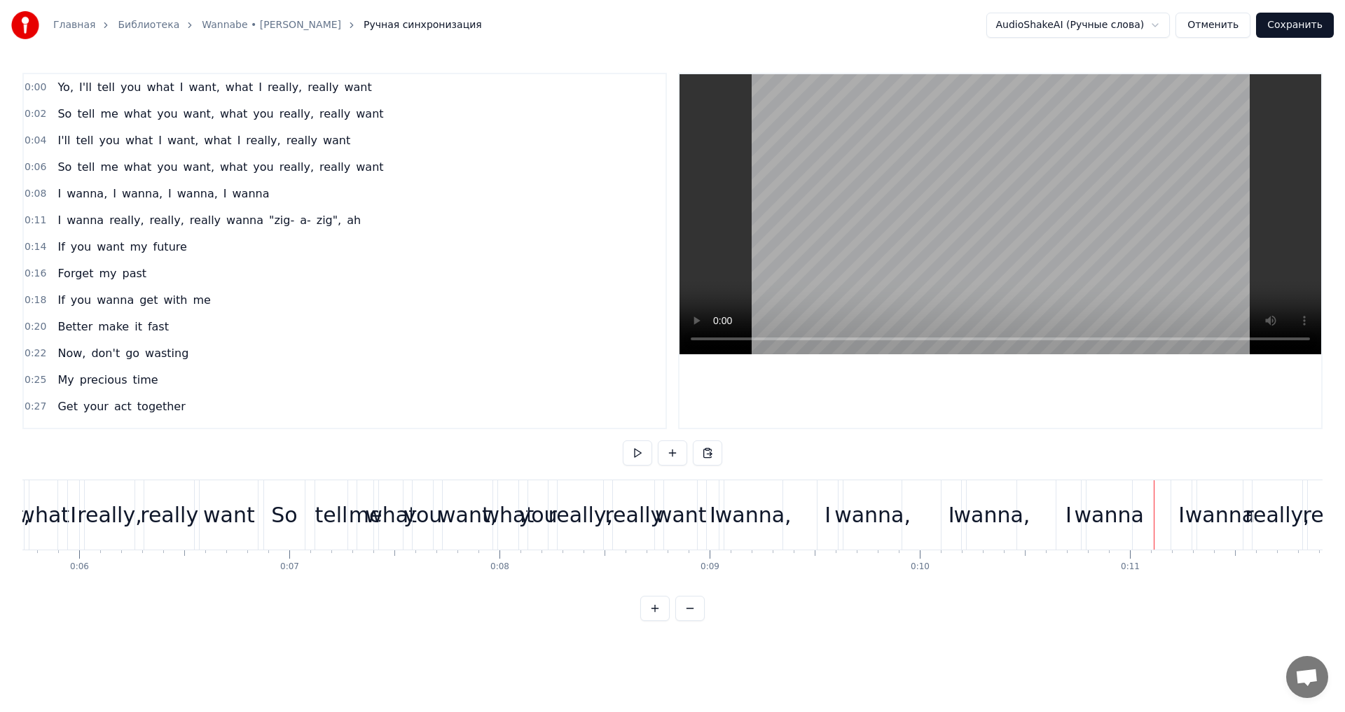
click at [394, 225] on div "0:11 I wanna really, really, really wanna "zig- a- zig", ah" at bounding box center [345, 220] width 642 height 27
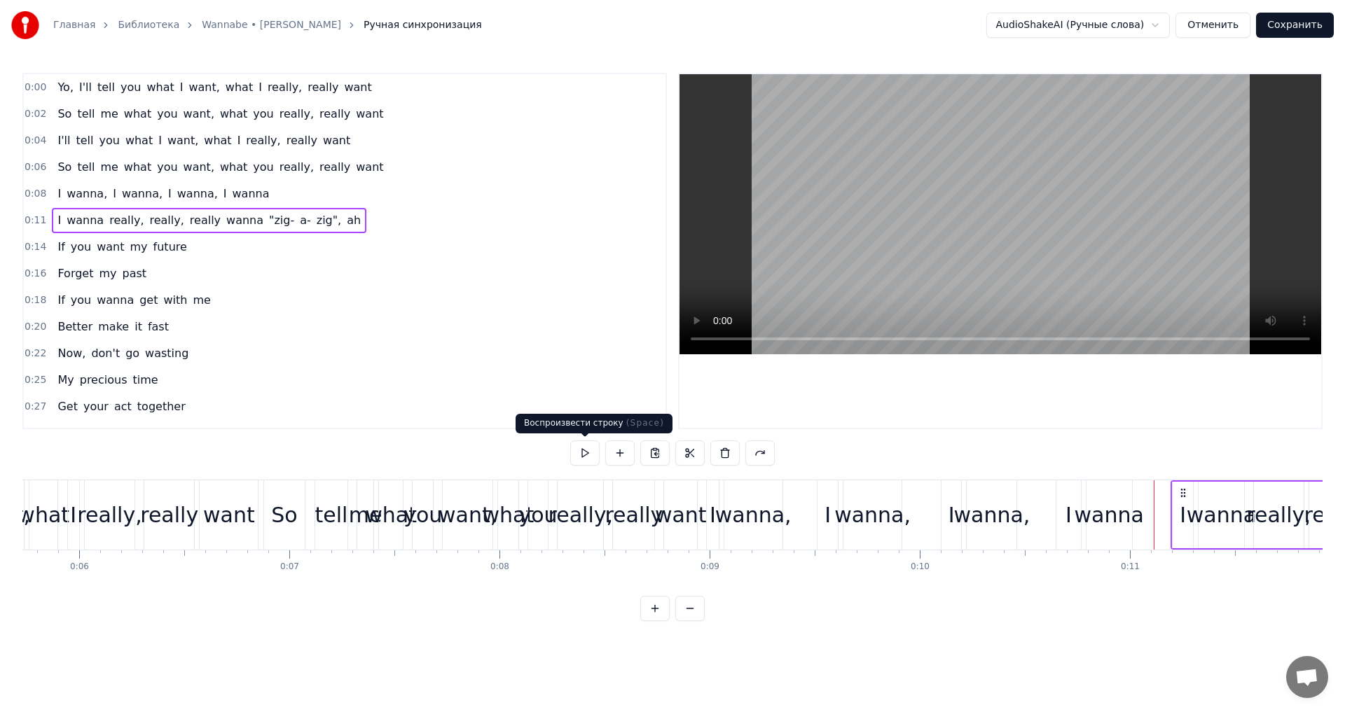
click at [591, 457] on button at bounding box center [584, 453] width 29 height 25
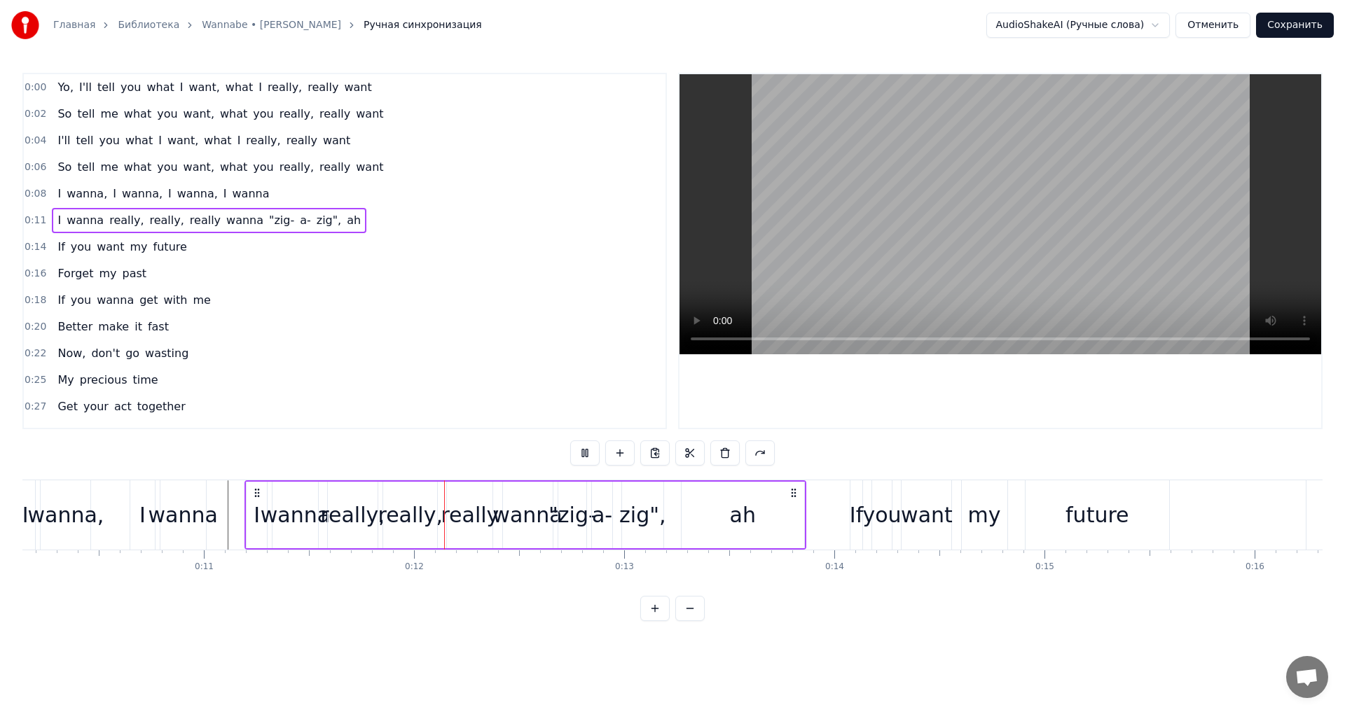
scroll to position [0, 2376]
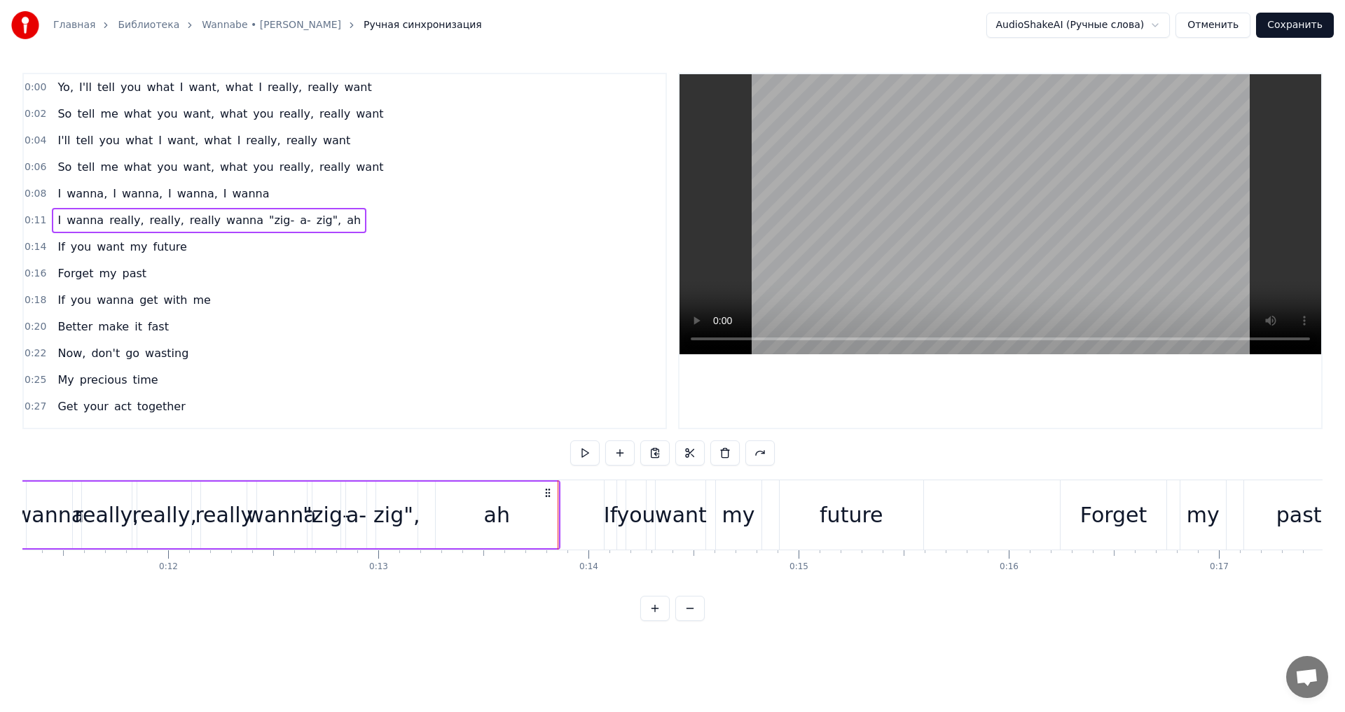
click at [220, 240] on div "0:14 If you want my future" at bounding box center [345, 247] width 642 height 27
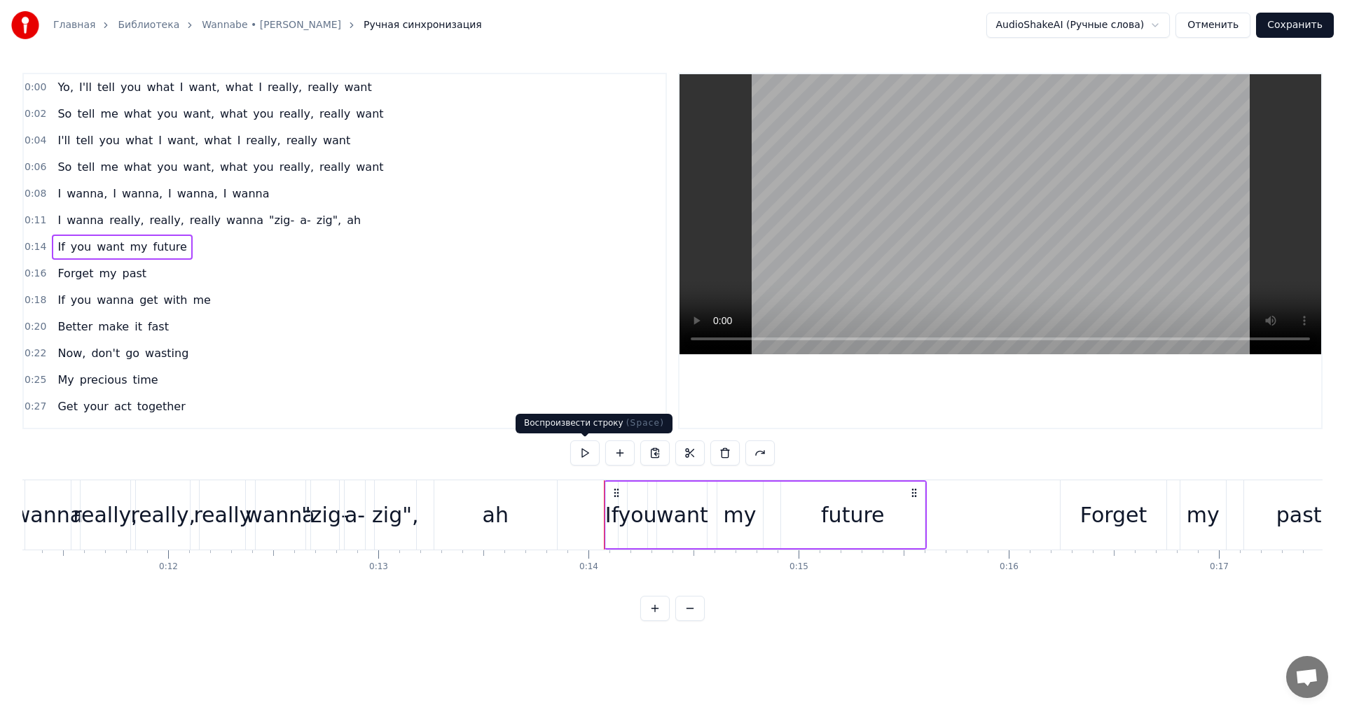
click at [591, 455] on button at bounding box center [584, 453] width 29 height 25
click at [207, 280] on div "0:16 Forget my past" at bounding box center [345, 274] width 642 height 27
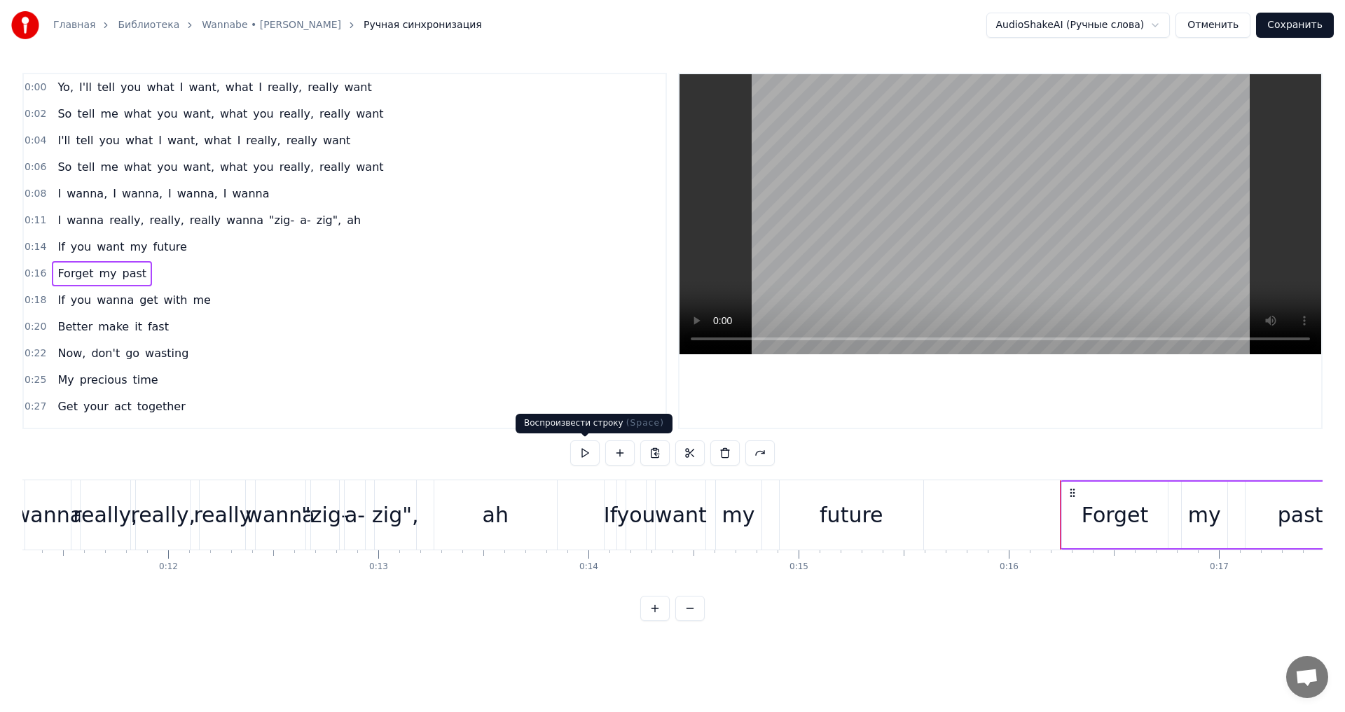
click at [582, 449] on button at bounding box center [584, 453] width 29 height 25
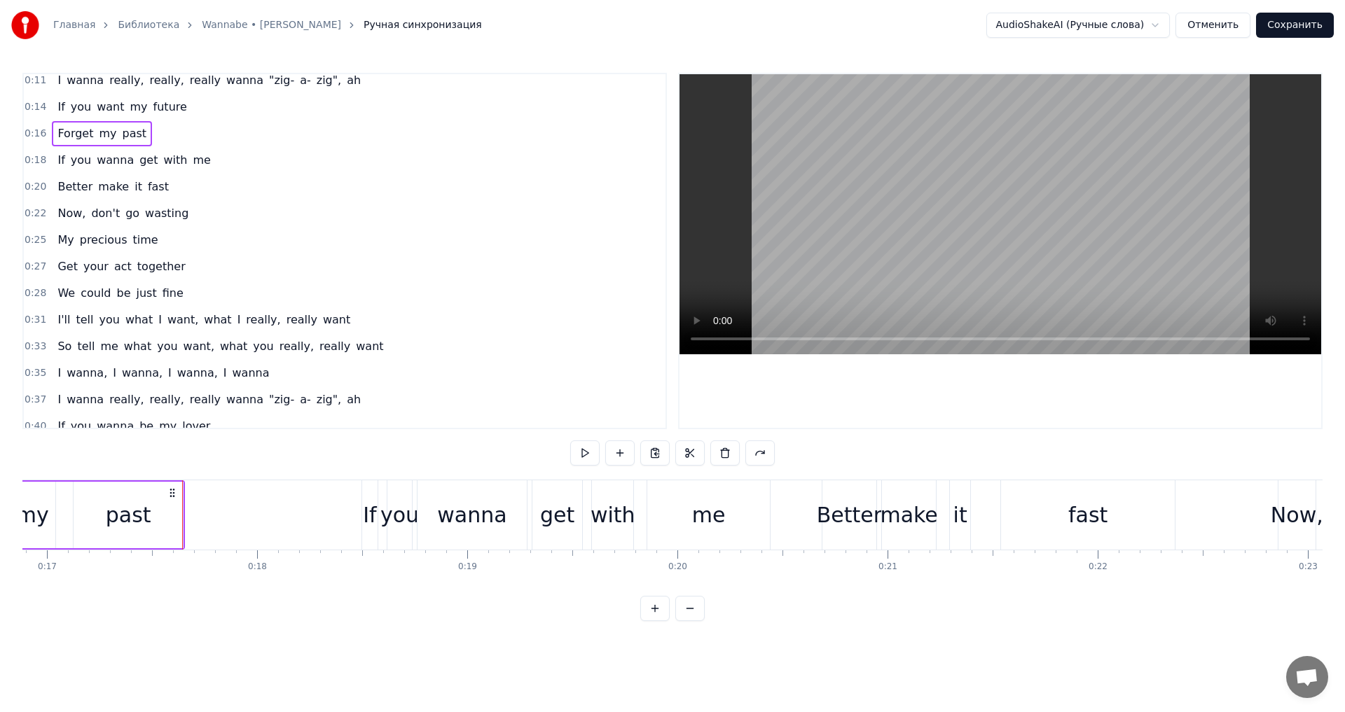
scroll to position [0, 3550]
click at [237, 163] on div "0:18 If you wanna get with me" at bounding box center [345, 160] width 642 height 27
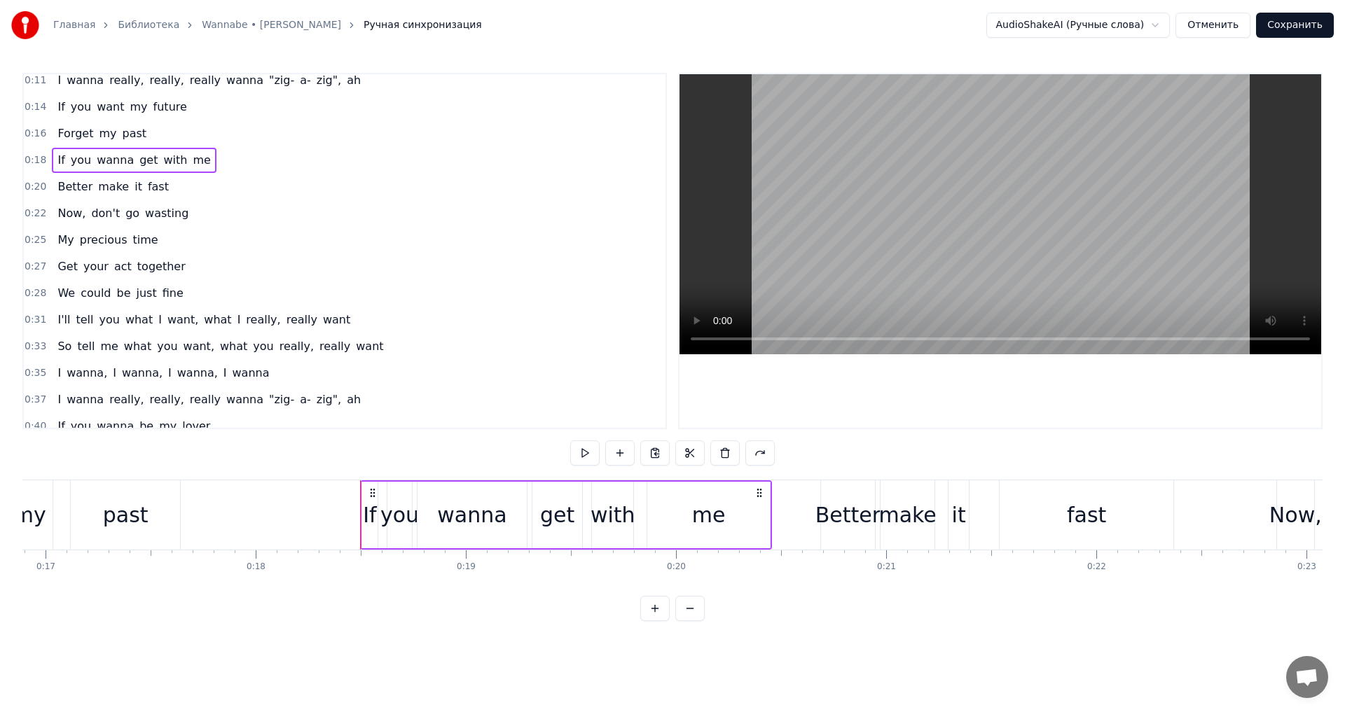
click at [230, 214] on div "0:22 Now, don't go wasting" at bounding box center [345, 213] width 642 height 27
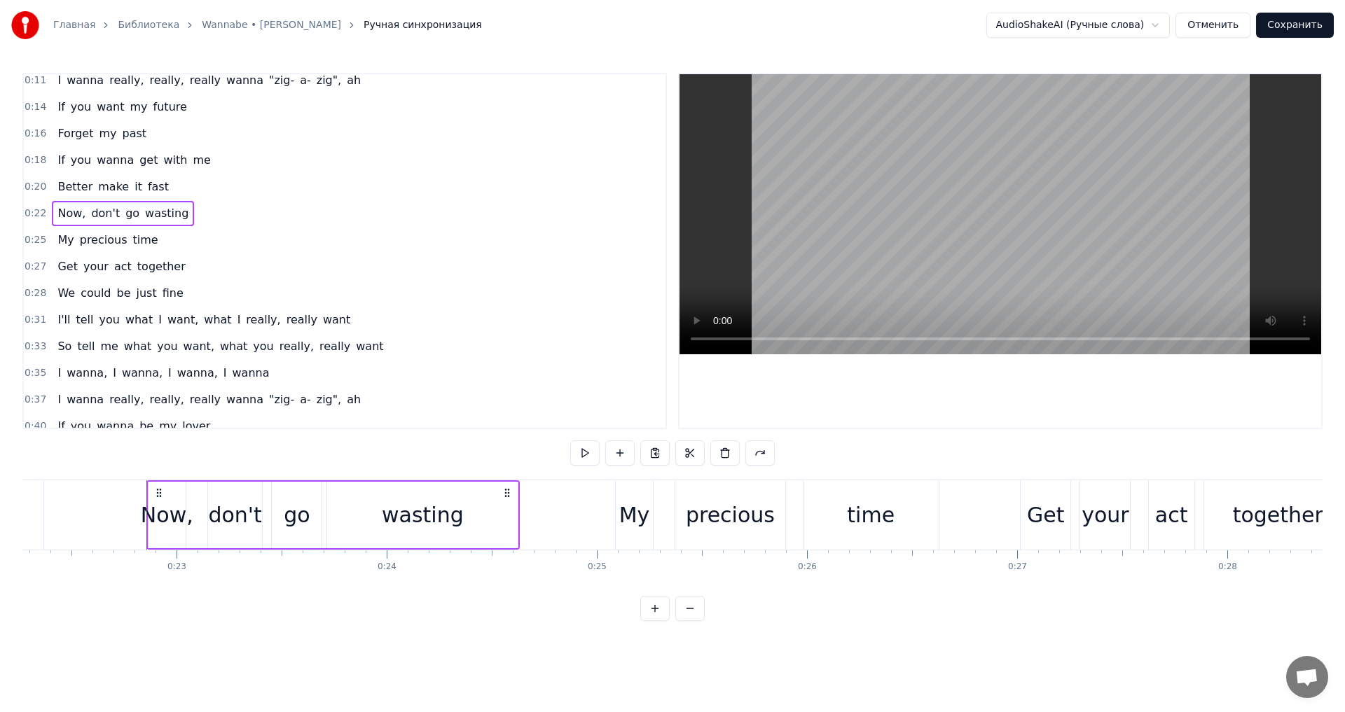
scroll to position [0, 4733]
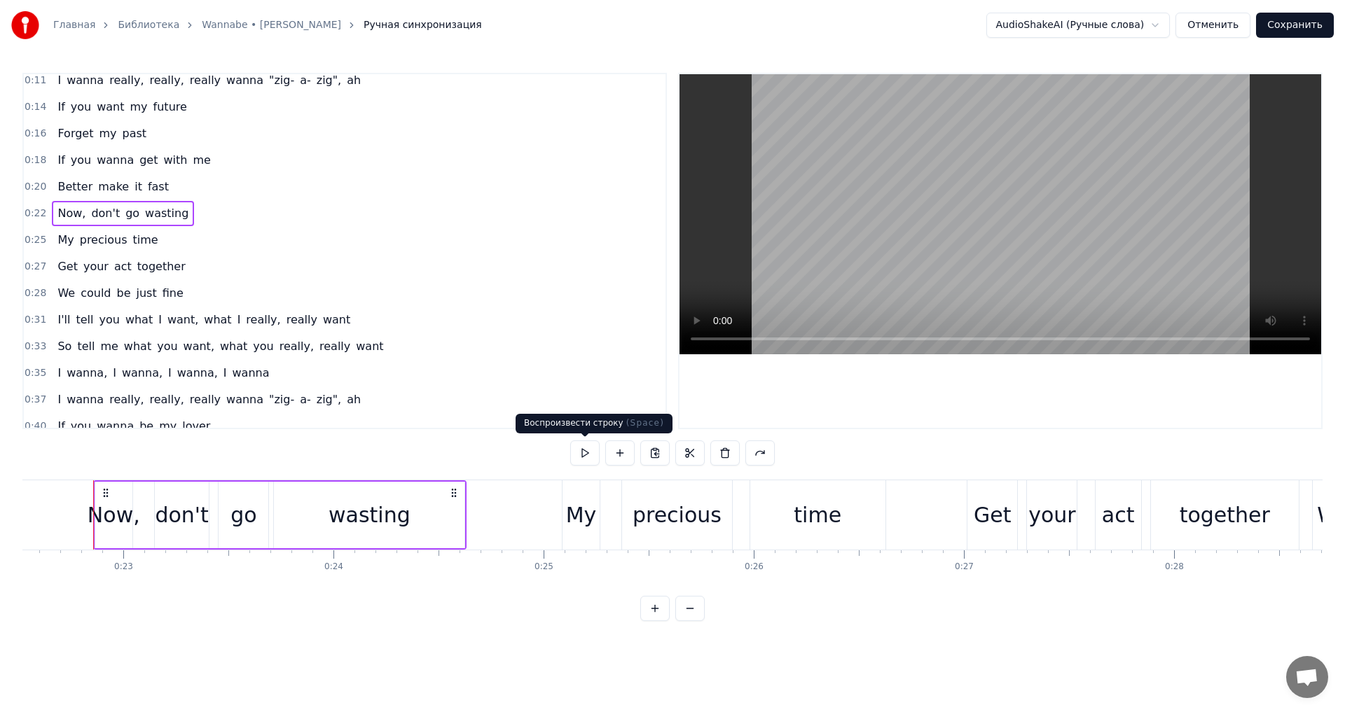
click at [588, 453] on button at bounding box center [584, 453] width 29 height 25
click at [160, 242] on div "0:25 My precious time" at bounding box center [345, 240] width 642 height 27
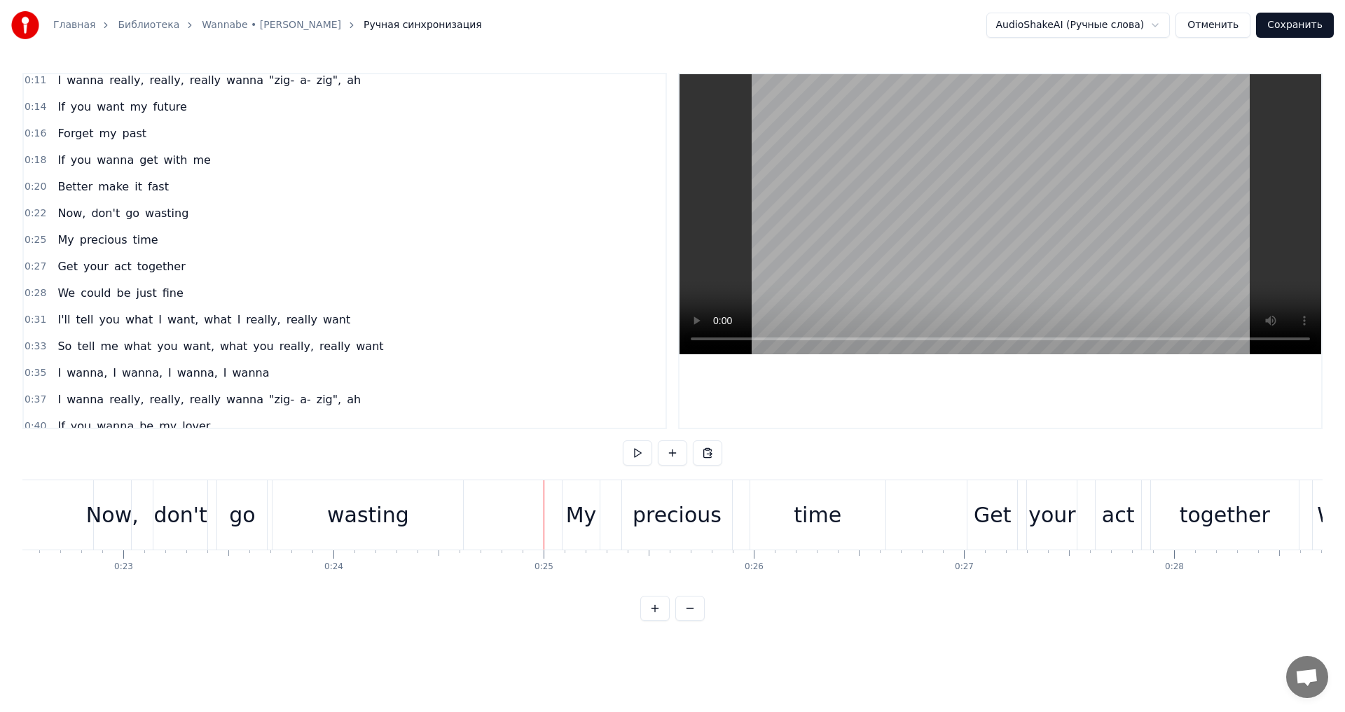
click at [521, 504] on div at bounding box center [1308, 515] width 12039 height 69
click at [497, 502] on div at bounding box center [1308, 515] width 12039 height 69
click at [532, 513] on div "Yo, I'll tell you what I want, what I really, really want So tell me what you w…" at bounding box center [1308, 515] width 12039 height 70
click at [577, 501] on div "My" at bounding box center [581, 516] width 31 height 32
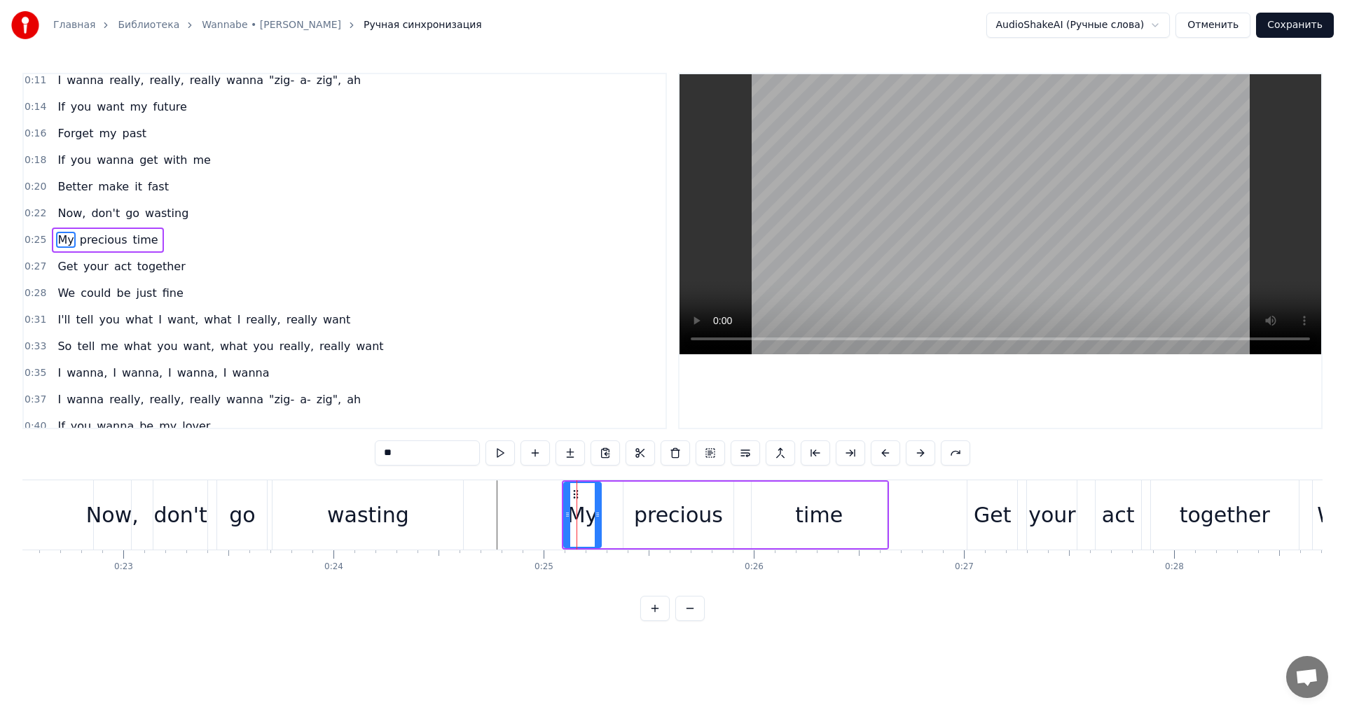
scroll to position [129, 0]
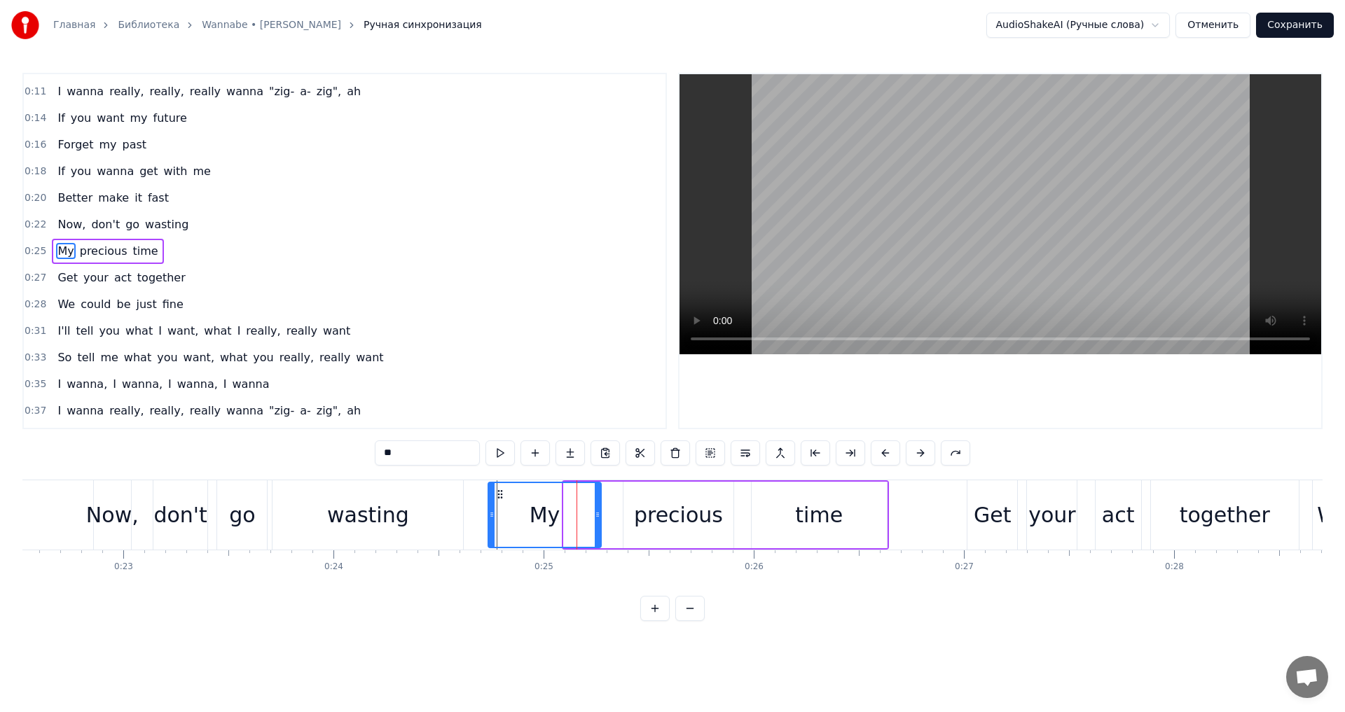
drag, startPoint x: 567, startPoint y: 514, endPoint x: 493, endPoint y: 518, distance: 75.0
click at [492, 518] on icon at bounding box center [492, 514] width 6 height 11
click at [490, 514] on div "Yo, I'll tell you what I want, what I really, really want So tell me what you w…" at bounding box center [1308, 515] width 12039 height 70
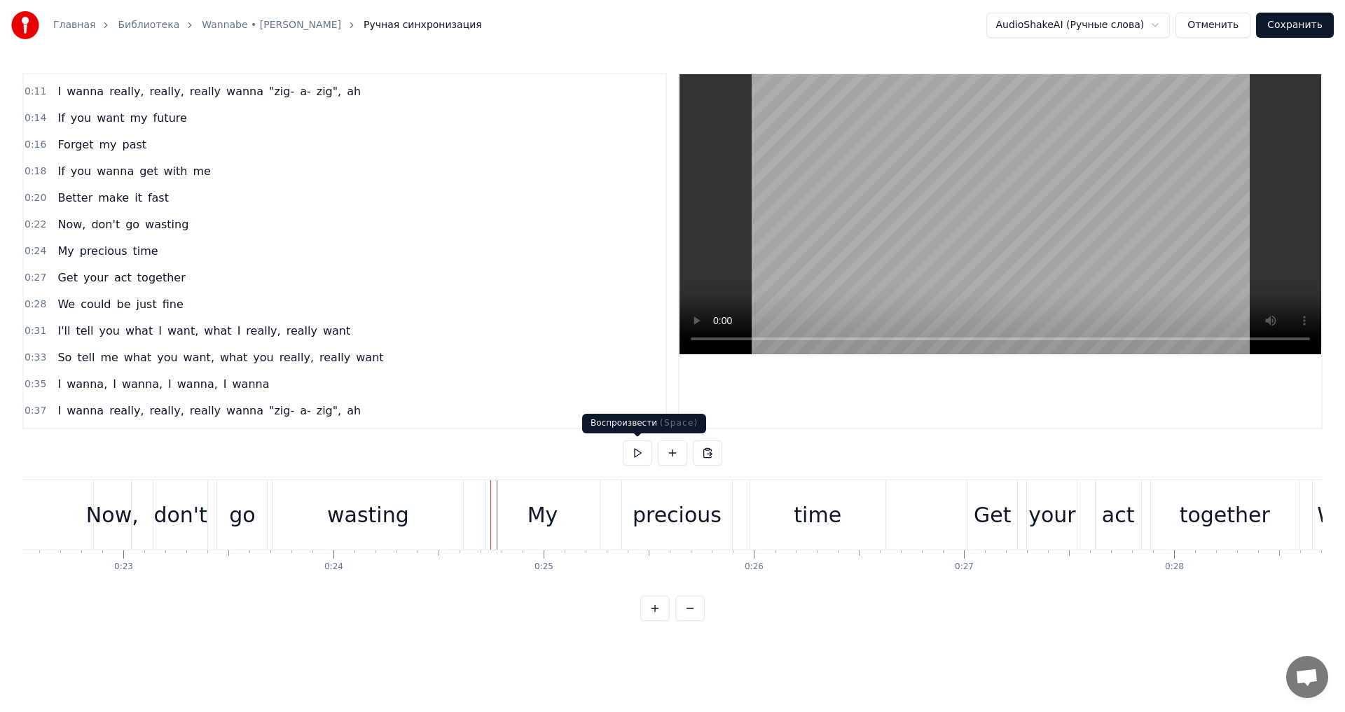
click at [631, 453] on button at bounding box center [637, 453] width 29 height 25
click at [623, 441] on button at bounding box center [637, 453] width 29 height 25
click at [980, 509] on div "Get" at bounding box center [992, 516] width 37 height 32
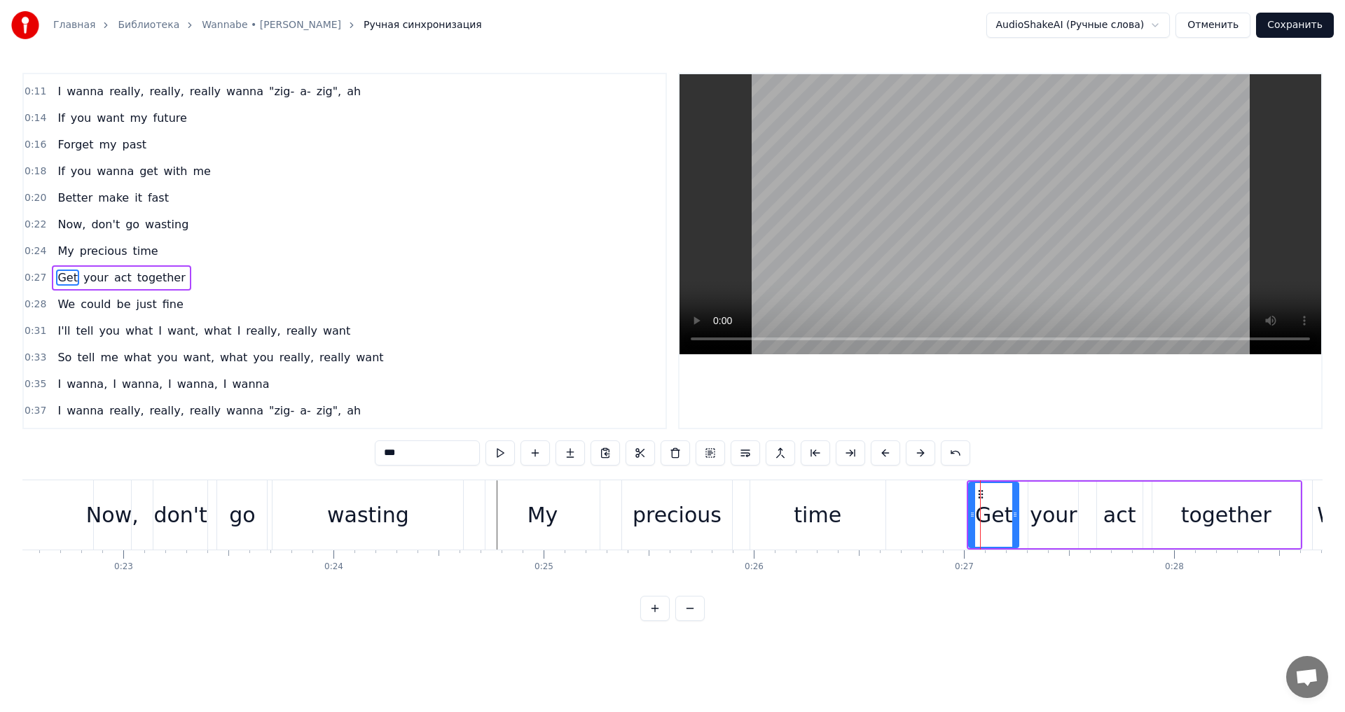
scroll to position [156, 0]
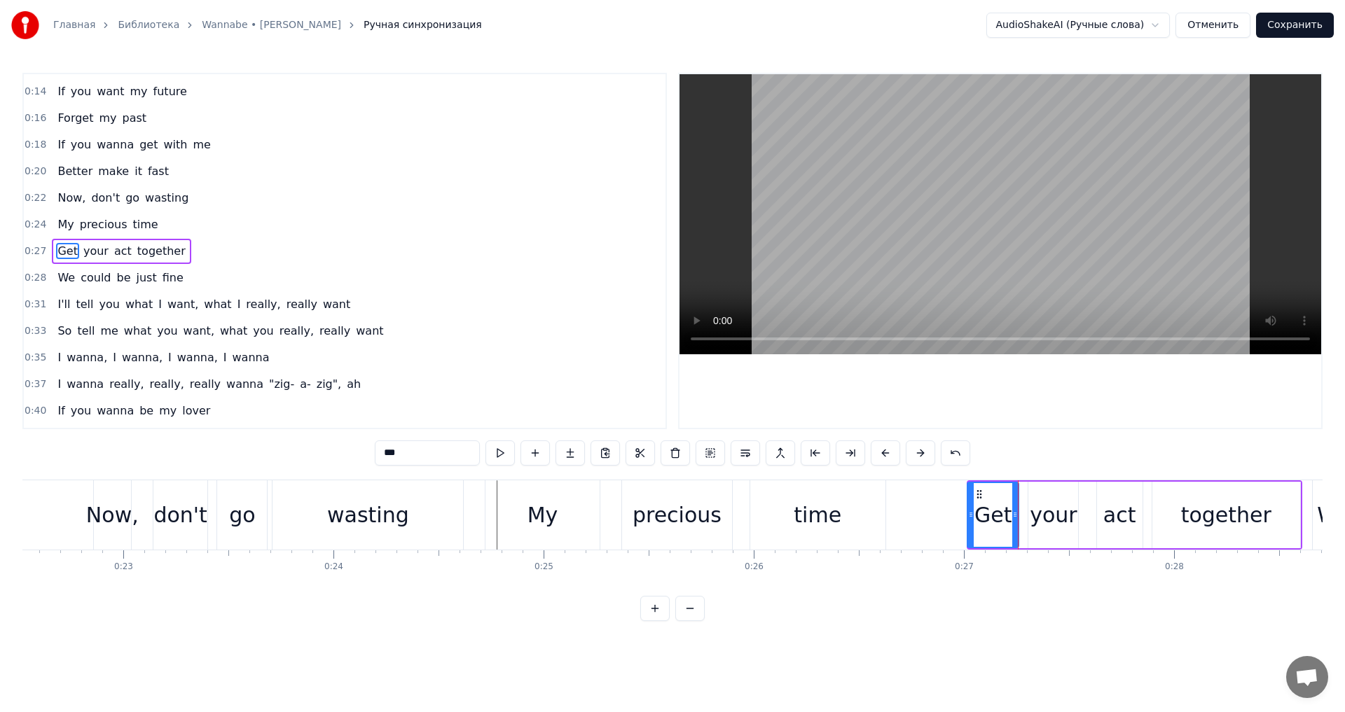
click at [968, 516] on icon at bounding box center [971, 514] width 6 height 11
drag, startPoint x: 968, startPoint y: 516, endPoint x: 894, endPoint y: 518, distance: 73.6
click at [894, 518] on icon at bounding box center [895, 514] width 6 height 11
click at [214, 254] on div "0:26 Get your act together" at bounding box center [345, 251] width 642 height 27
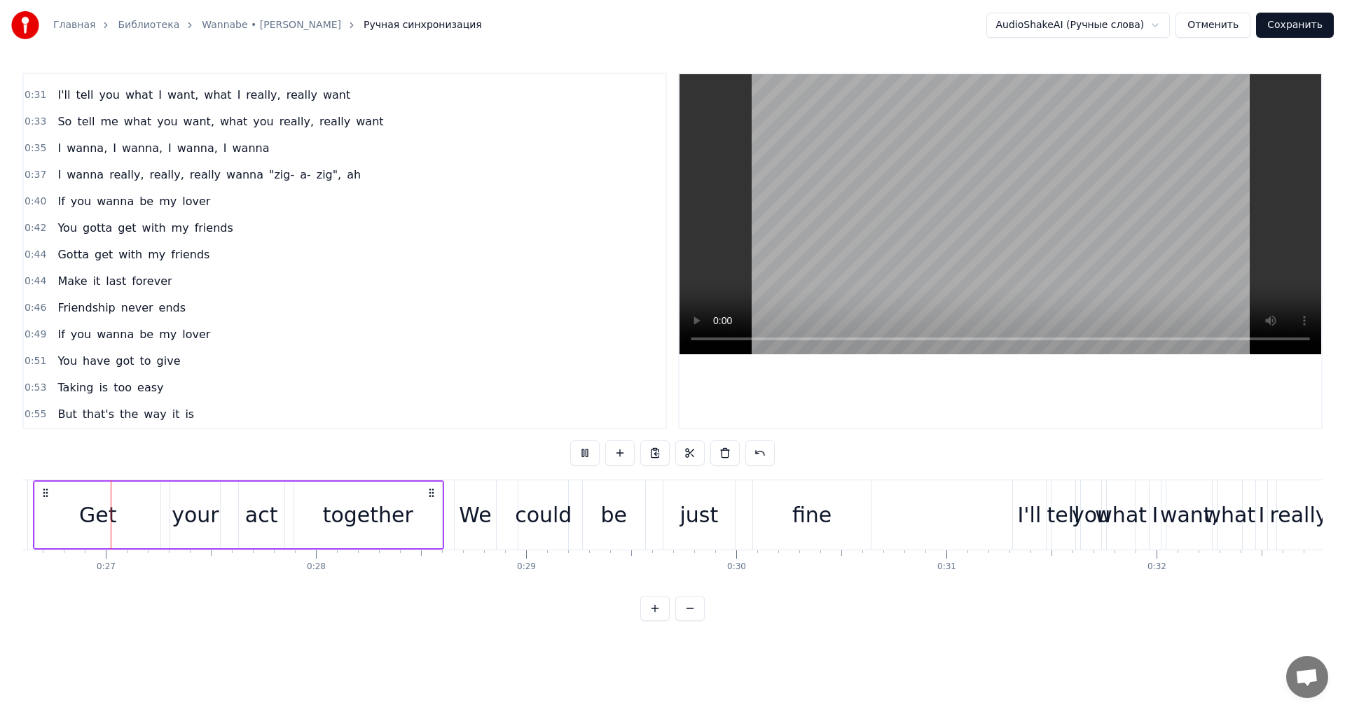
scroll to position [0, 5568]
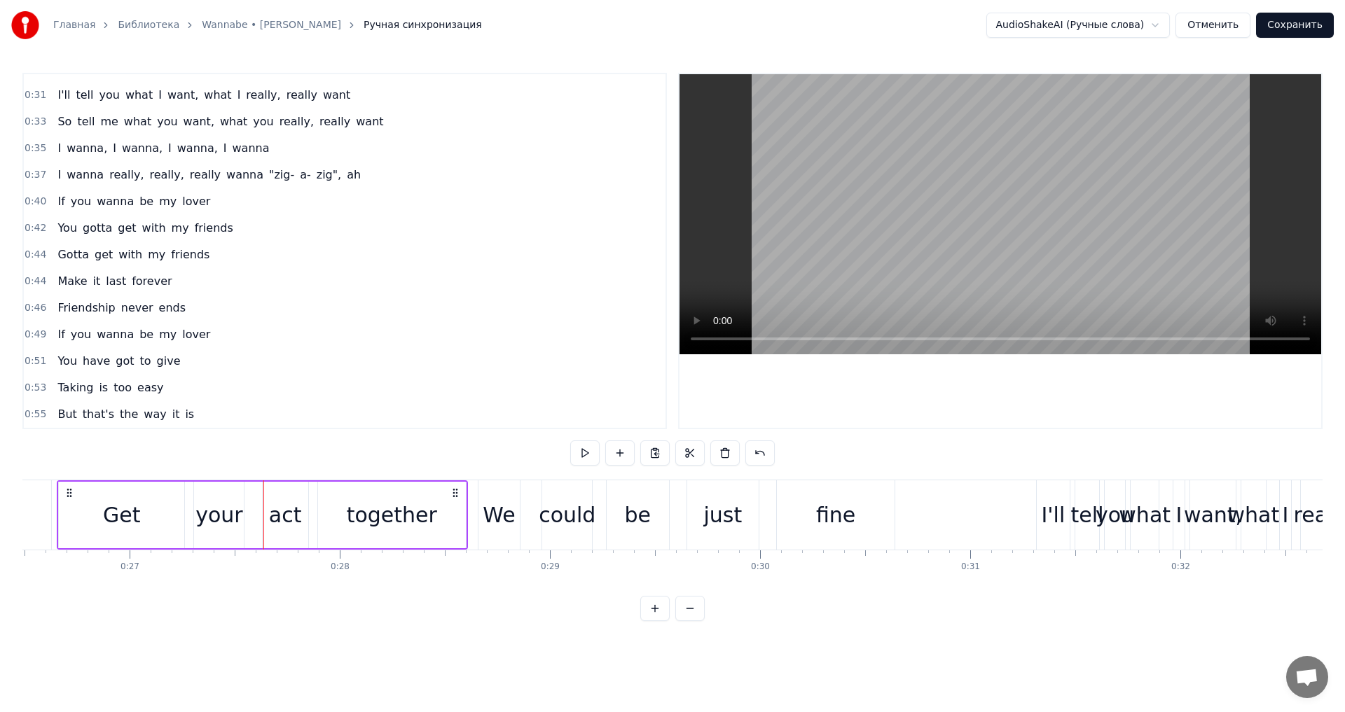
click at [458, 518] on div "together" at bounding box center [392, 515] width 148 height 67
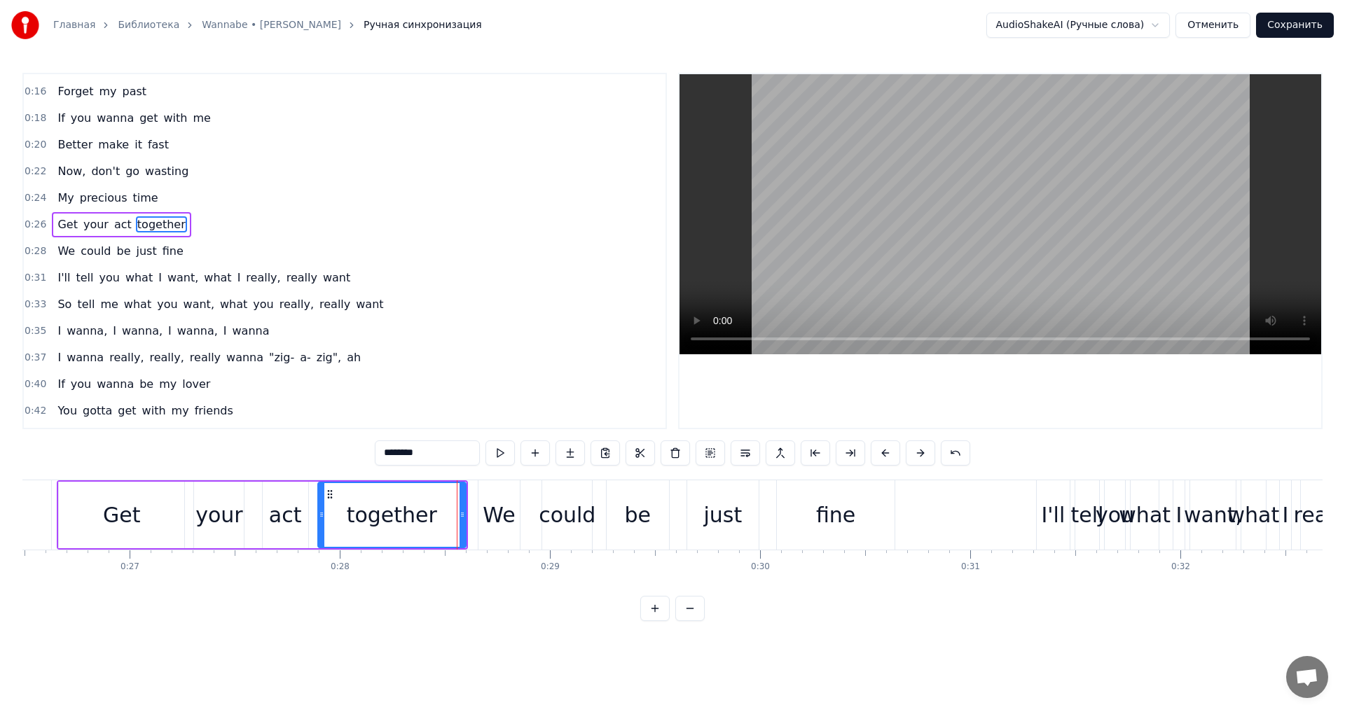
scroll to position [156, 0]
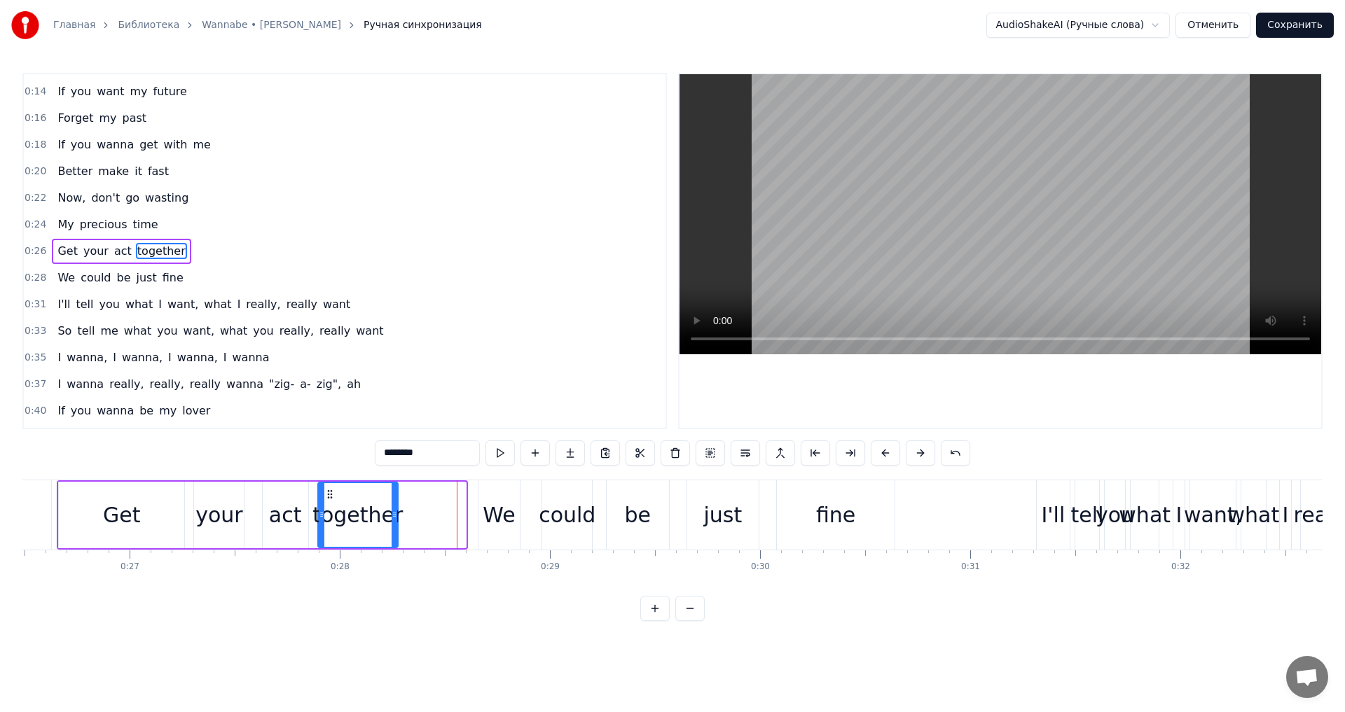
drag, startPoint x: 460, startPoint y: 516, endPoint x: 392, endPoint y: 508, distance: 68.4
click at [392, 508] on div at bounding box center [395, 515] width 6 height 64
click at [317, 507] on div "together" at bounding box center [357, 516] width 90 height 32
click at [196, 251] on div "0:26 Get your act together" at bounding box center [345, 251] width 642 height 27
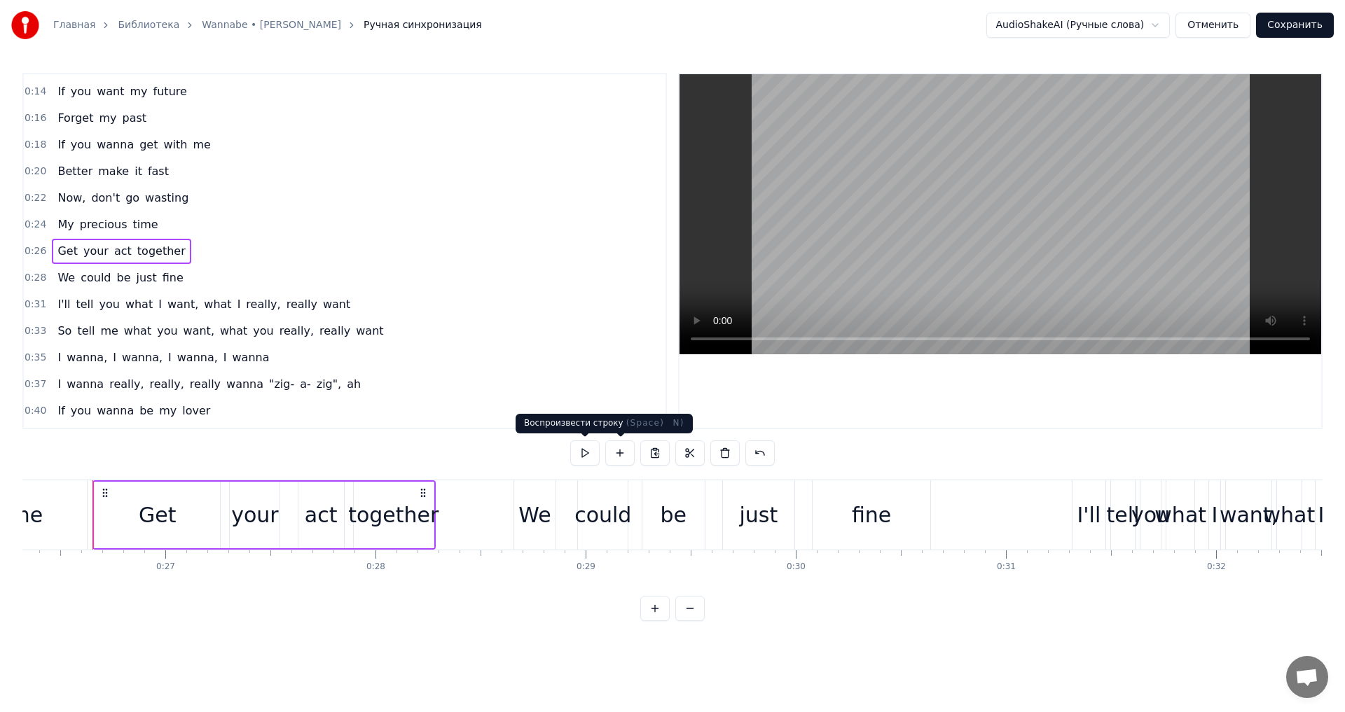
click at [584, 460] on button at bounding box center [584, 453] width 29 height 25
click at [570, 441] on button at bounding box center [584, 453] width 29 height 25
drag, startPoint x: 304, startPoint y: 507, endPoint x: 285, endPoint y: 507, distance: 18.9
click at [285, 507] on div "Get your act together" at bounding box center [263, 515] width 343 height 69
click at [318, 514] on div "act" at bounding box center [321, 516] width 33 height 32
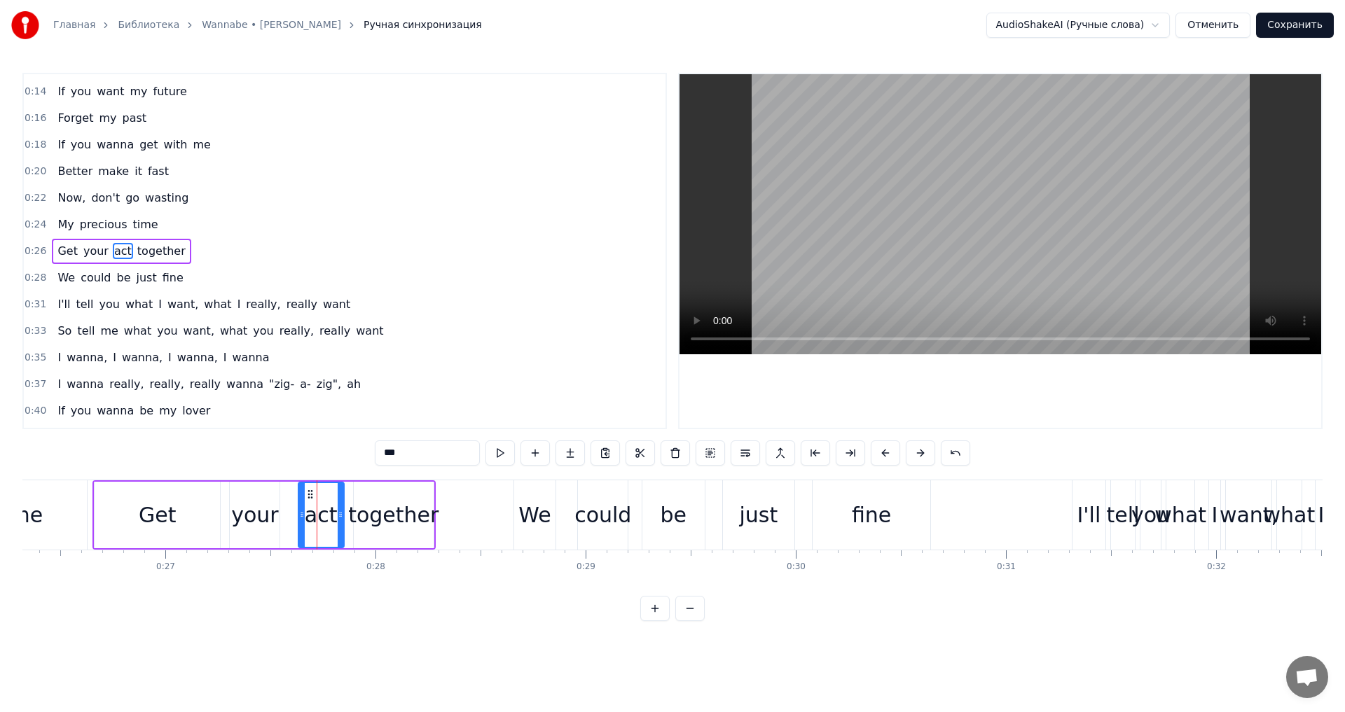
drag, startPoint x: 322, startPoint y: 516, endPoint x: 301, endPoint y: 515, distance: 21.7
click at [298, 515] on div "act" at bounding box center [321, 515] width 47 height 67
drag, startPoint x: 311, startPoint y: 515, endPoint x: 298, endPoint y: 516, distance: 13.4
click at [298, 516] on div "act" at bounding box center [321, 515] width 47 height 67
drag, startPoint x: 311, startPoint y: 492, endPoint x: 289, endPoint y: 493, distance: 21.7
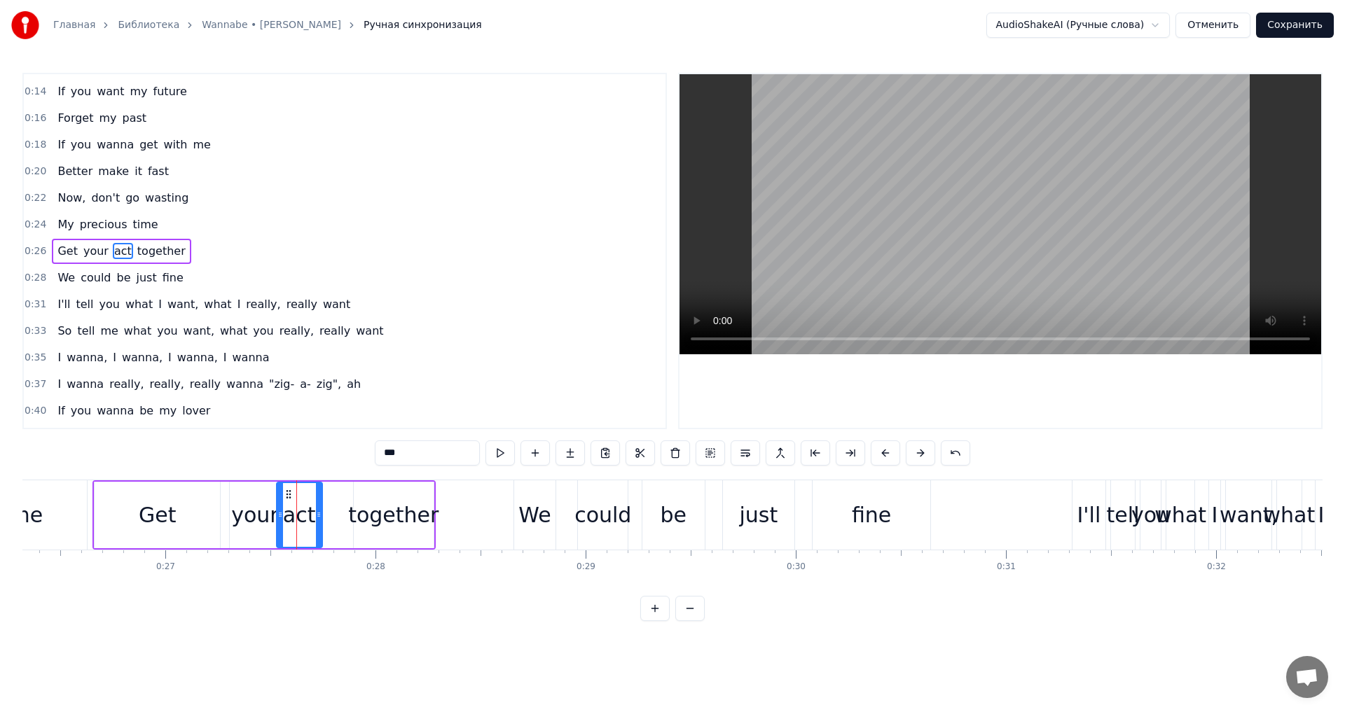
click at [289, 493] on icon at bounding box center [288, 494] width 11 height 11
click at [137, 508] on div "Get" at bounding box center [157, 515] width 125 height 67
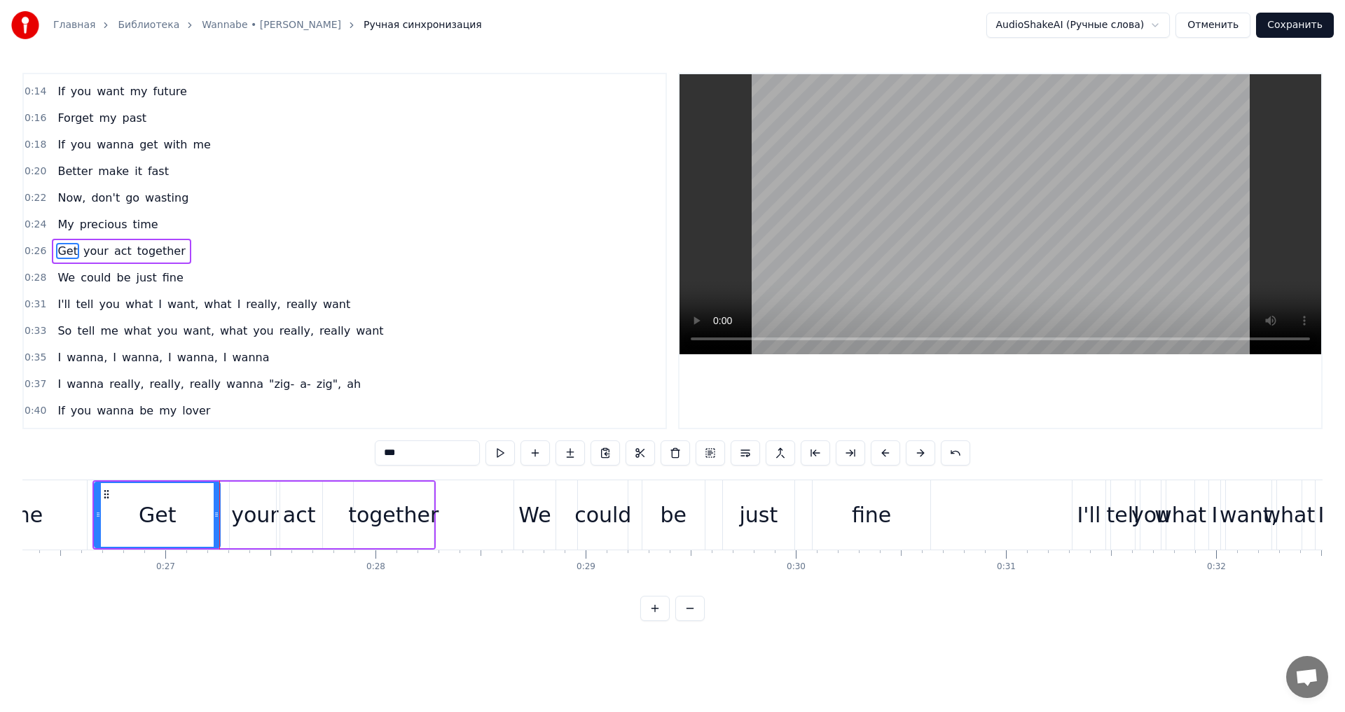
click at [169, 517] on div "Get" at bounding box center [157, 516] width 37 height 32
drag, startPoint x: 216, startPoint y: 516, endPoint x: 160, endPoint y: 516, distance: 56.1
click at [160, 516] on icon at bounding box center [161, 514] width 6 height 11
click at [251, 512] on div "your" at bounding box center [254, 516] width 47 height 32
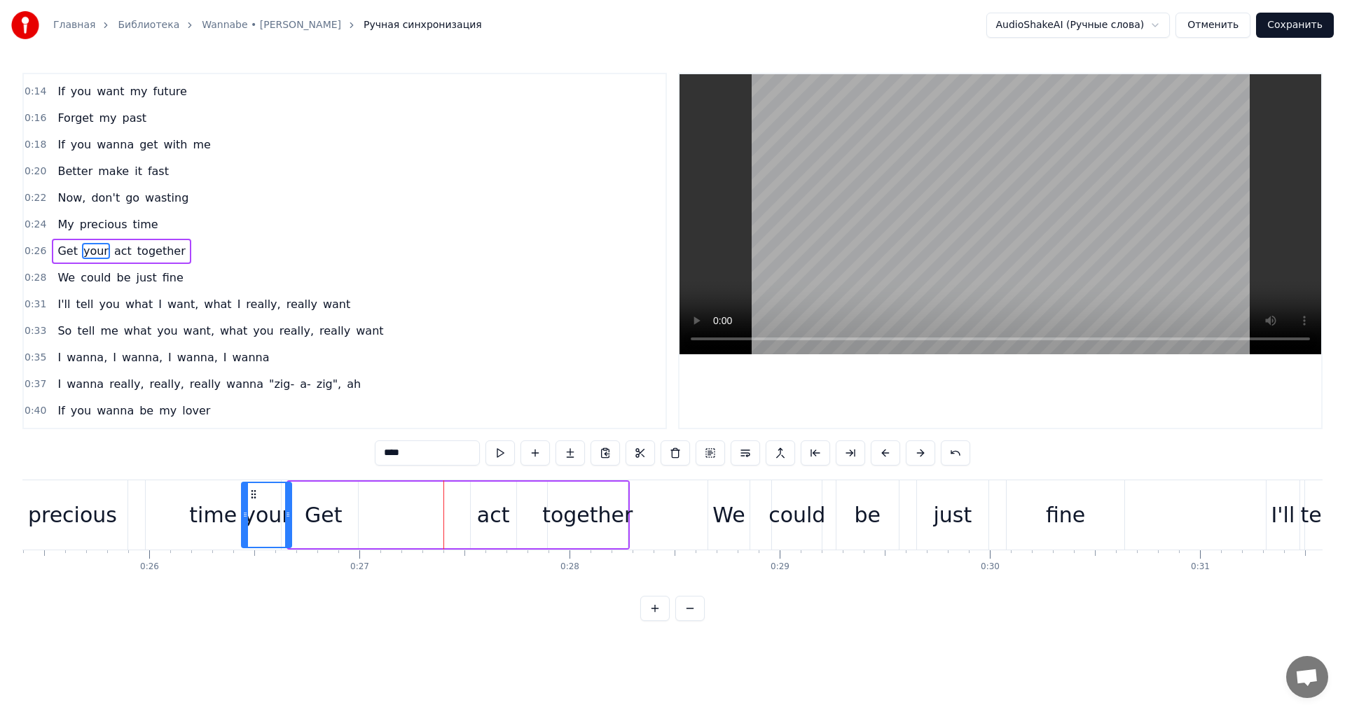
scroll to position [0, 5327]
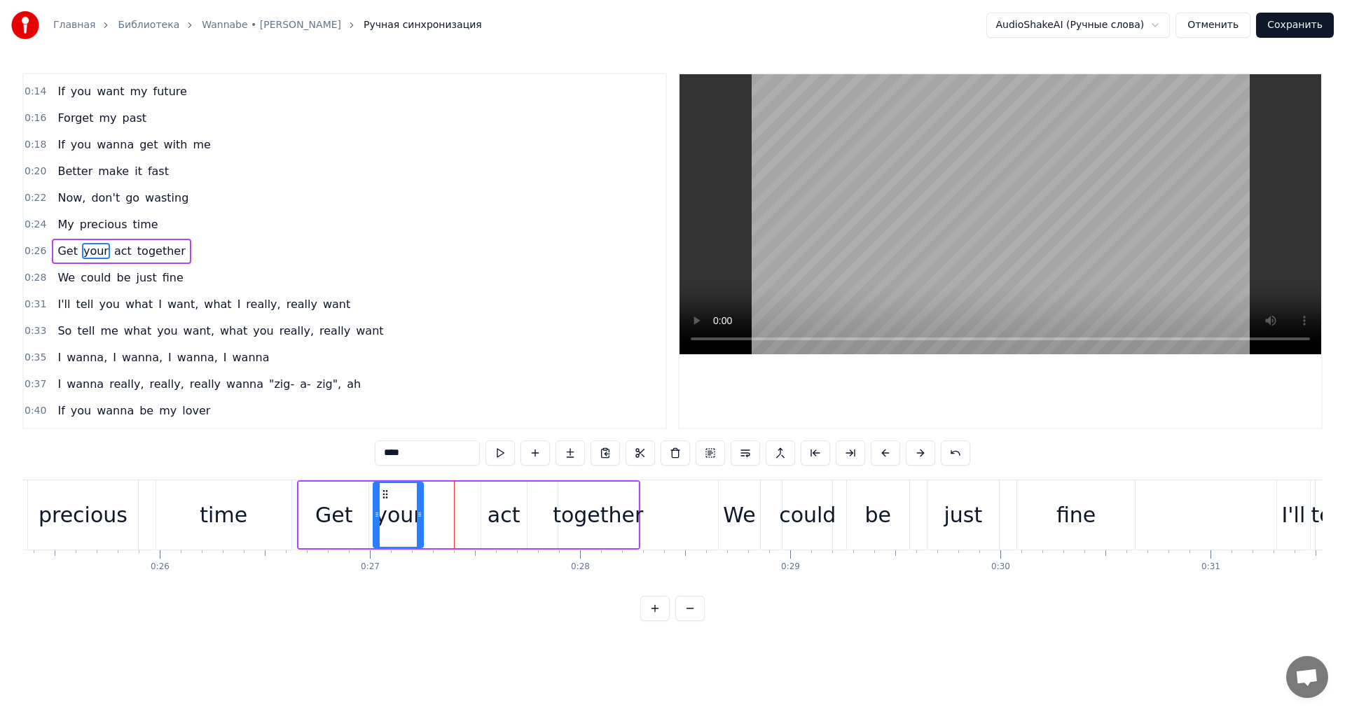
drag, startPoint x: 241, startPoint y: 493, endPoint x: 385, endPoint y: 505, distance: 144.2
click at [385, 505] on div "your" at bounding box center [398, 515] width 48 height 64
click at [320, 511] on div "Get" at bounding box center [333, 516] width 37 height 32
click at [377, 514] on div "your" at bounding box center [398, 515] width 50 height 67
click at [492, 511] on div "act" at bounding box center [504, 516] width 33 height 32
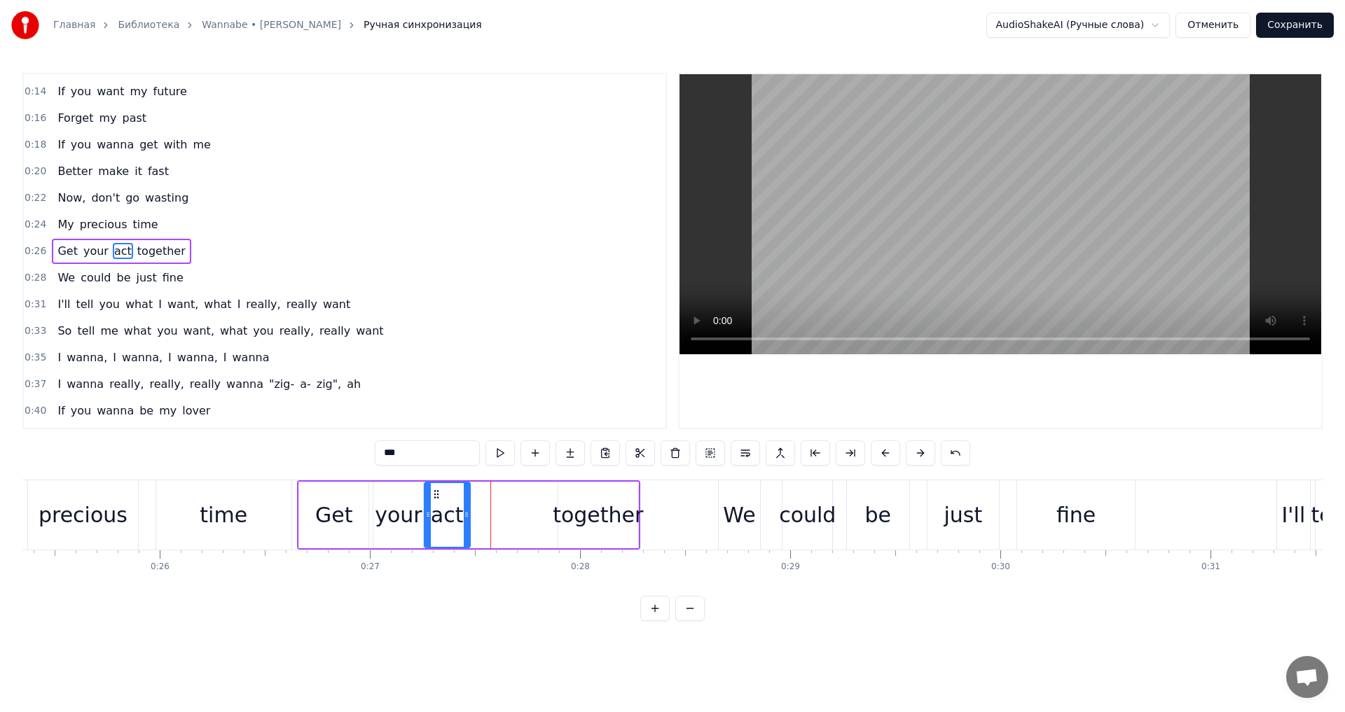
drag, startPoint x: 496, startPoint y: 492, endPoint x: 439, endPoint y: 504, distance: 58.1
click at [439, 504] on div "act" at bounding box center [447, 515] width 44 height 64
click at [316, 498] on div "Get" at bounding box center [333, 515] width 69 height 67
type input "***"
click at [216, 253] on div "0:26 Get your act together" at bounding box center [345, 251] width 642 height 27
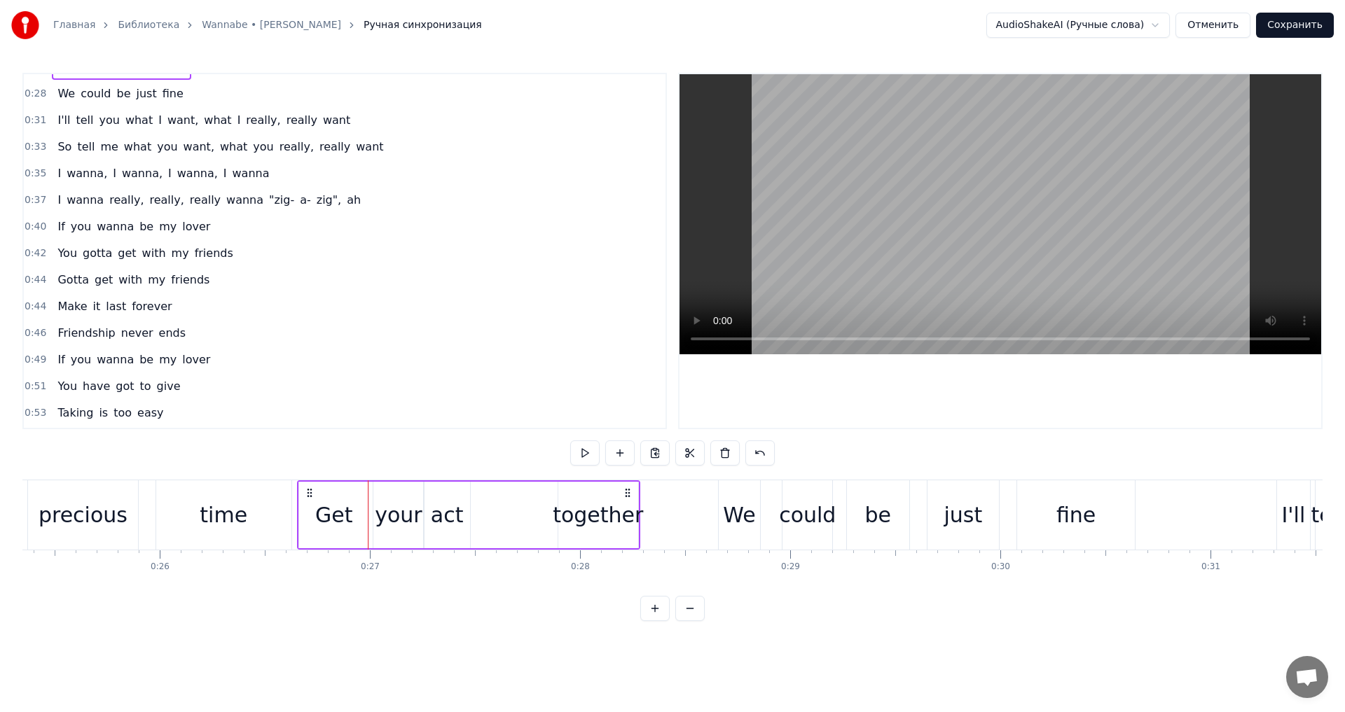
scroll to position [365, 0]
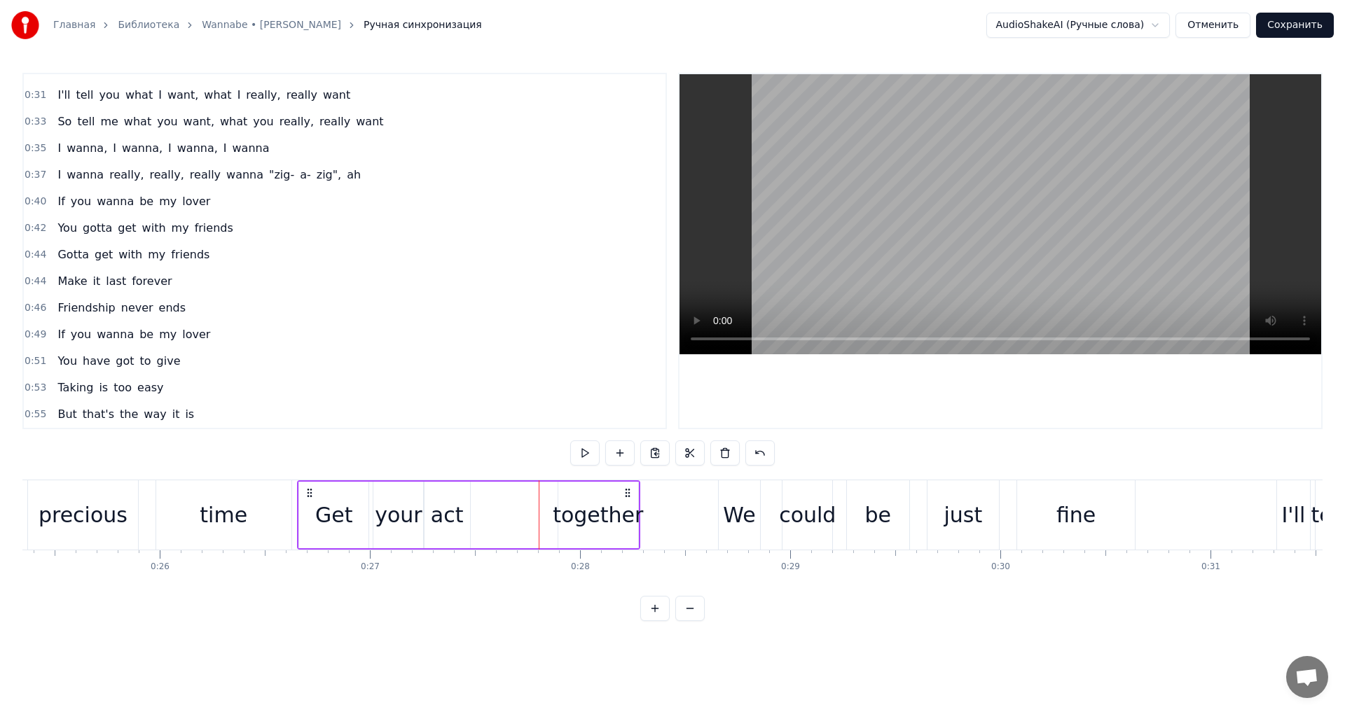
click at [597, 520] on div "together" at bounding box center [598, 516] width 90 height 32
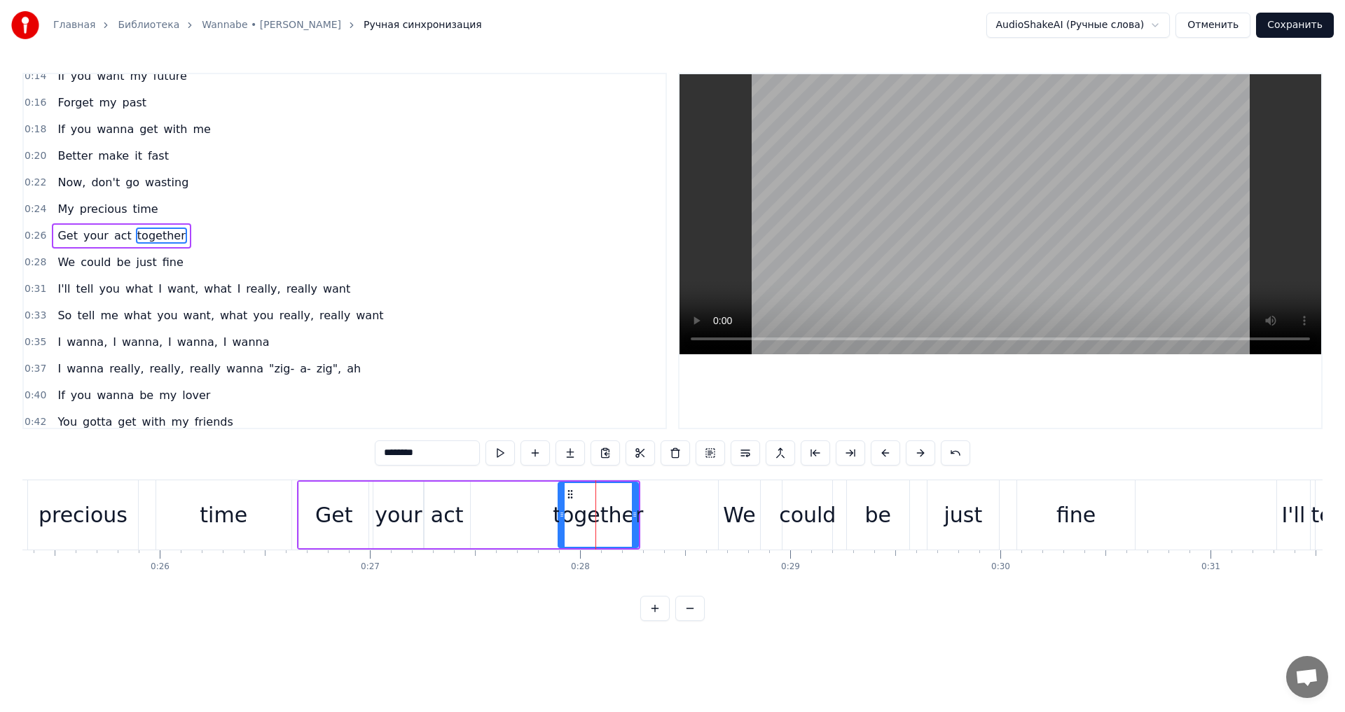
scroll to position [156, 0]
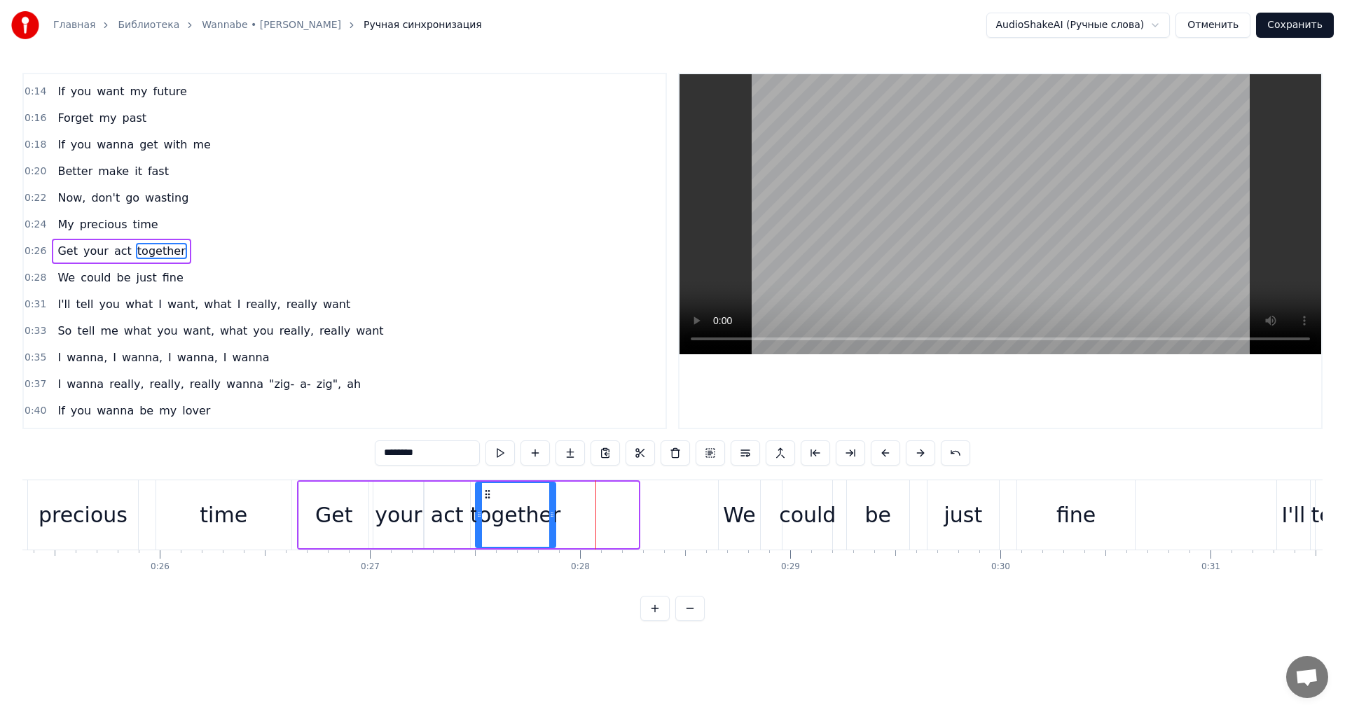
drag, startPoint x: 569, startPoint y: 493, endPoint x: 486, endPoint y: 504, distance: 83.4
click at [486, 504] on div "together" at bounding box center [515, 515] width 78 height 64
click at [724, 513] on div "We" at bounding box center [739, 515] width 41 height 69
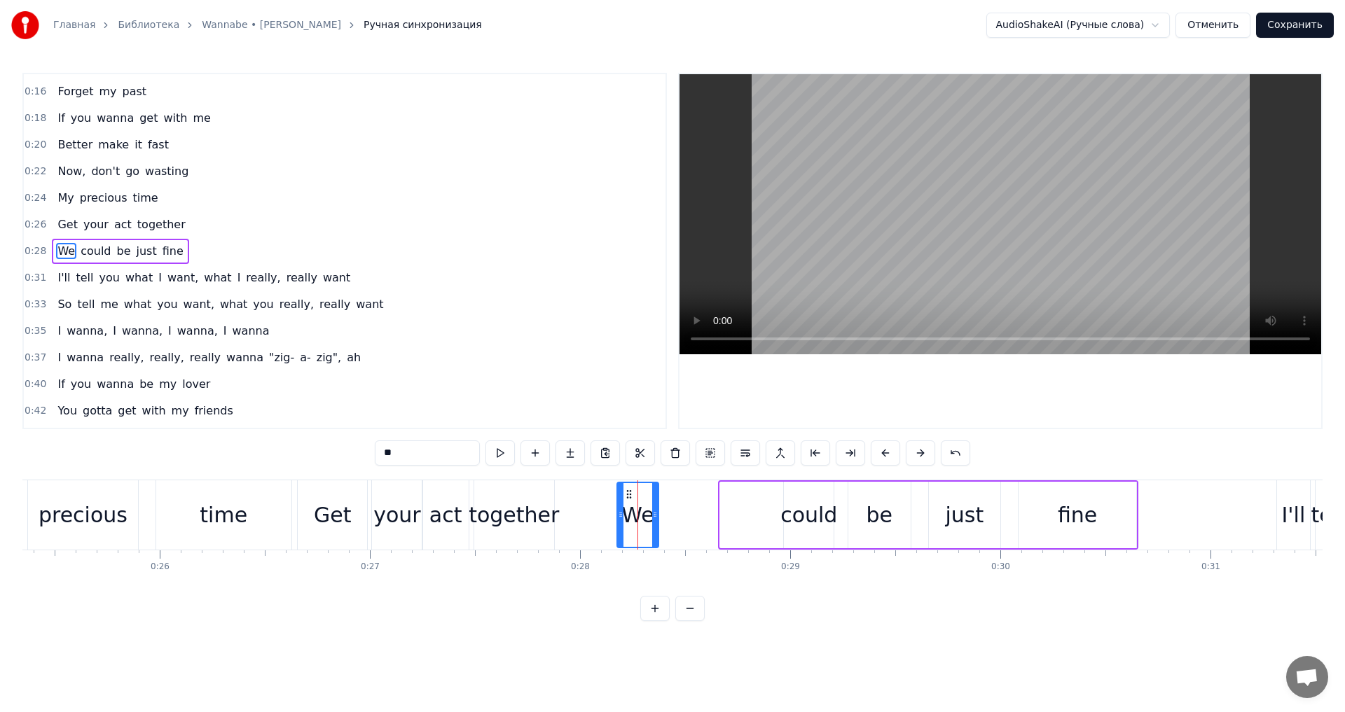
drag, startPoint x: 731, startPoint y: 494, endPoint x: 628, endPoint y: 500, distance: 103.2
click at [628, 500] on div "We" at bounding box center [638, 515] width 40 height 64
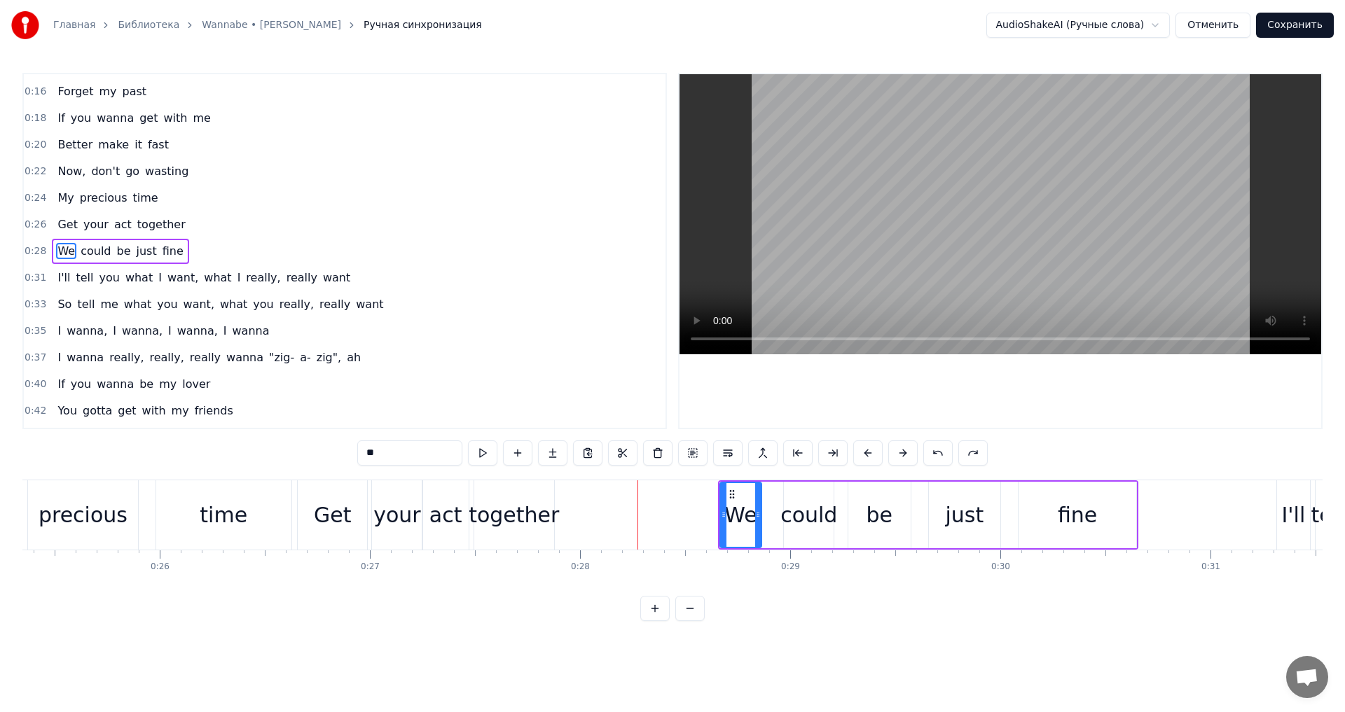
click at [1102, 500] on div "fine" at bounding box center [1078, 515] width 118 height 67
type input "****"
click at [750, 497] on div "We" at bounding box center [740, 515] width 41 height 67
click at [34, 247] on span "0:28" at bounding box center [36, 252] width 22 height 14
click at [942, 509] on div "just" at bounding box center [964, 515] width 71 height 67
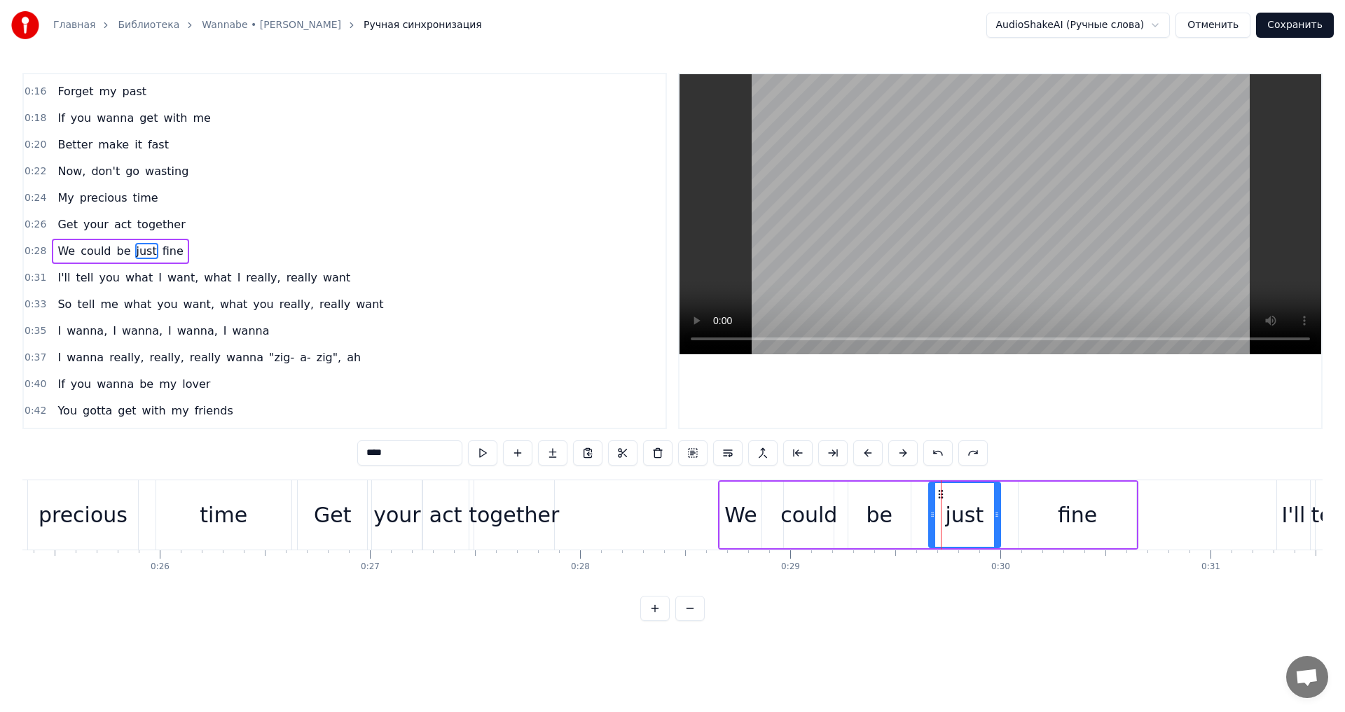
click at [891, 511] on div "be" at bounding box center [879, 515] width 62 height 67
click at [814, 513] on div "could" at bounding box center [808, 516] width 57 height 32
type input "*****"
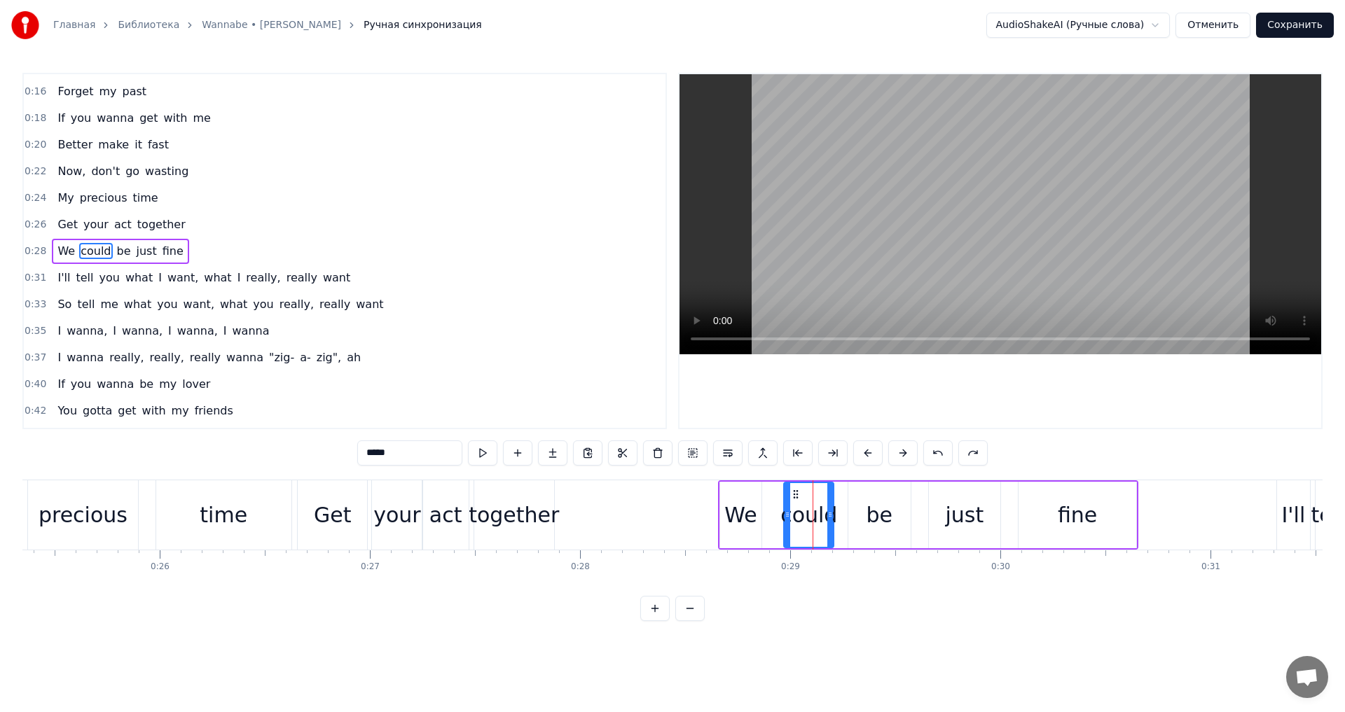
click at [1082, 520] on div "Yo, I'll tell you what I want, what I really, really want So tell me what you w…" at bounding box center [714, 515] width 12039 height 70
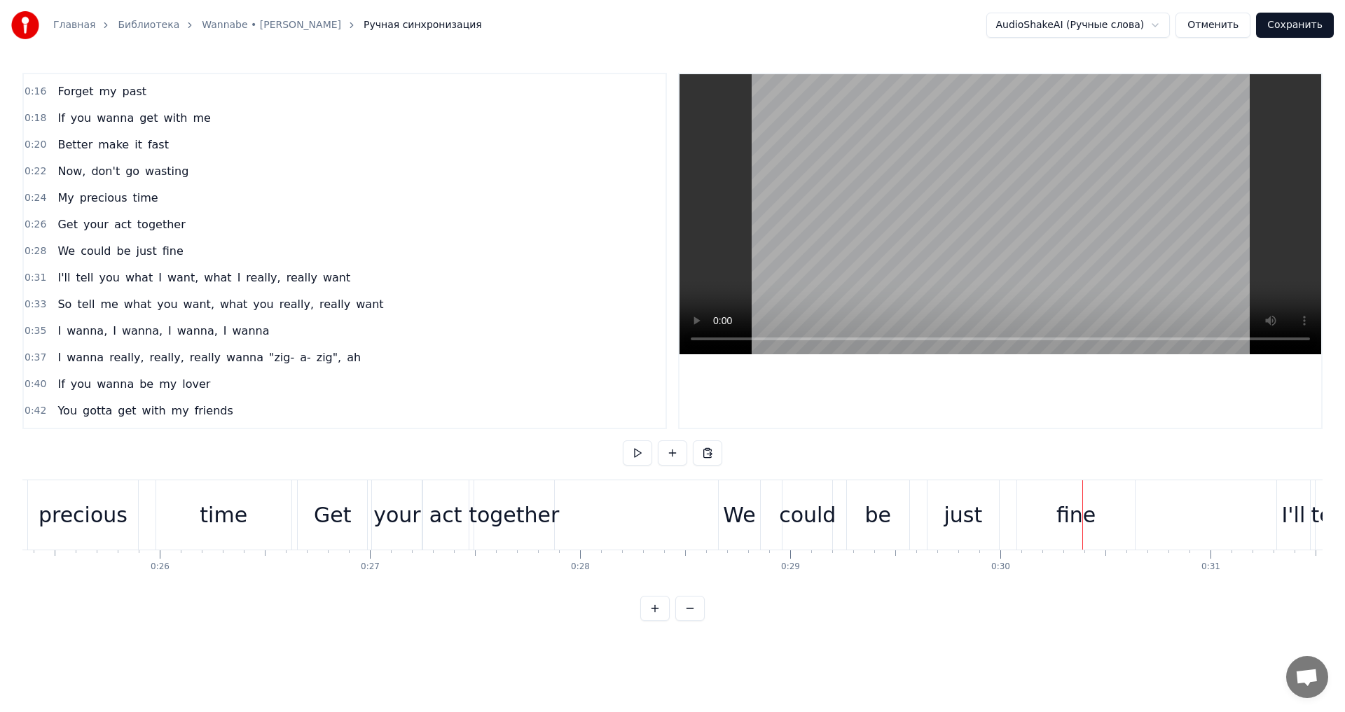
click at [1088, 511] on div "fine" at bounding box center [1075, 516] width 39 height 32
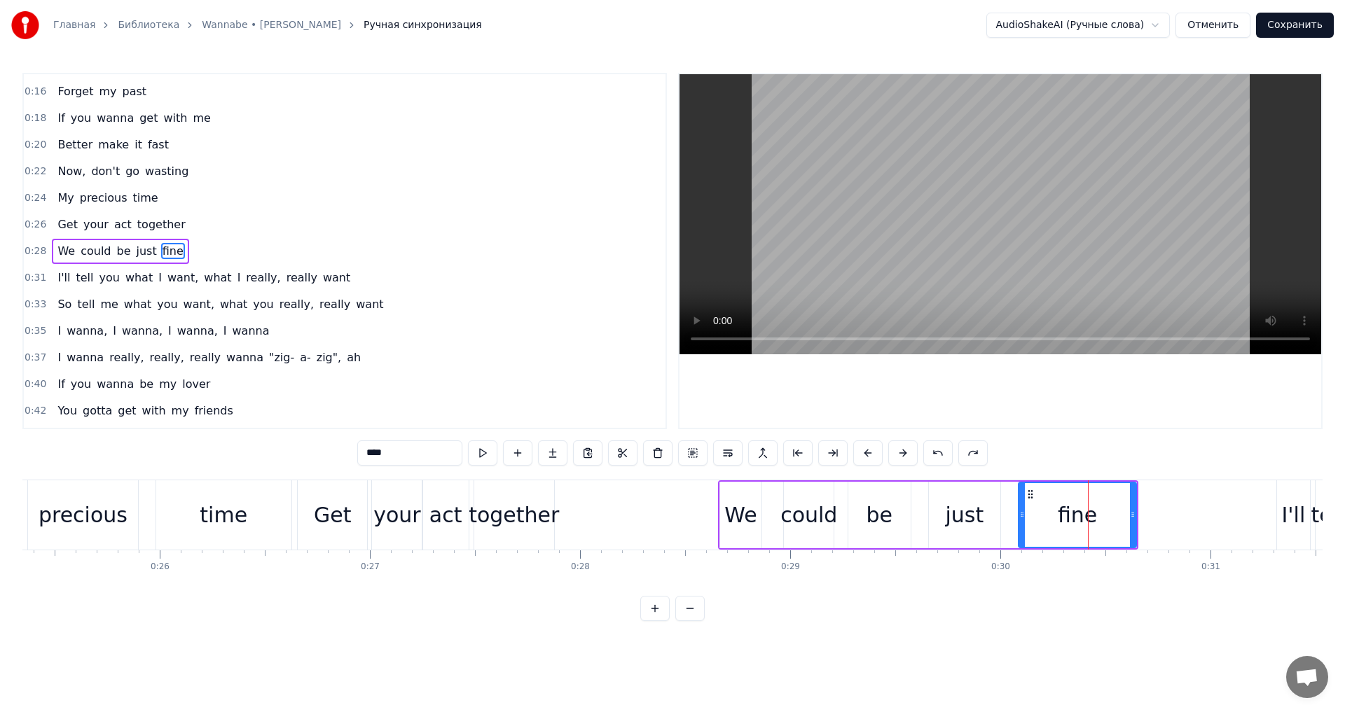
drag, startPoint x: 1086, startPoint y: 507, endPoint x: 1022, endPoint y: 521, distance: 65.1
click at [1022, 521] on div "fine" at bounding box center [1077, 515] width 116 height 64
click at [1027, 500] on icon at bounding box center [1028, 494] width 11 height 11
click at [845, 525] on div "Yo, I'll tell you what I want, what I really, really want So tell me what you w…" at bounding box center [714, 515] width 12039 height 70
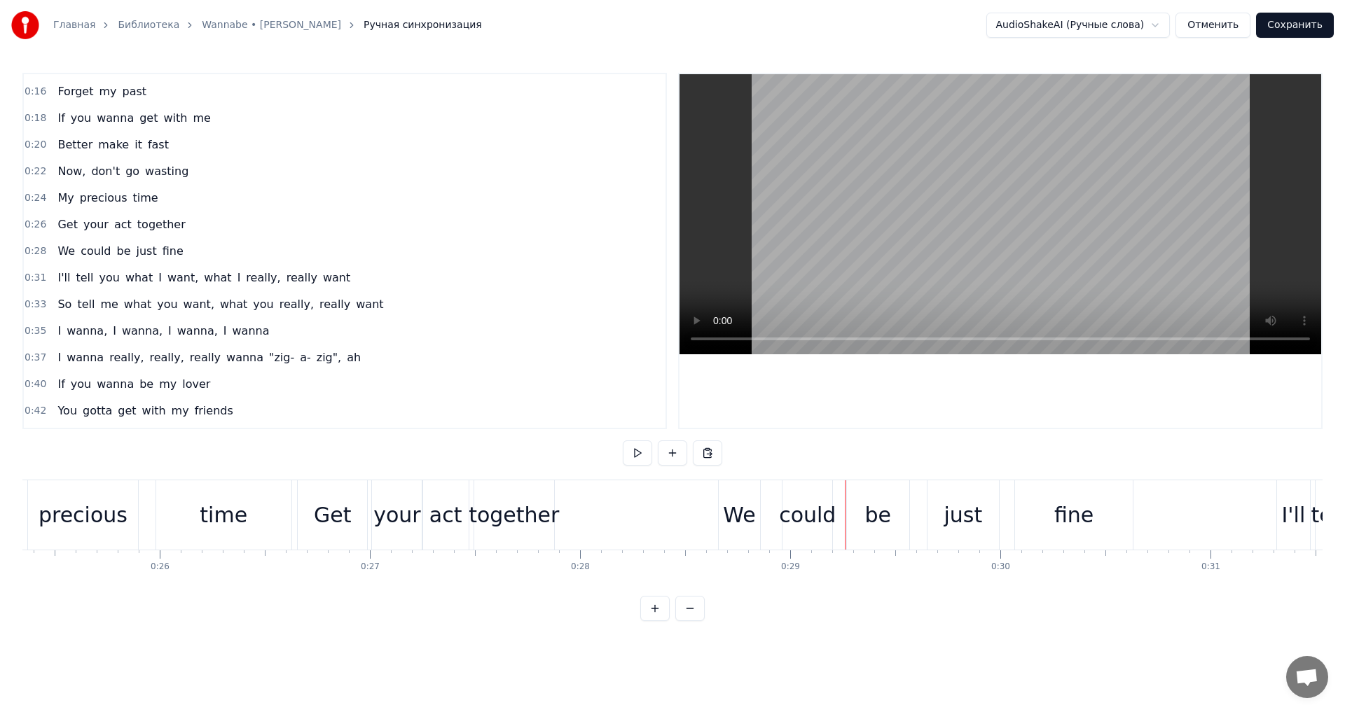
click at [46, 254] on div "0:28 We could be just fine" at bounding box center [345, 251] width 642 height 27
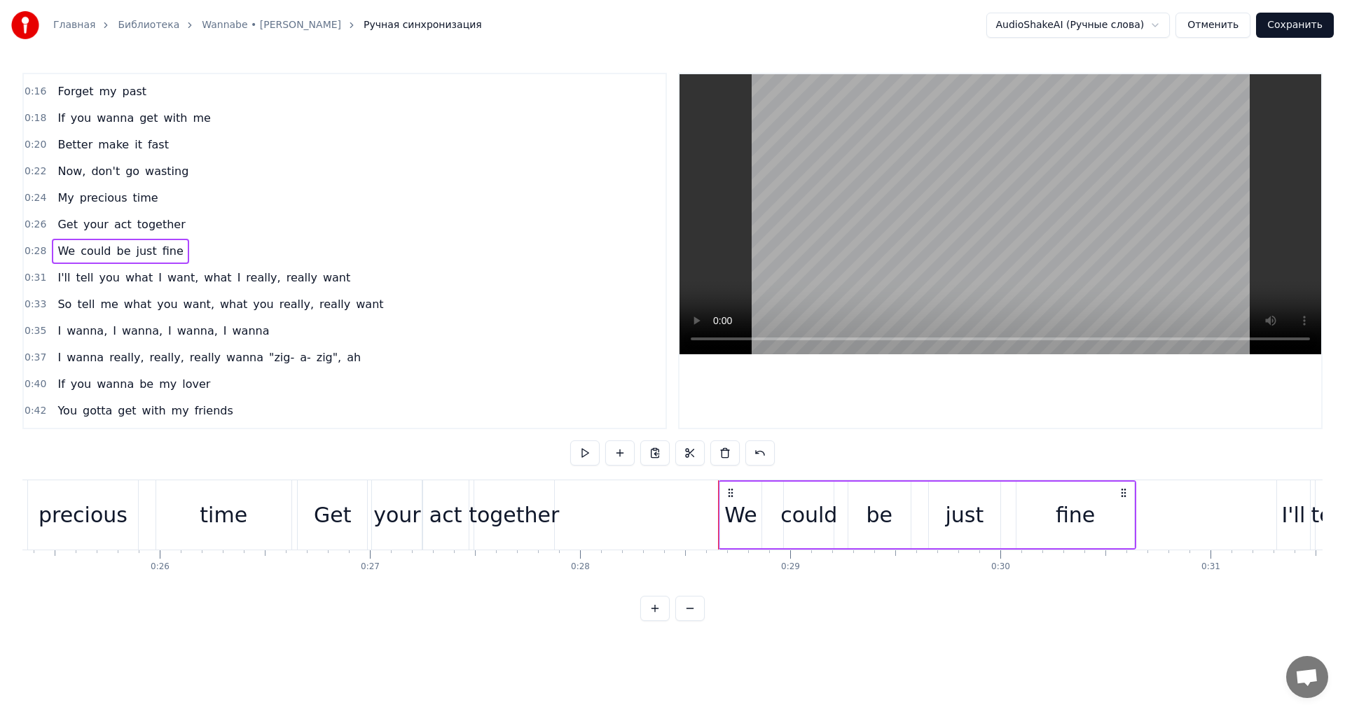
click at [659, 620] on button at bounding box center [654, 608] width 29 height 25
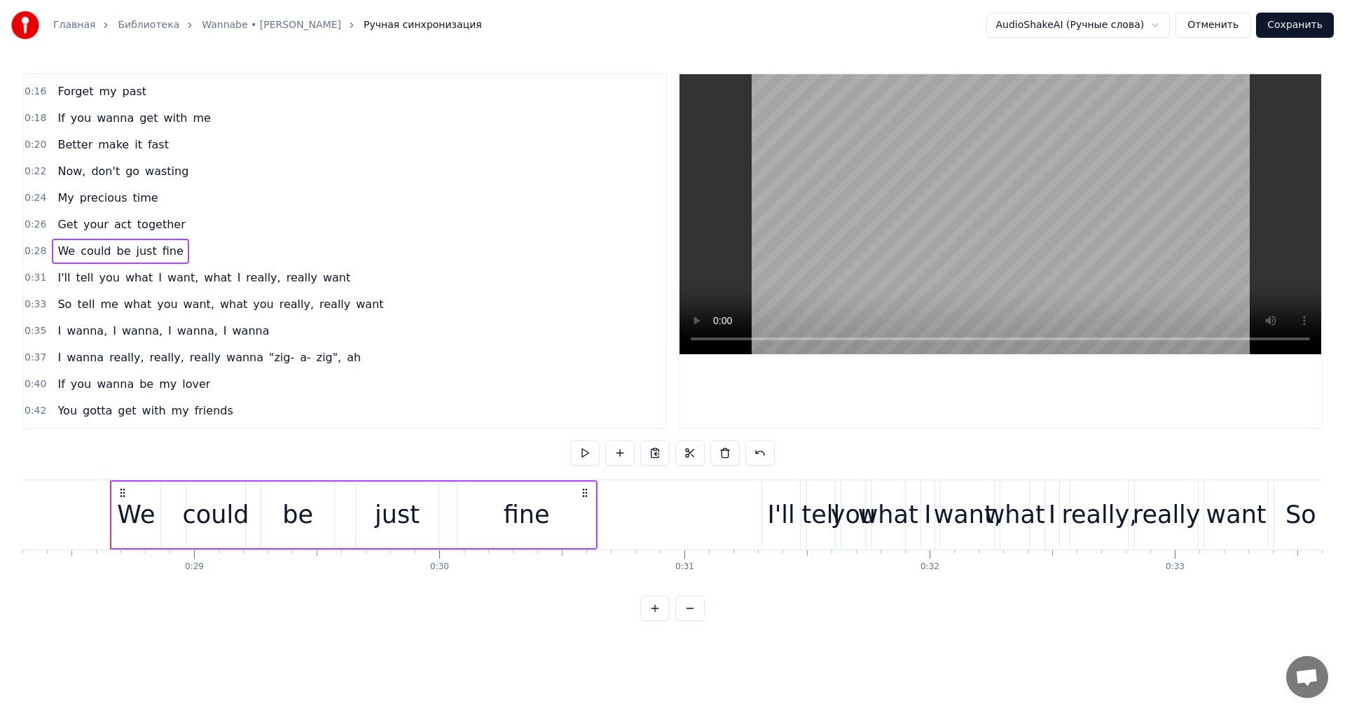
scroll to position [0, 6956]
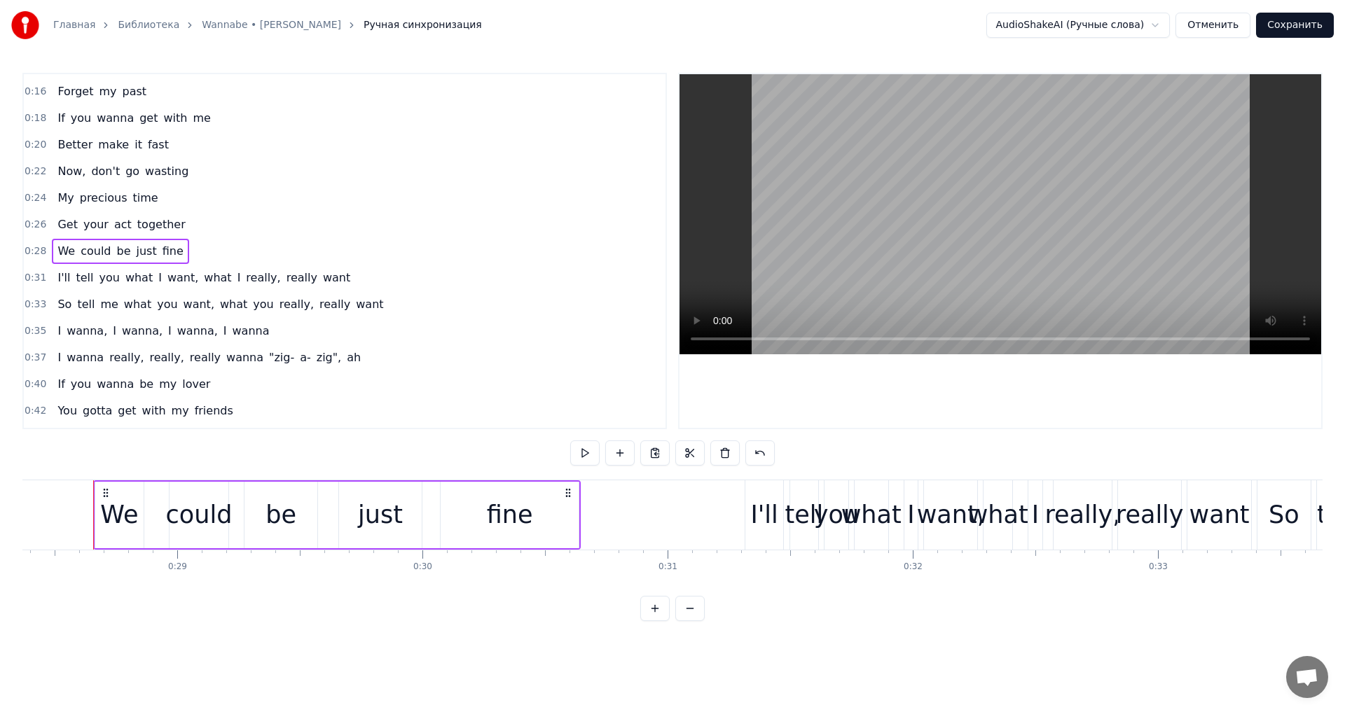
click at [202, 219] on div "0:26 Get your act together" at bounding box center [345, 225] width 642 height 27
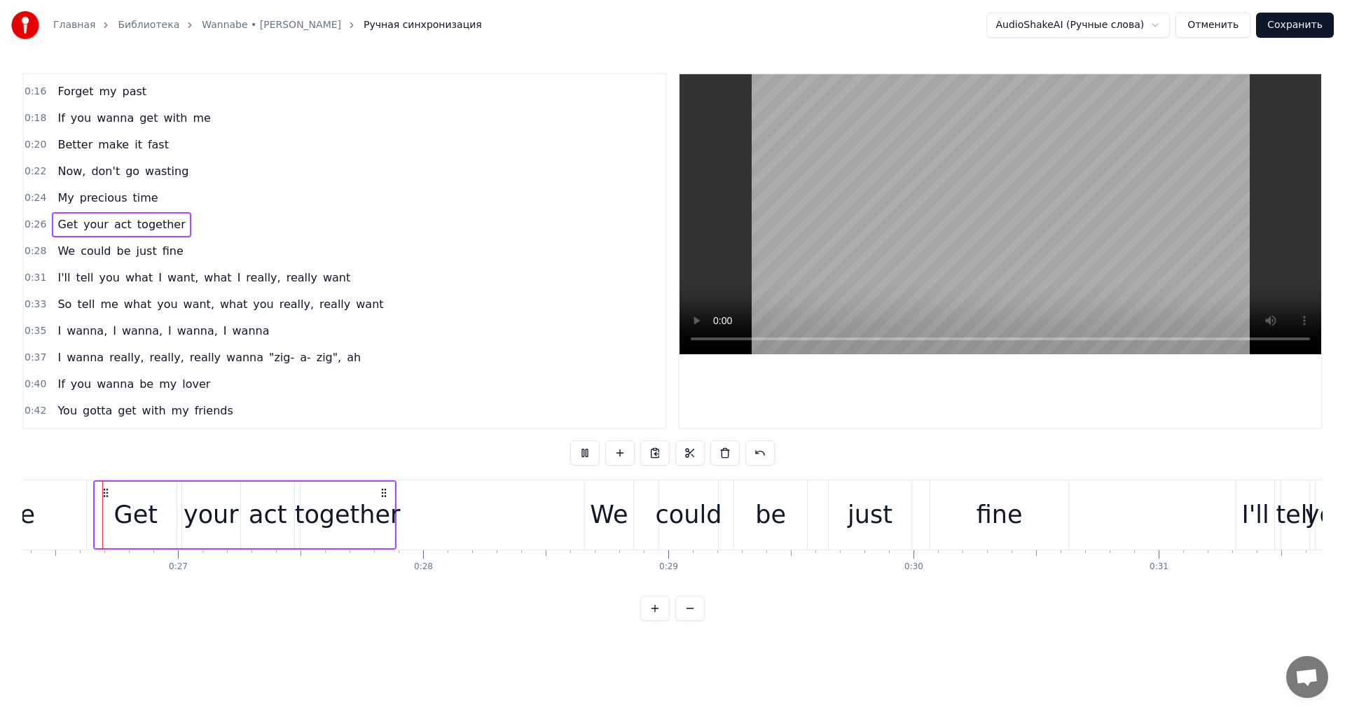
scroll to position [365, 0]
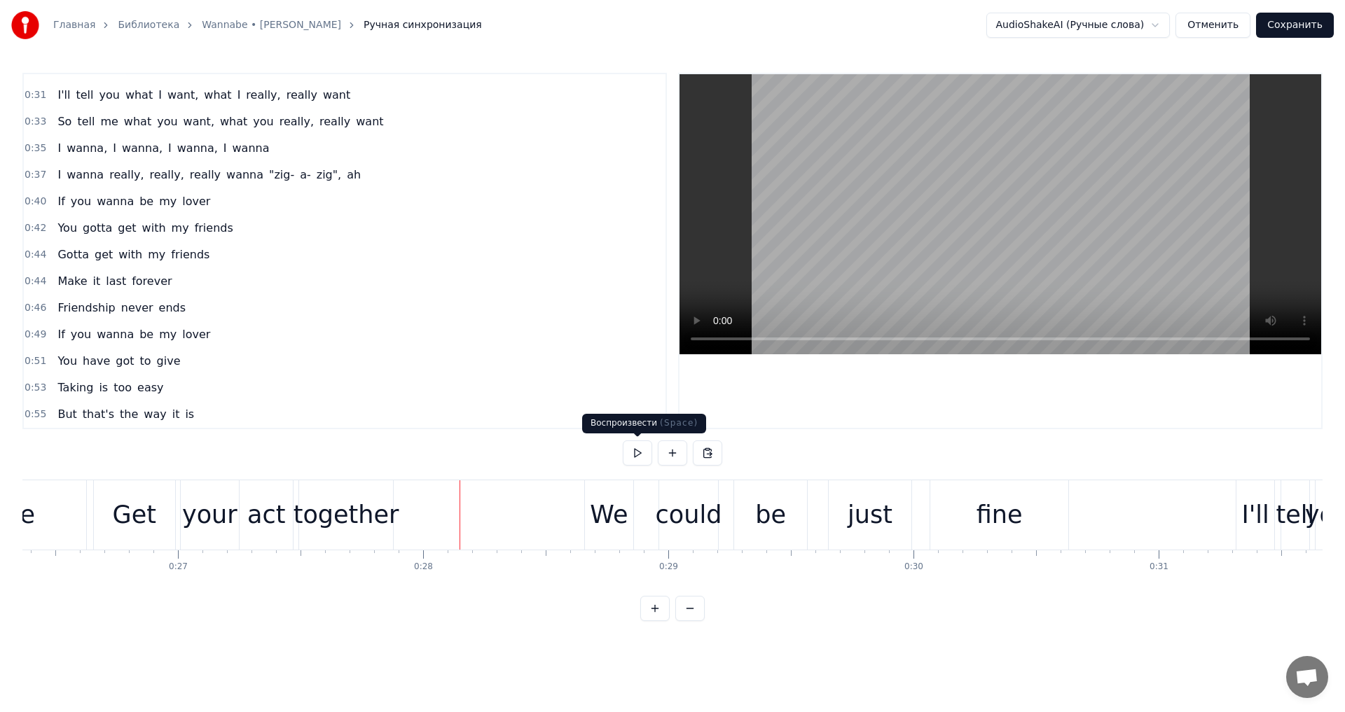
click at [634, 454] on button at bounding box center [637, 453] width 29 height 25
click at [623, 441] on button at bounding box center [637, 453] width 29 height 25
click at [612, 517] on div "We" at bounding box center [609, 515] width 38 height 37
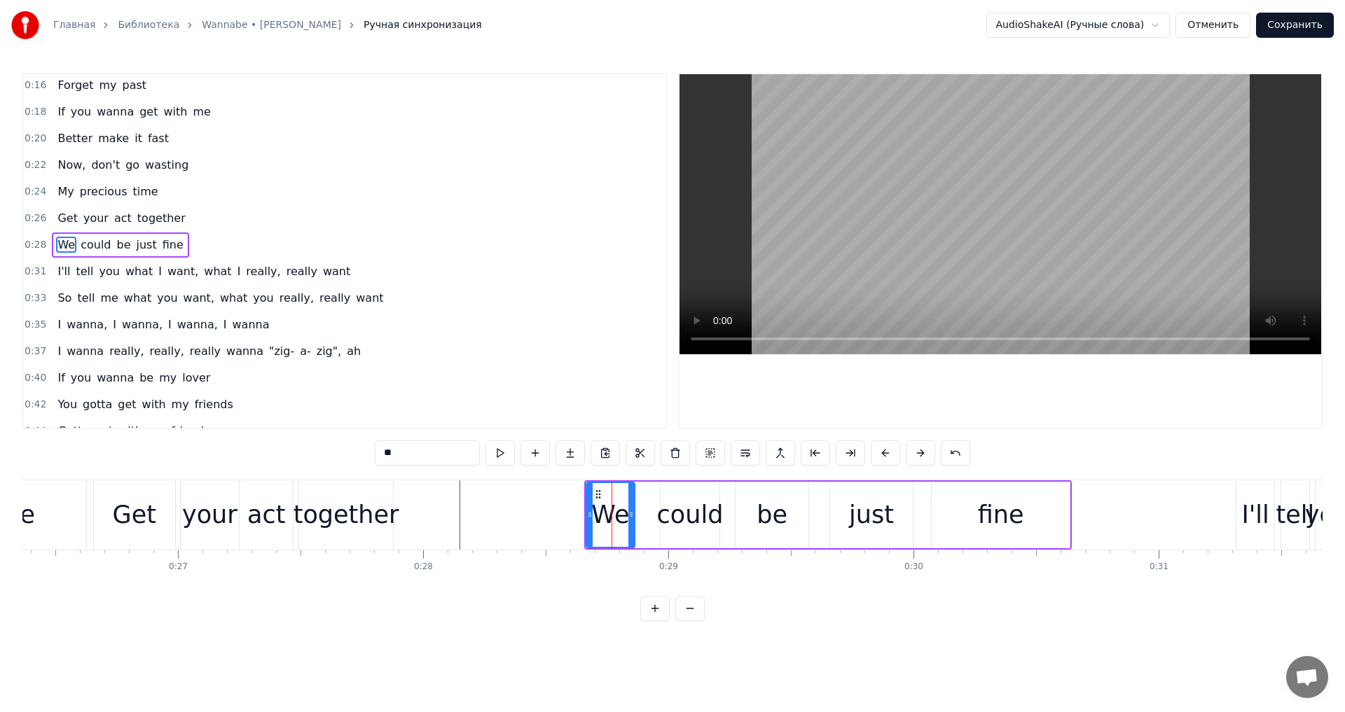
scroll to position [182, 0]
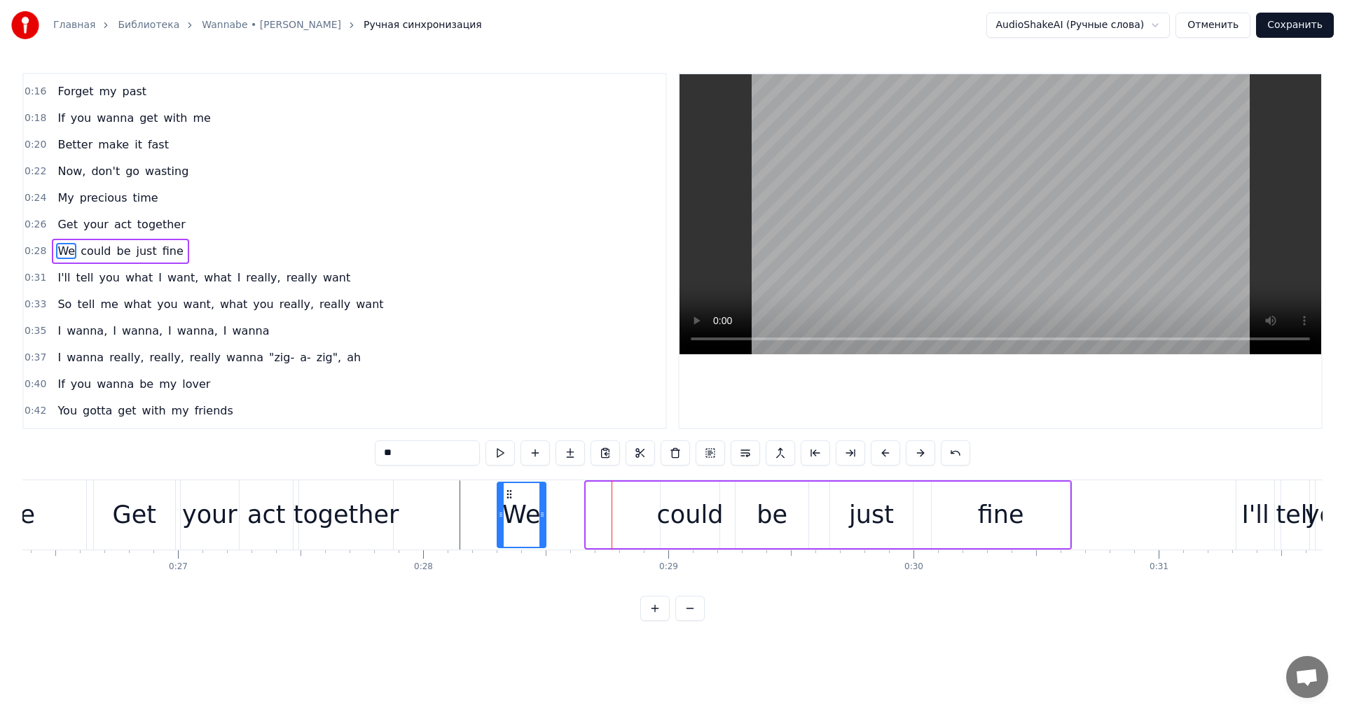
drag, startPoint x: 603, startPoint y: 494, endPoint x: 514, endPoint y: 497, distance: 89.0
click at [514, 497] on icon at bounding box center [509, 494] width 11 height 11
drag, startPoint x: 680, startPoint y: 503, endPoint x: 666, endPoint y: 504, distance: 13.4
click at [666, 504] on div "could" at bounding box center [690, 515] width 67 height 37
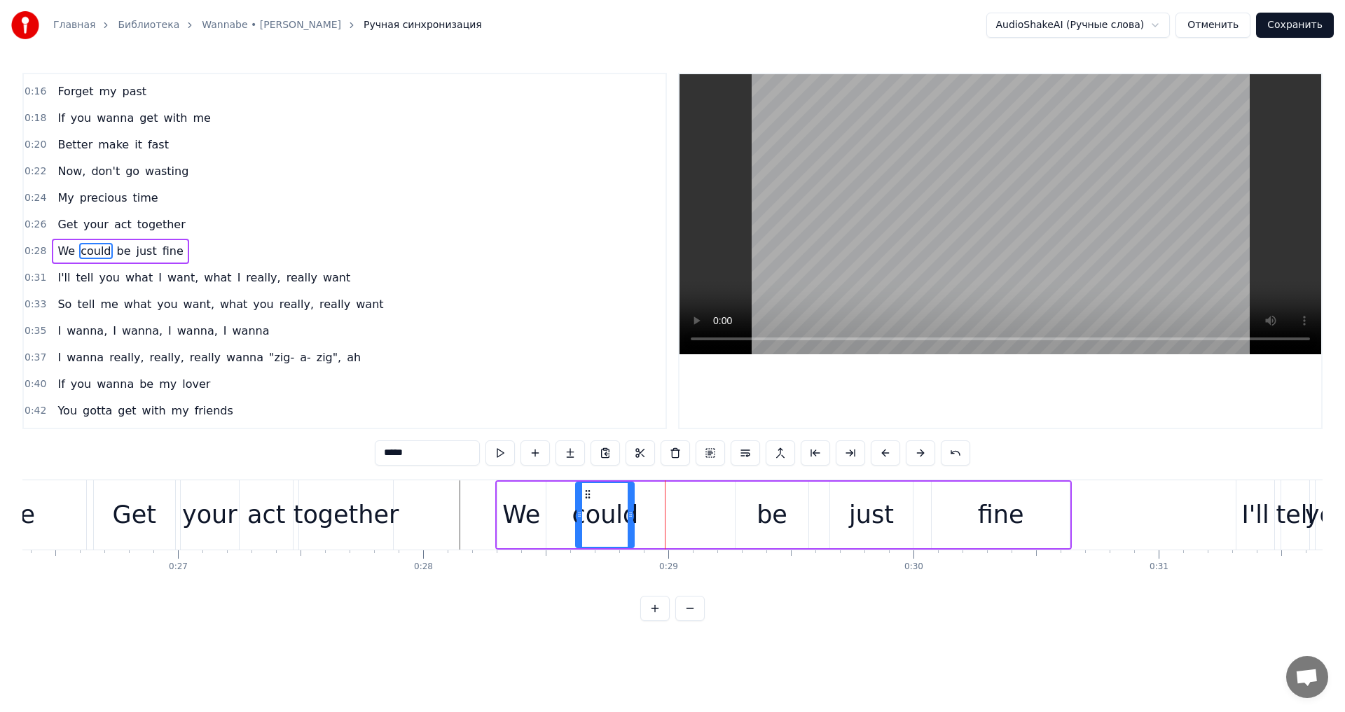
drag, startPoint x: 672, startPoint y: 495, endPoint x: 588, endPoint y: 507, distance: 85.0
click at [588, 507] on div "could" at bounding box center [605, 515] width 57 height 64
click at [762, 501] on div "be" at bounding box center [772, 515] width 31 height 37
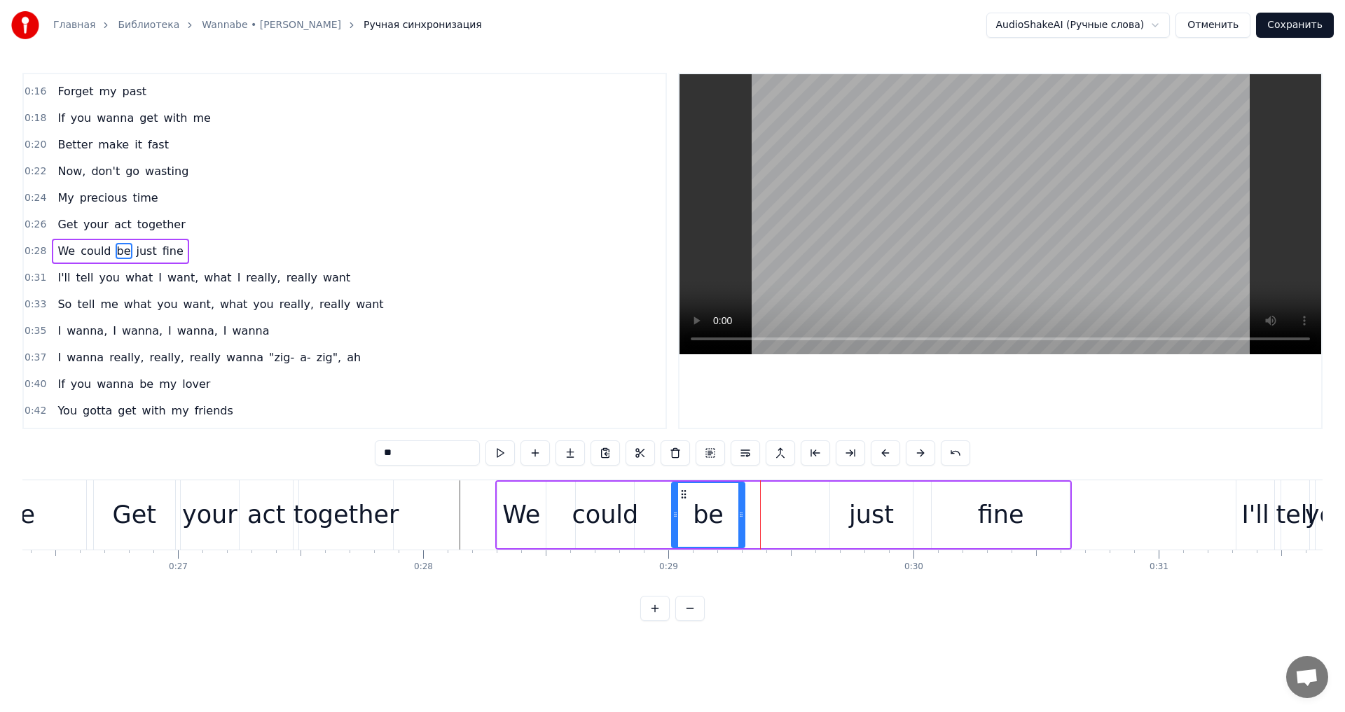
drag, startPoint x: 736, startPoint y: 493, endPoint x: 683, endPoint y: 502, distance: 53.5
click at [683, 502] on div "be" at bounding box center [708, 515] width 71 height 64
click at [856, 507] on div "just" at bounding box center [871, 515] width 45 height 37
type input "****"
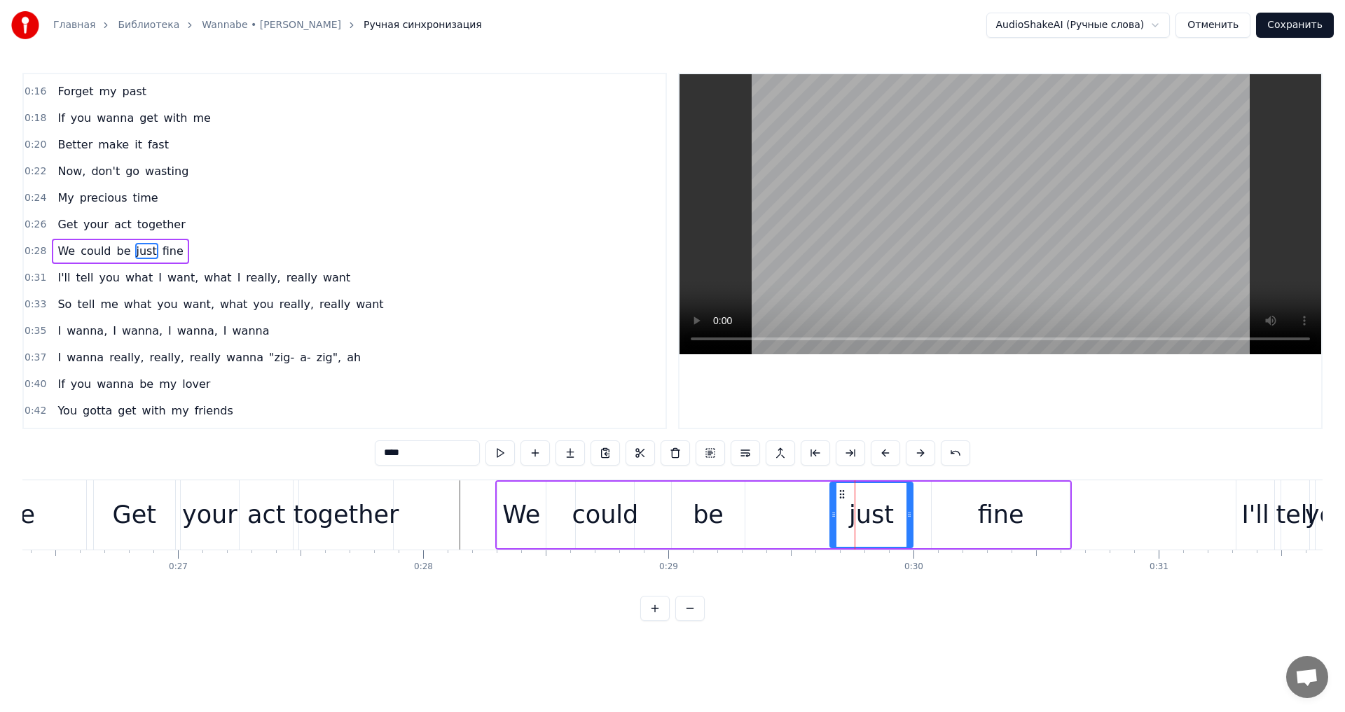
drag, startPoint x: 840, startPoint y: 493, endPoint x: 745, endPoint y: 503, distance: 95.8
click at [745, 503] on div "We could be just fine" at bounding box center [783, 515] width 577 height 69
click at [729, 502] on div "be" at bounding box center [708, 515] width 73 height 67
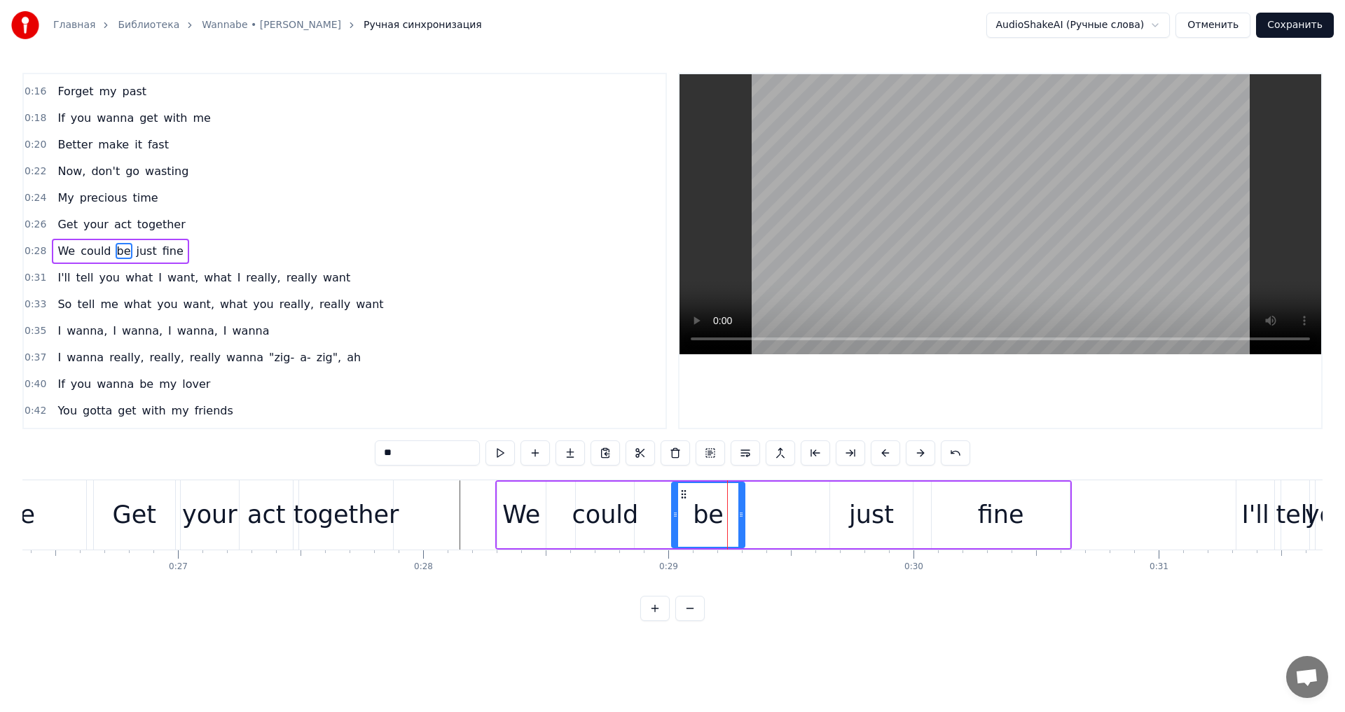
drag, startPoint x: 686, startPoint y: 494, endPoint x: 670, endPoint y: 495, distance: 15.5
click at [671, 495] on div "be" at bounding box center [708, 515] width 74 height 67
drag, startPoint x: 684, startPoint y: 495, endPoint x: 666, endPoint y: 494, distance: 18.3
click at [666, 494] on div "We could be just fine" at bounding box center [783, 515] width 577 height 69
drag, startPoint x: 682, startPoint y: 493, endPoint x: 689, endPoint y: 497, distance: 8.2
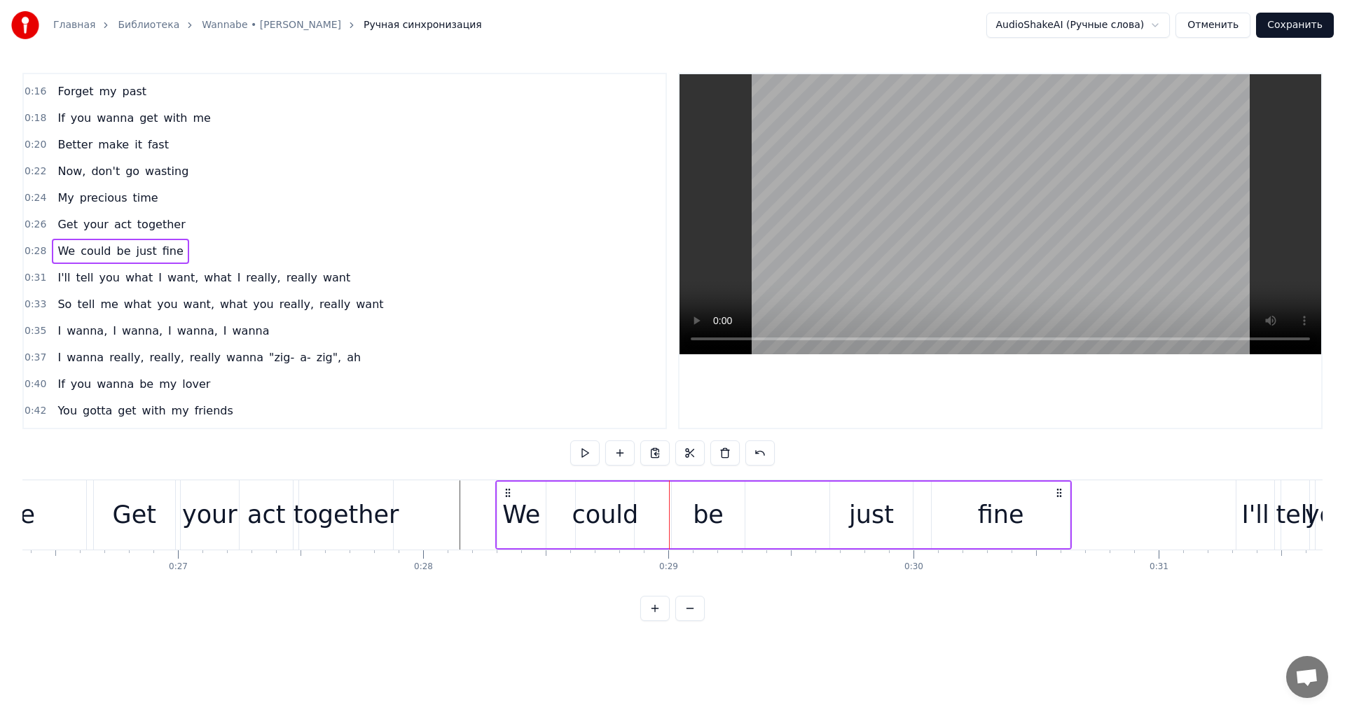
click at [682, 492] on div "be" at bounding box center [708, 515] width 73 height 67
drag, startPoint x: 684, startPoint y: 493, endPoint x: 670, endPoint y: 497, distance: 14.0
click at [665, 495] on div "We could be just fine" at bounding box center [783, 515] width 577 height 69
click at [704, 511] on div "be" at bounding box center [708, 515] width 31 height 37
drag, startPoint x: 706, startPoint y: 523, endPoint x: 682, endPoint y: 499, distance: 33.7
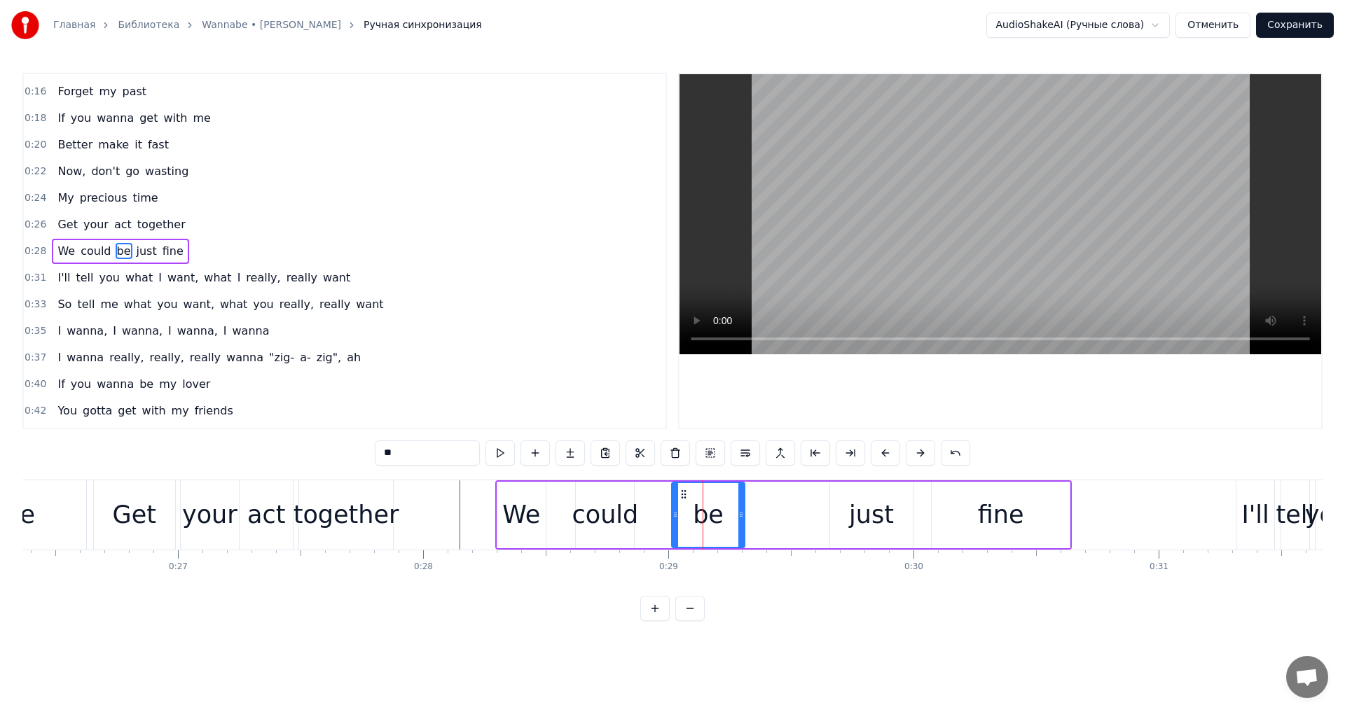
click at [689, 515] on div "be" at bounding box center [708, 515] width 71 height 64
click at [673, 497] on div "be" at bounding box center [708, 515] width 71 height 64
click at [683, 497] on icon at bounding box center [683, 494] width 11 height 11
drag, startPoint x: 683, startPoint y: 493, endPoint x: 662, endPoint y: 504, distance: 23.5
click at [662, 504] on div "We could be just fine" at bounding box center [783, 515] width 577 height 69
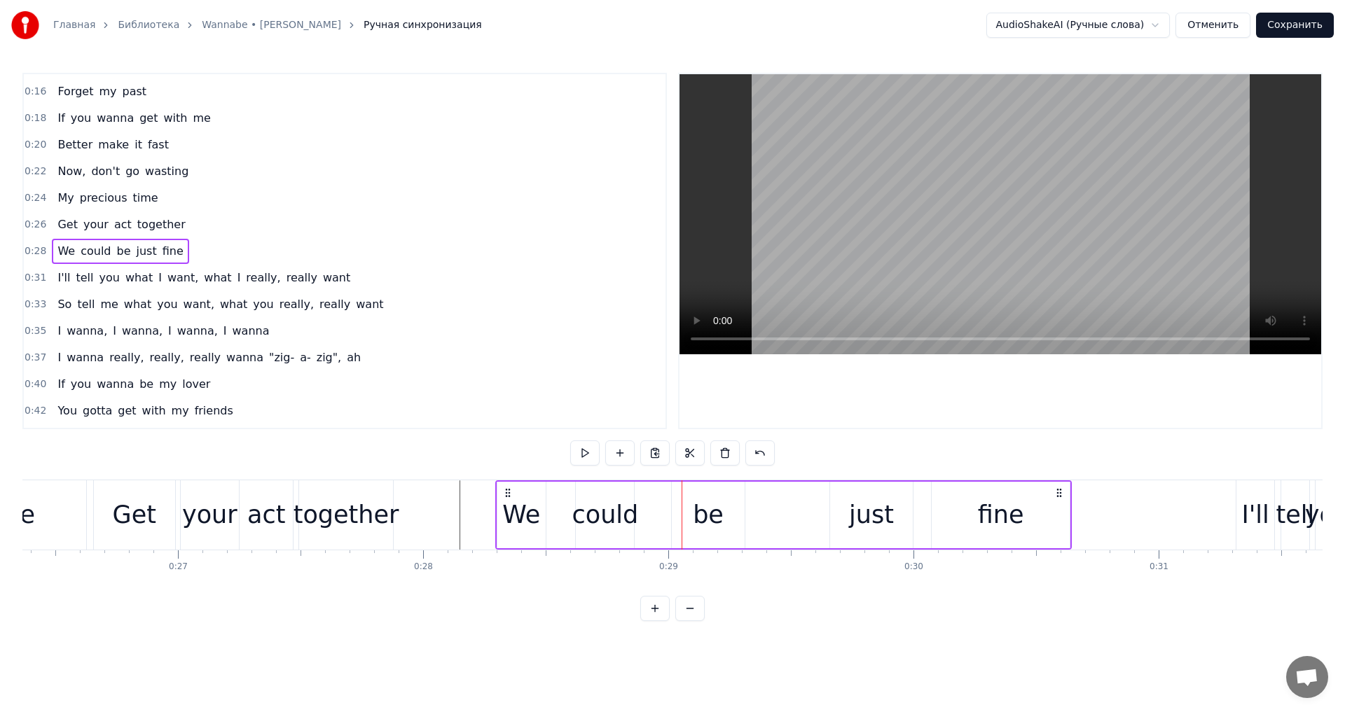
click at [662, 504] on div "We could be just fine" at bounding box center [783, 515] width 577 height 69
click at [851, 511] on div "just" at bounding box center [871, 515] width 83 height 67
drag, startPoint x: 840, startPoint y: 493, endPoint x: 821, endPoint y: 497, distance: 19.2
click at [768, 504] on div "We could be just fine" at bounding box center [783, 515] width 577 height 69
click at [853, 495] on div "just" at bounding box center [871, 515] width 83 height 67
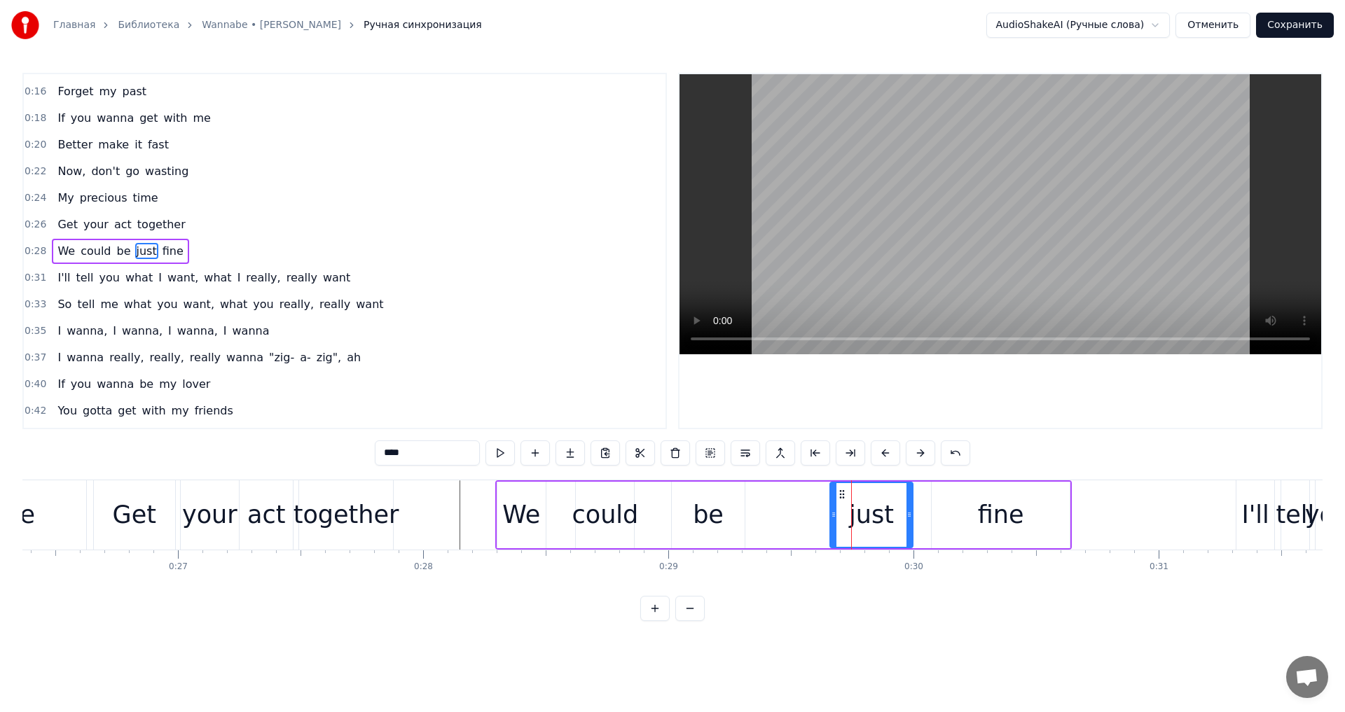
drag, startPoint x: 841, startPoint y: 493, endPoint x: 792, endPoint y: 501, distance: 49.6
click at [792, 501] on div "We could be just fine" at bounding box center [783, 515] width 577 height 69
drag, startPoint x: 1060, startPoint y: 493, endPoint x: 1048, endPoint y: 499, distance: 13.5
click at [1036, 493] on div "We could be just fine" at bounding box center [783, 515] width 577 height 69
click at [1052, 504] on div "fine" at bounding box center [1001, 515] width 138 height 67
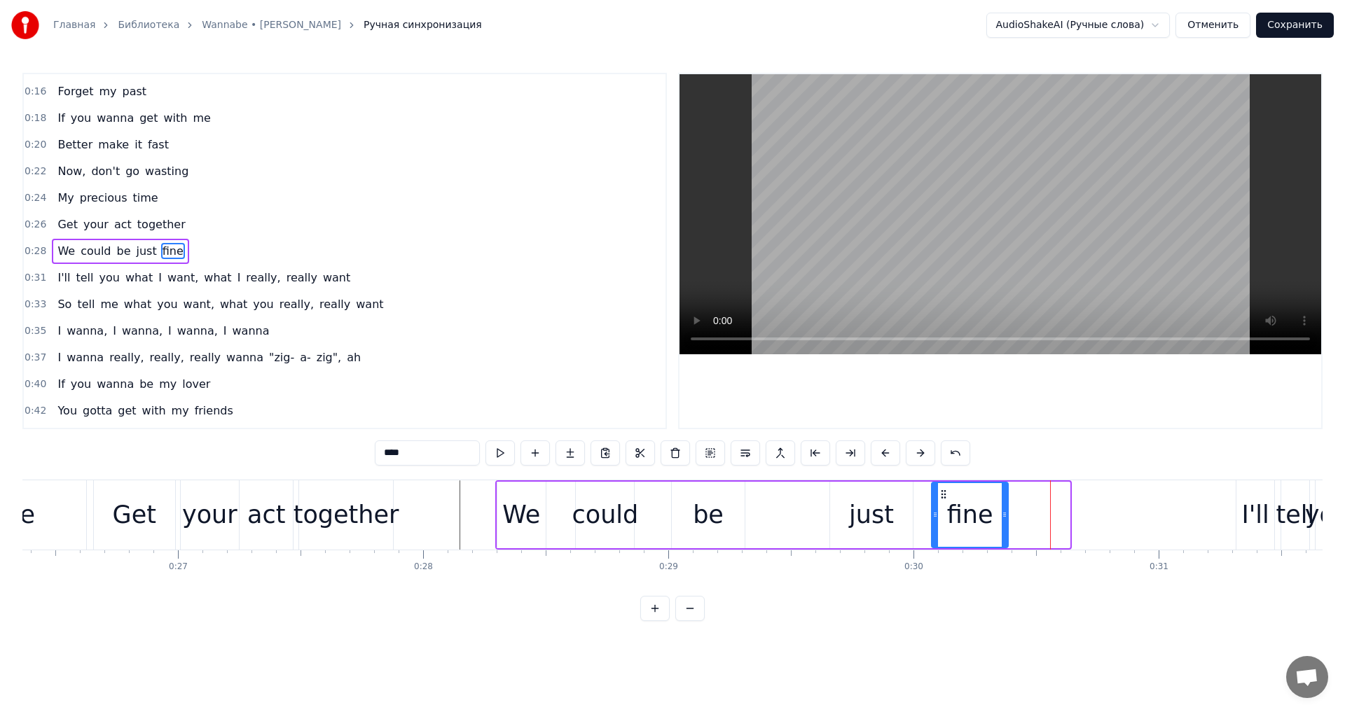
drag, startPoint x: 1068, startPoint y: 509, endPoint x: 1007, endPoint y: 517, distance: 62.1
click at [1007, 517] on icon at bounding box center [1005, 514] width 6 height 11
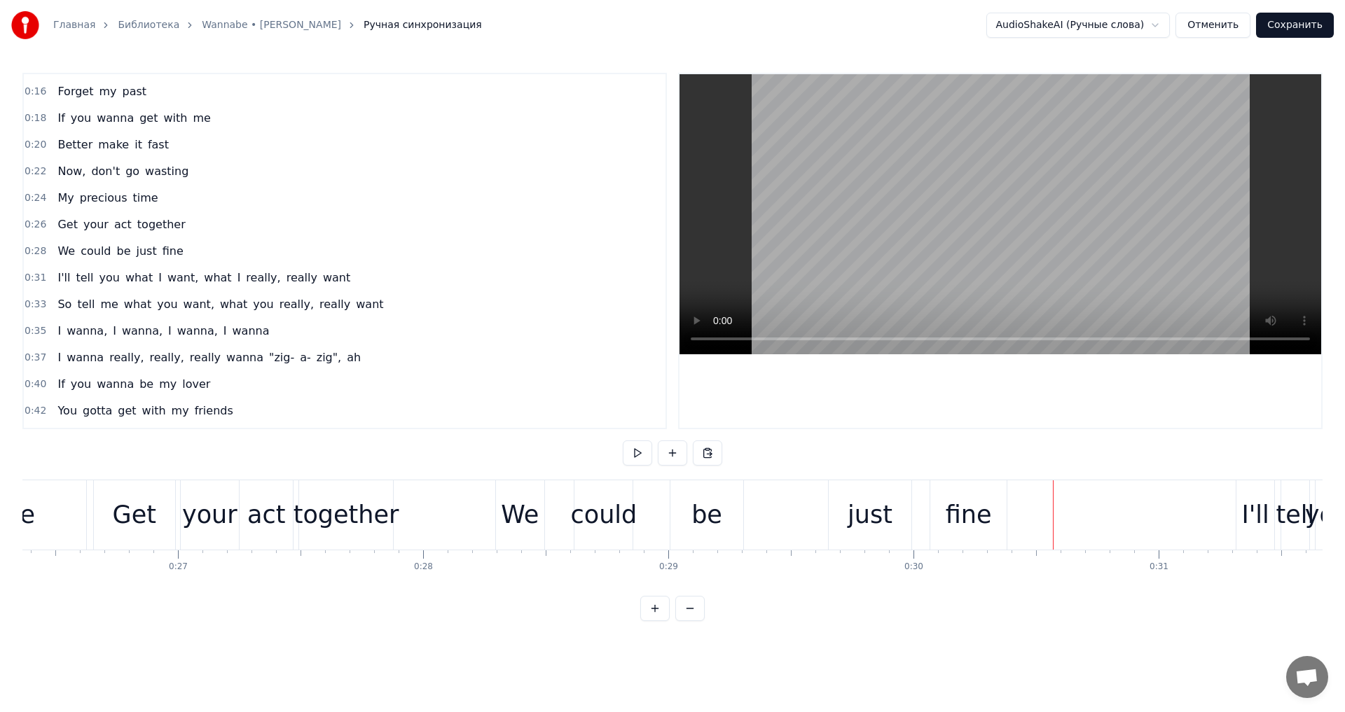
click at [893, 514] on div "just" at bounding box center [870, 515] width 83 height 69
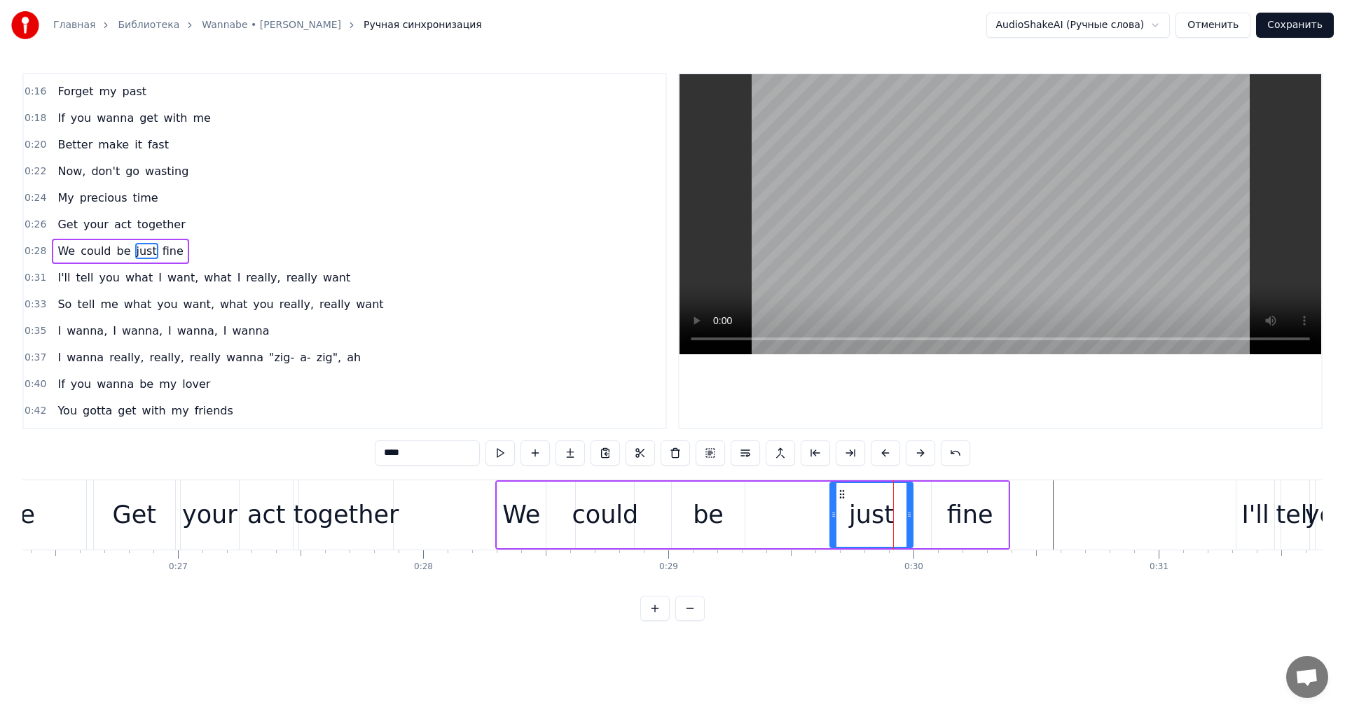
click at [712, 494] on div "be" at bounding box center [708, 515] width 73 height 67
type input "**"
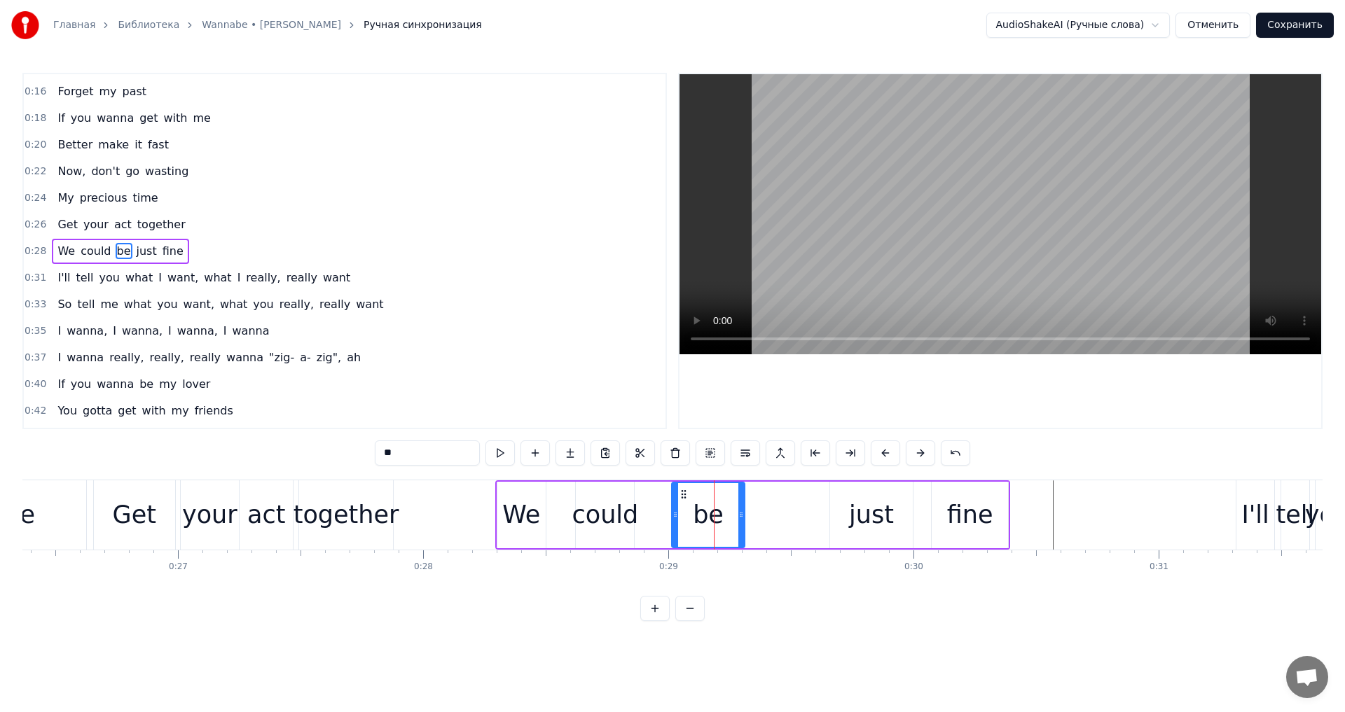
click at [915, 520] on div "We could be just fine" at bounding box center [752, 515] width 515 height 69
click at [864, 497] on div "just" at bounding box center [871, 515] width 45 height 37
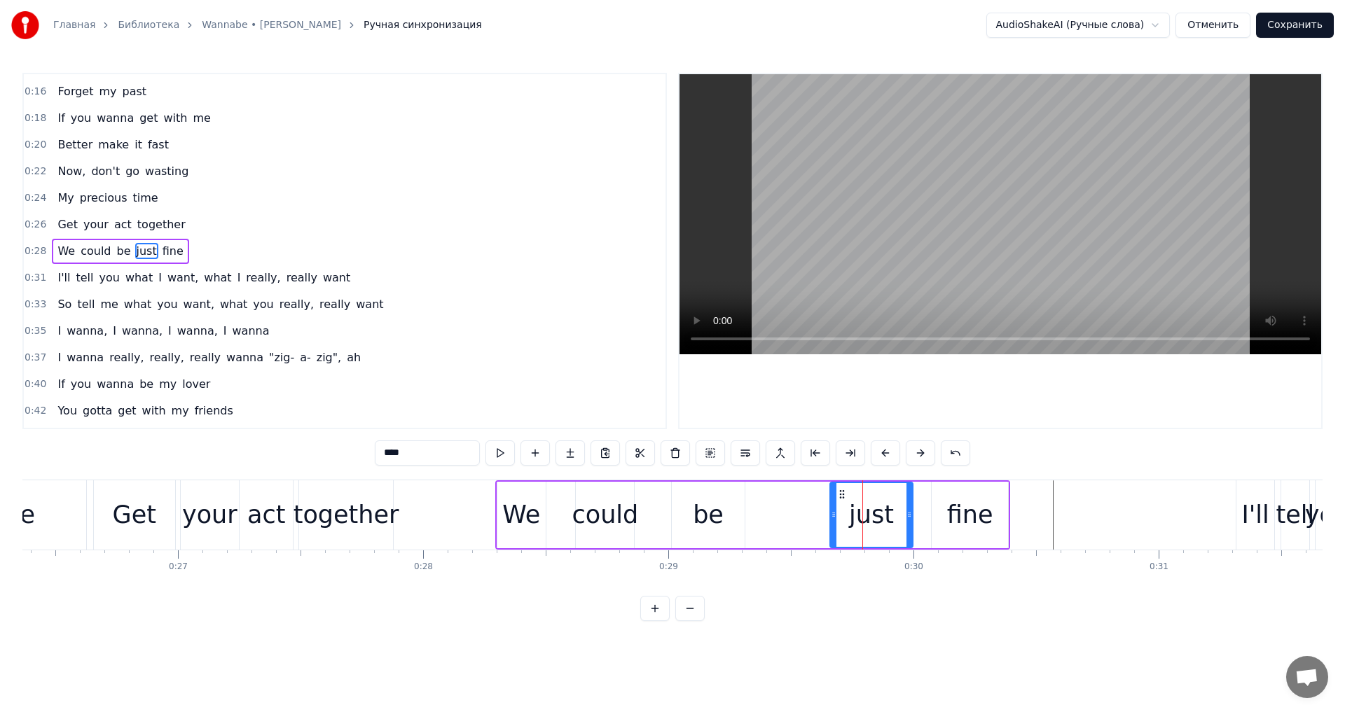
drag, startPoint x: 843, startPoint y: 492, endPoint x: 804, endPoint y: 500, distance: 40.1
click at [790, 495] on div "We could be just fine" at bounding box center [752, 515] width 515 height 69
click at [841, 512] on div "just" at bounding box center [871, 515] width 83 height 67
drag, startPoint x: 833, startPoint y: 514, endPoint x: 724, endPoint y: 517, distance: 108.6
click at [733, 517] on icon at bounding box center [736, 514] width 6 height 11
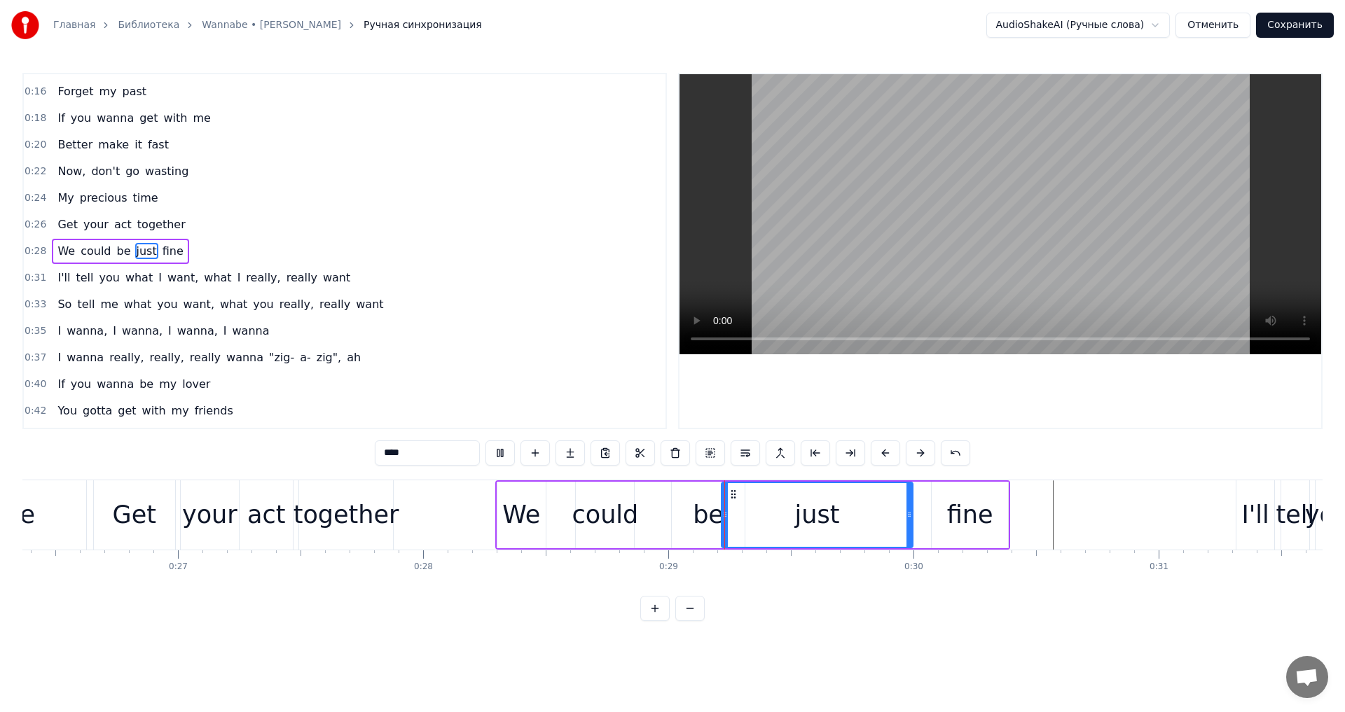
click at [897, 508] on div "just" at bounding box center [817, 515] width 191 height 64
drag, startPoint x: 909, startPoint y: 518, endPoint x: 876, endPoint y: 519, distance: 32.2
click at [811, 520] on icon at bounding box center [814, 514] width 6 height 11
click at [975, 504] on div "fine" at bounding box center [970, 515] width 46 height 37
type input "****"
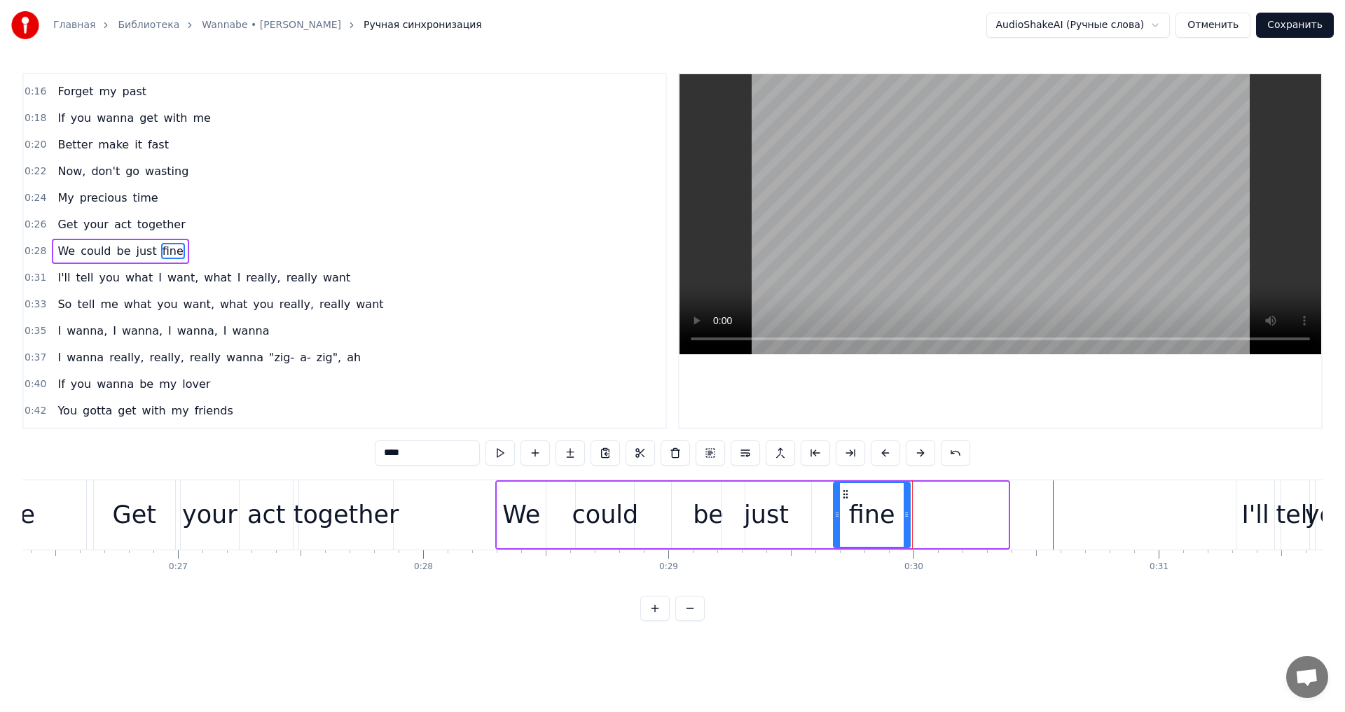
drag, startPoint x: 944, startPoint y: 495, endPoint x: 846, endPoint y: 503, distance: 98.4
click at [846, 503] on div "fine" at bounding box center [871, 515] width 75 height 64
click at [209, 259] on div "0:28 We could be just fine" at bounding box center [345, 251] width 642 height 27
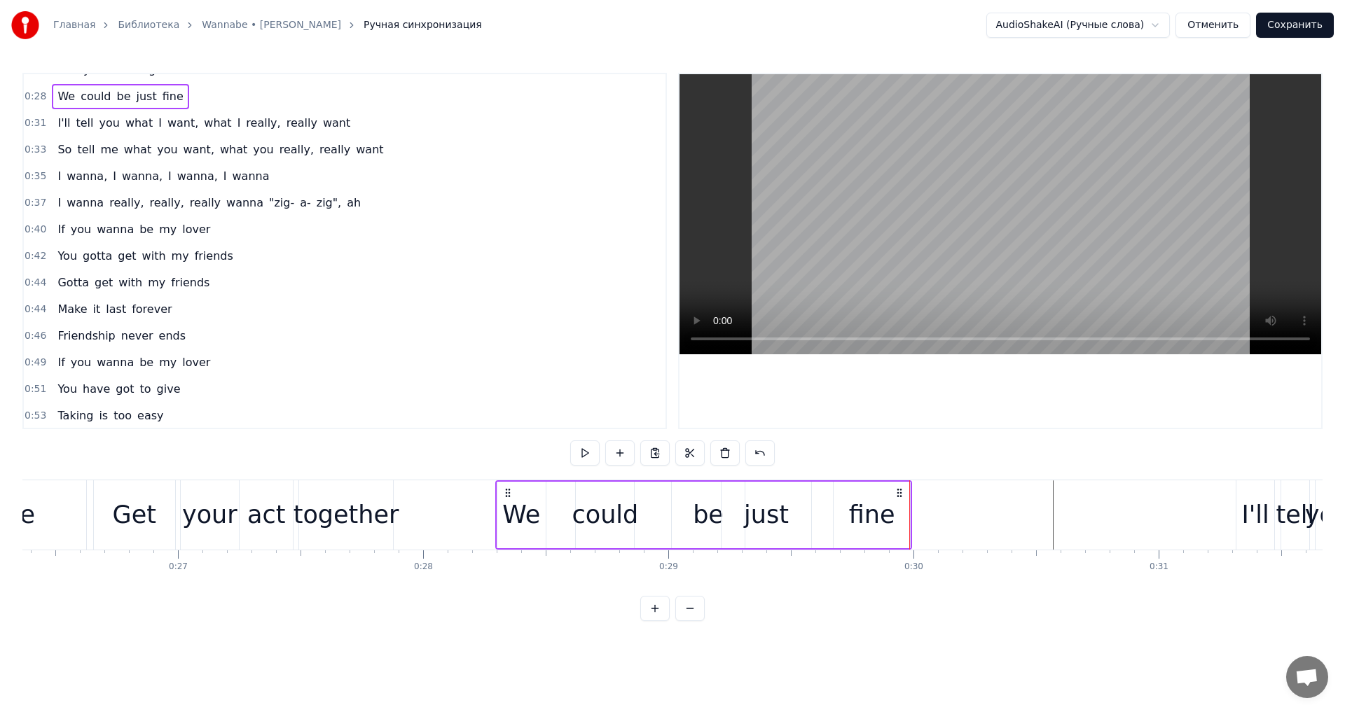
scroll to position [365, 0]
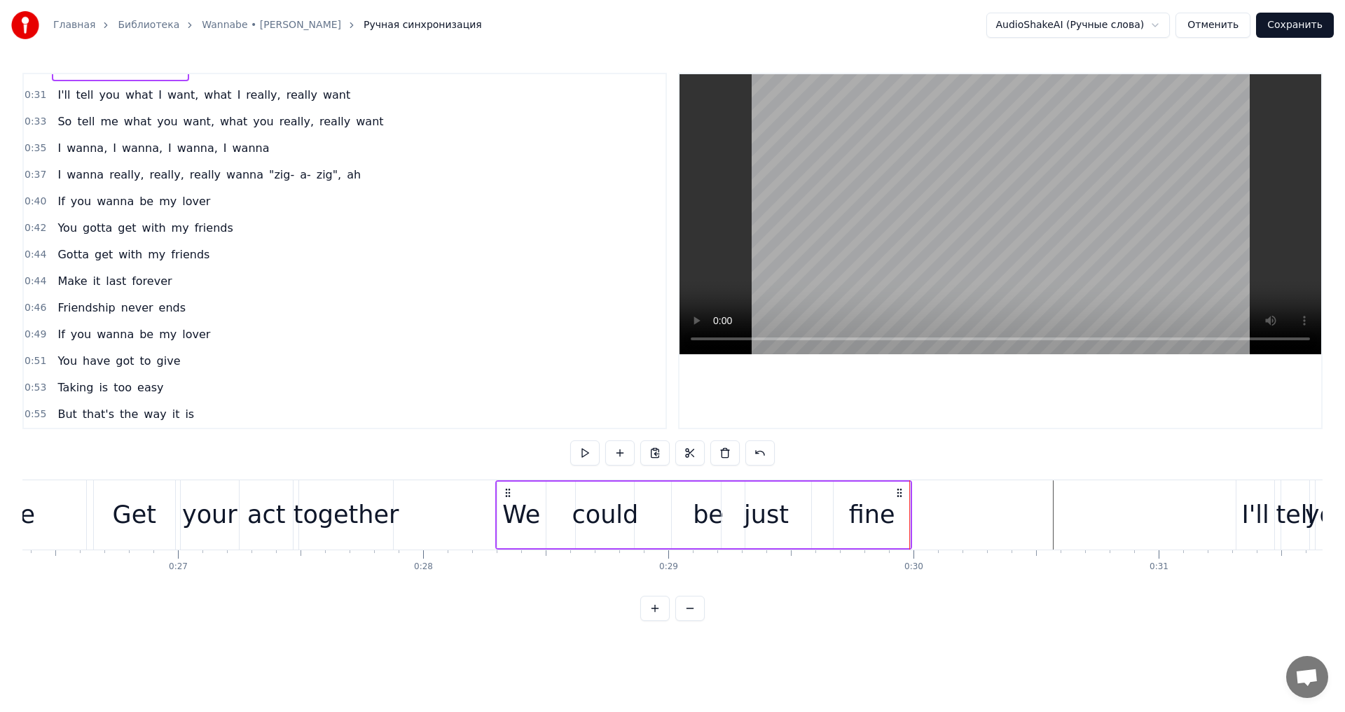
click at [696, 621] on button at bounding box center [689, 608] width 29 height 25
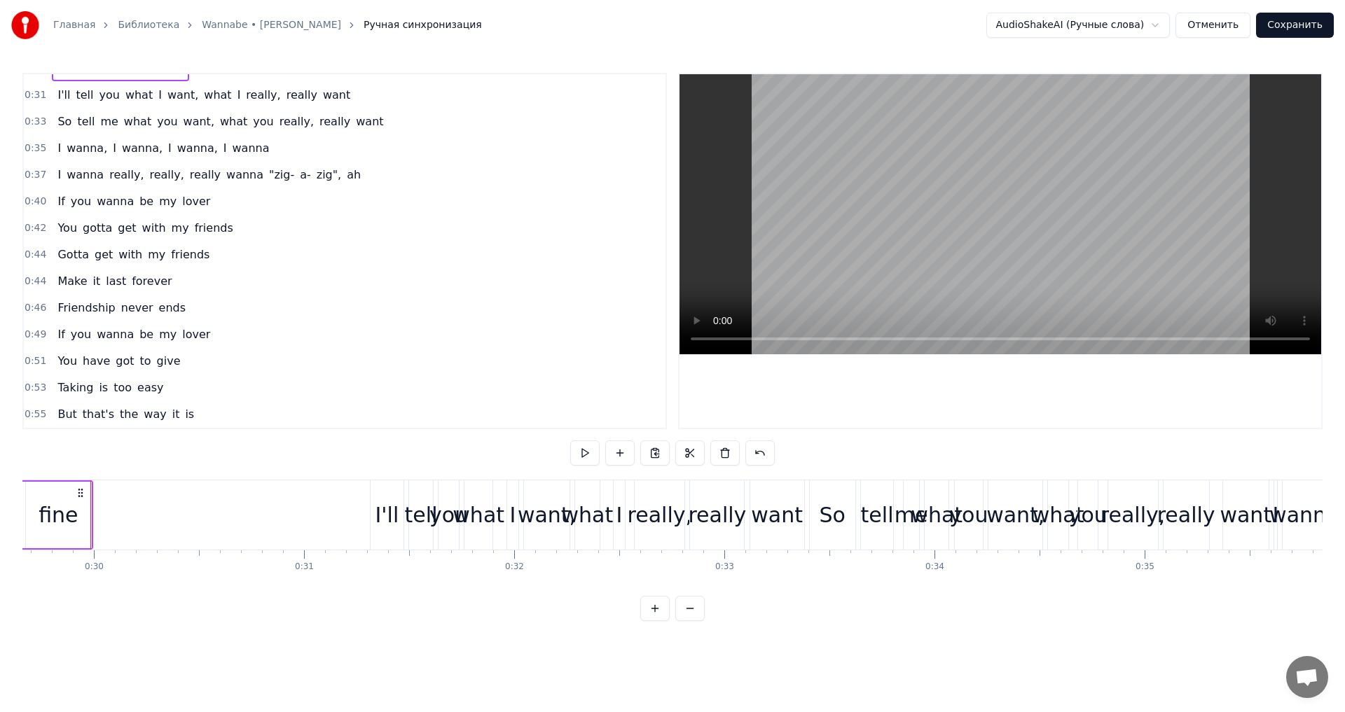
scroll to position [0, 6231]
click at [1278, 32] on button "Сохранить" at bounding box center [1295, 25] width 78 height 25
